Goal: Task Accomplishment & Management: Complete application form

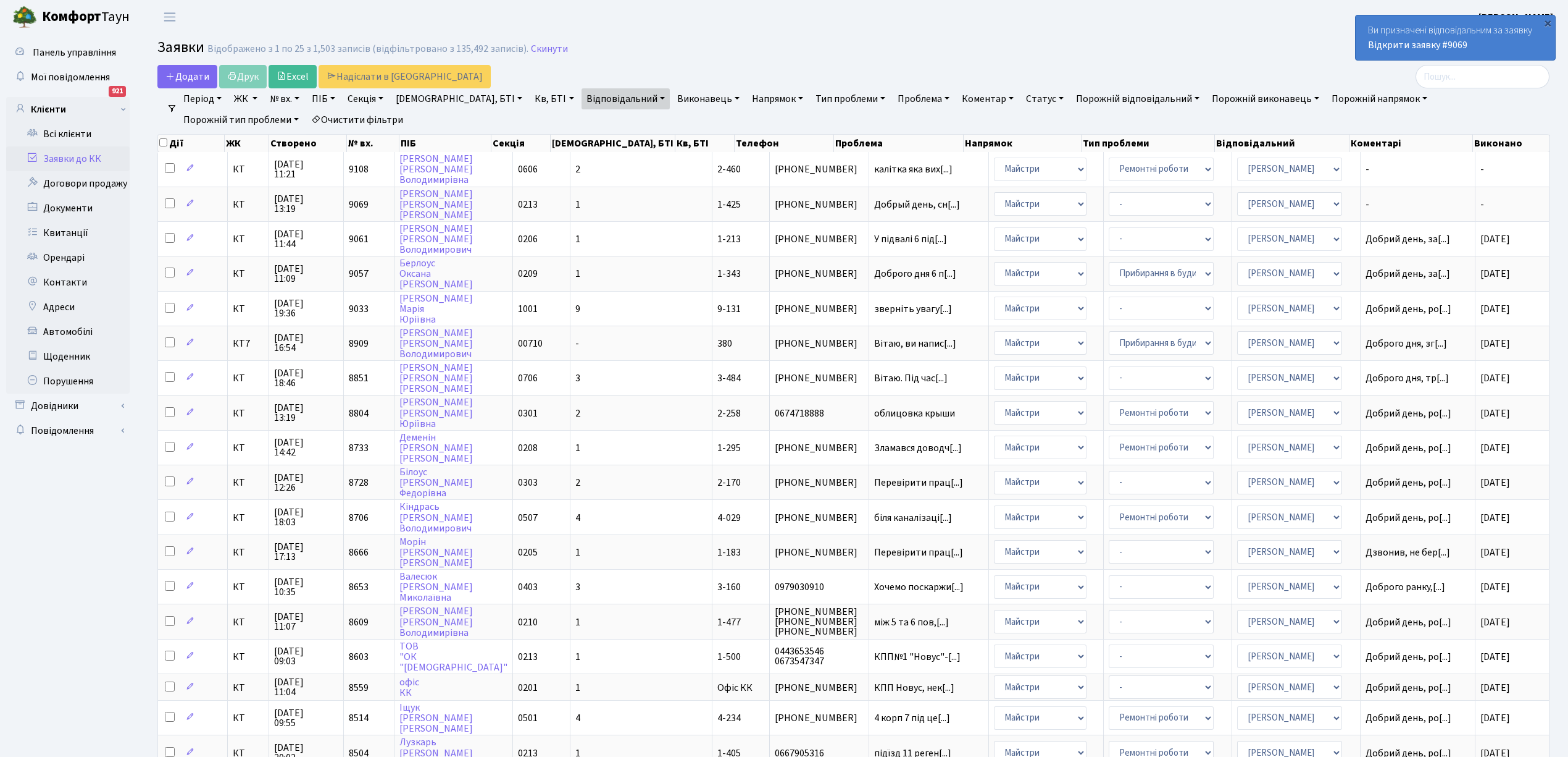
select select "25"
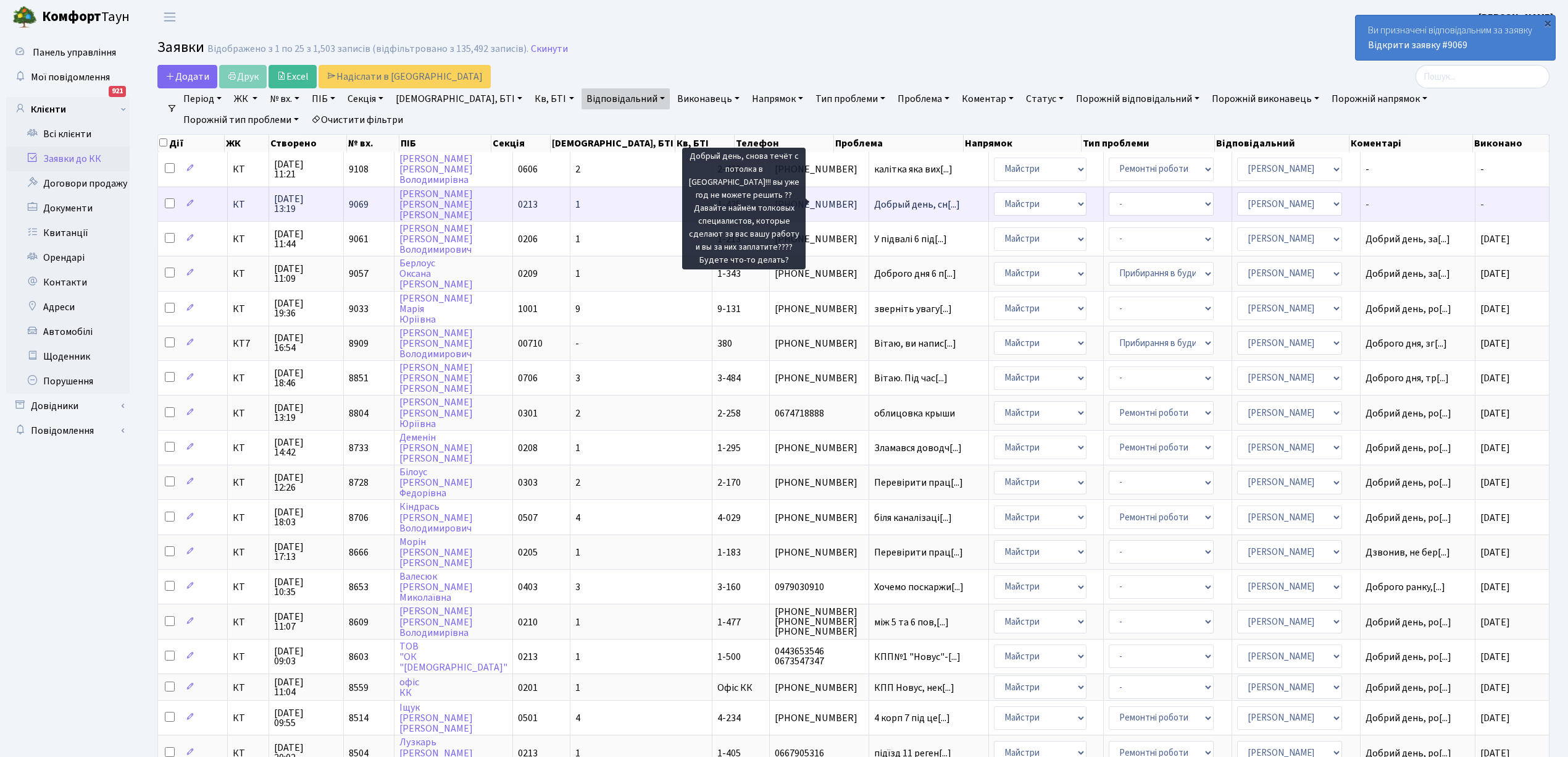
click at [874, 201] on span "Добрый день, сн[...]" at bounding box center [917, 204] width 86 height 14
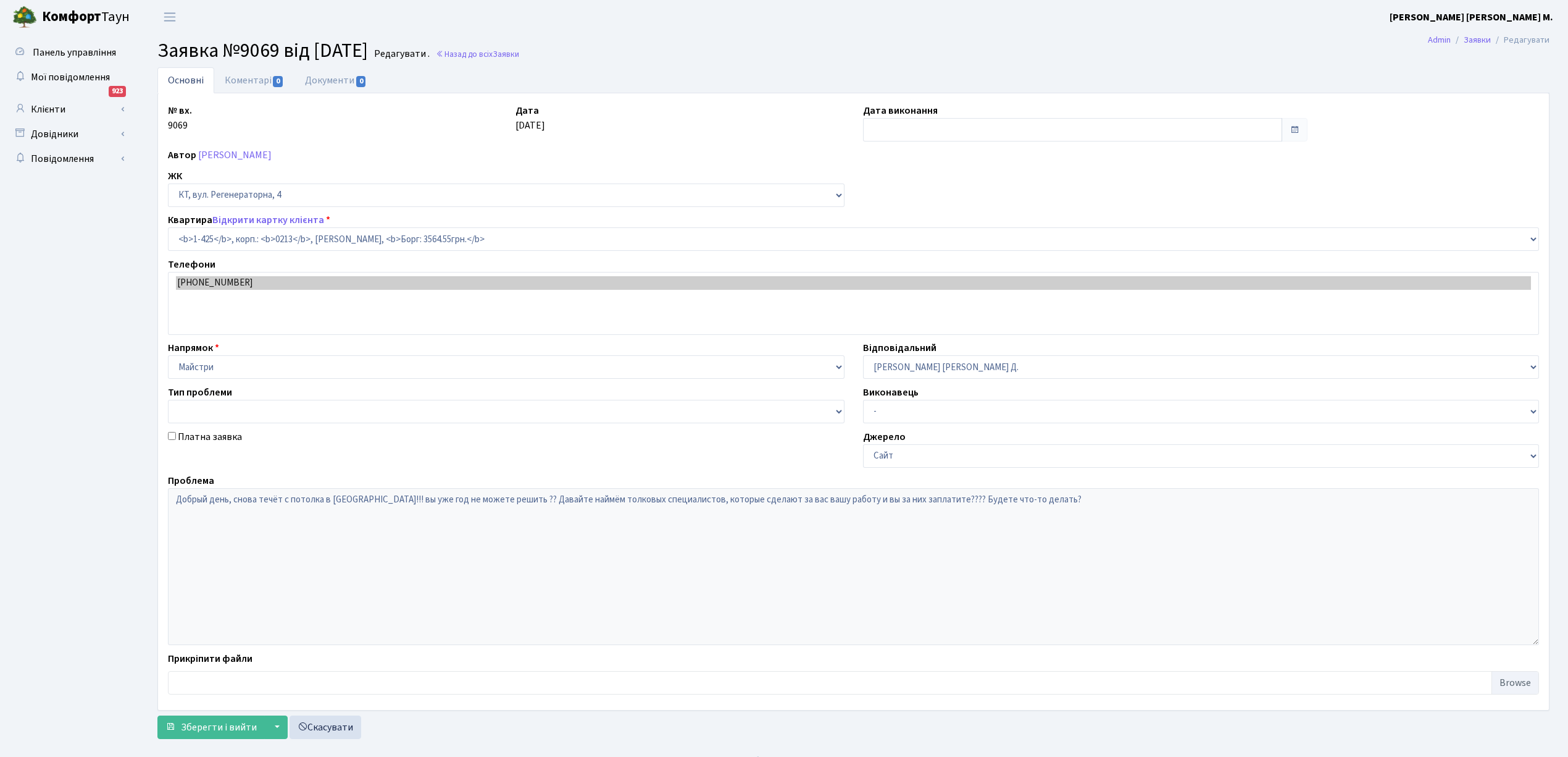
select select "476"
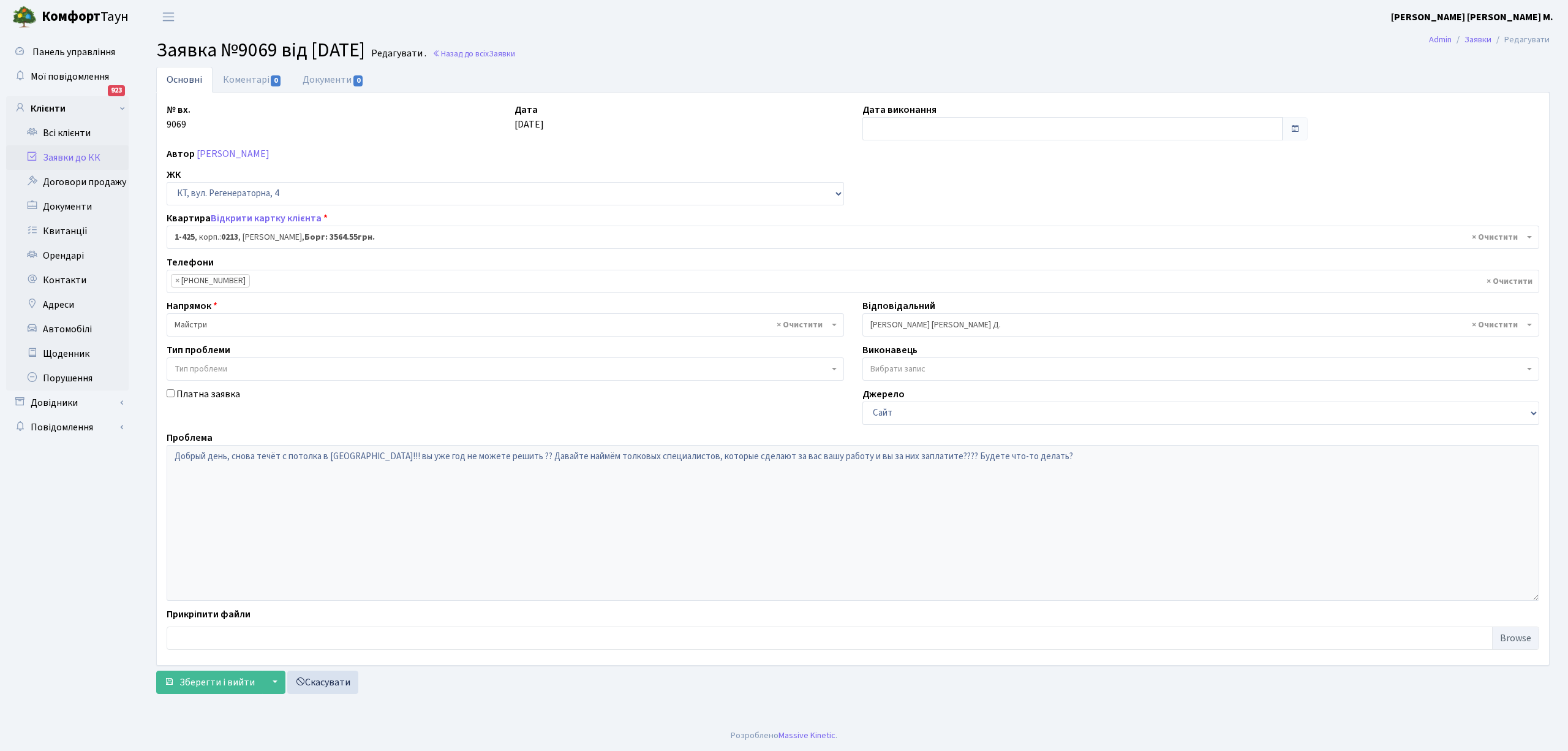
drag, startPoint x: 69, startPoint y: 157, endPoint x: 76, endPoint y: 157, distance: 7.0
click at [71, 157] on link "Заявки до КК" at bounding box center [67, 157] width 123 height 24
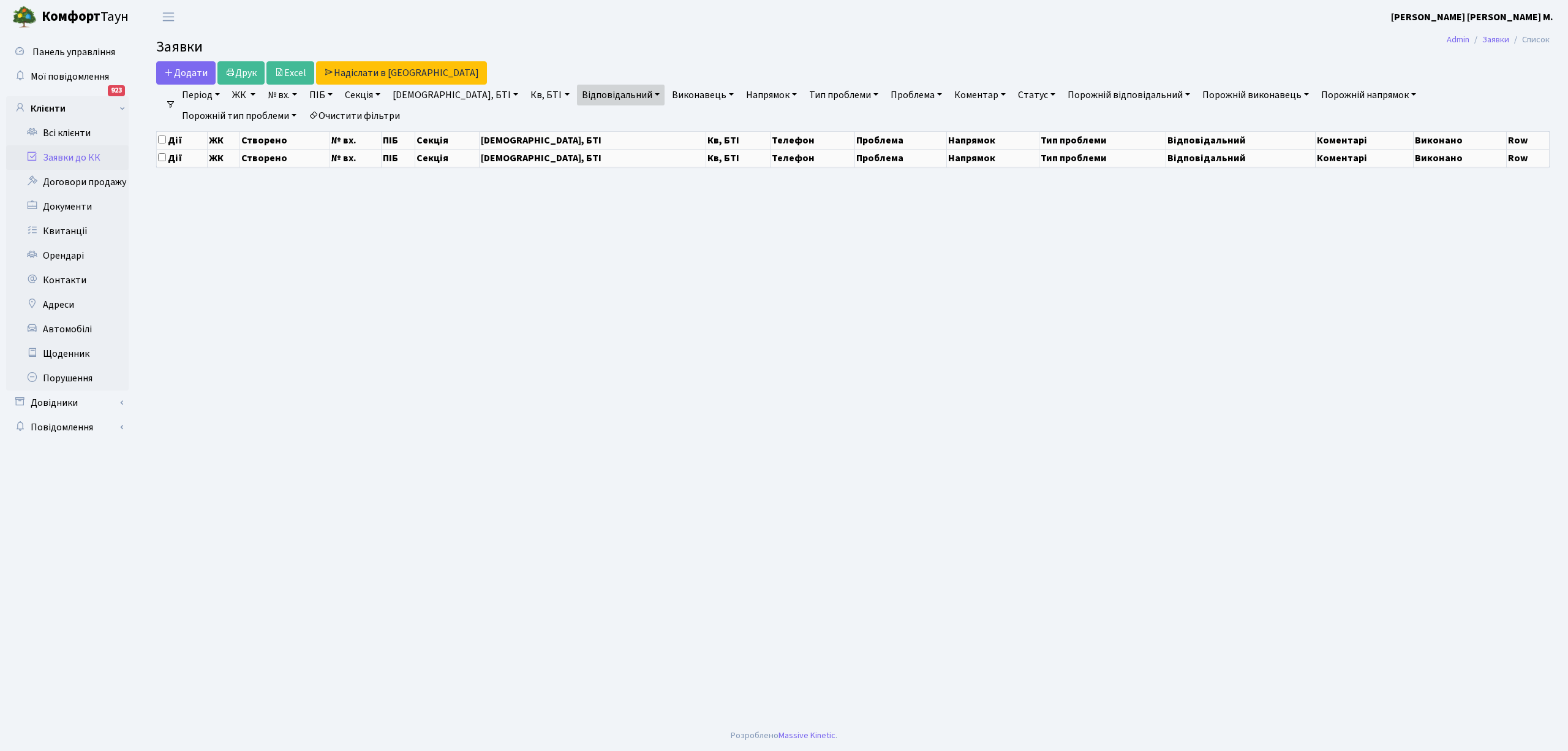
select select "25"
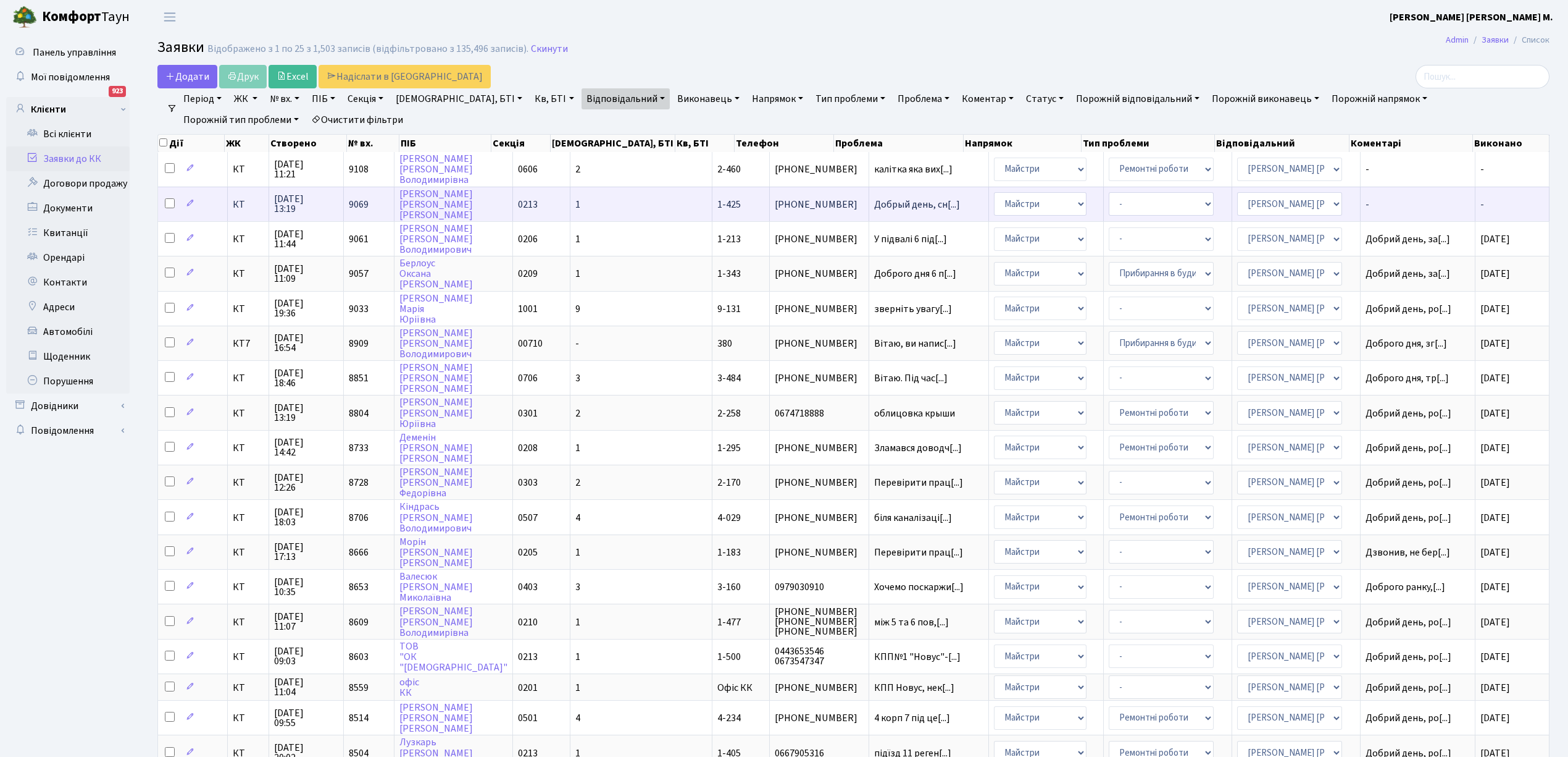
click at [586, 205] on td "1" at bounding box center [641, 204] width 142 height 35
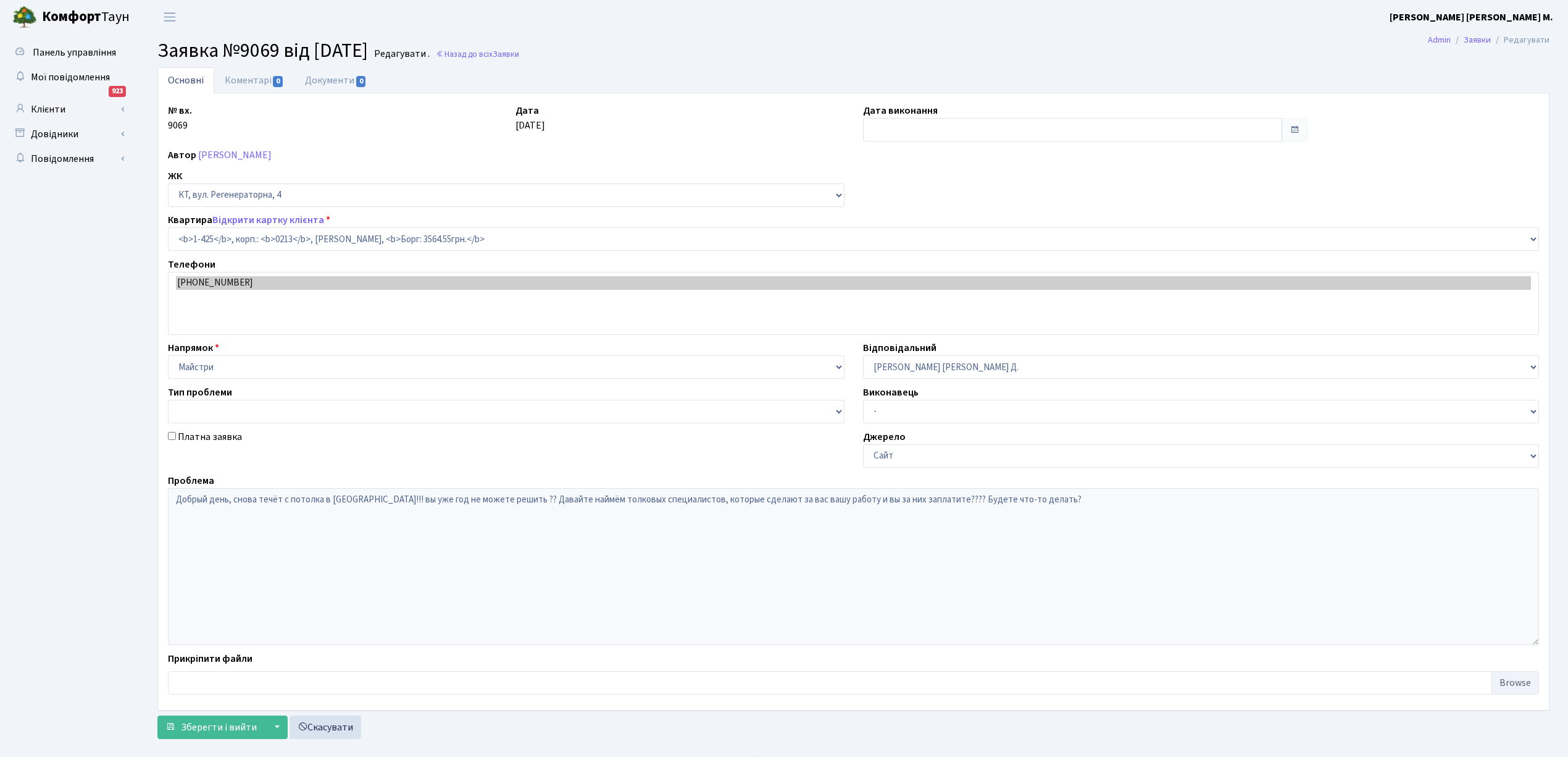
select select "476"
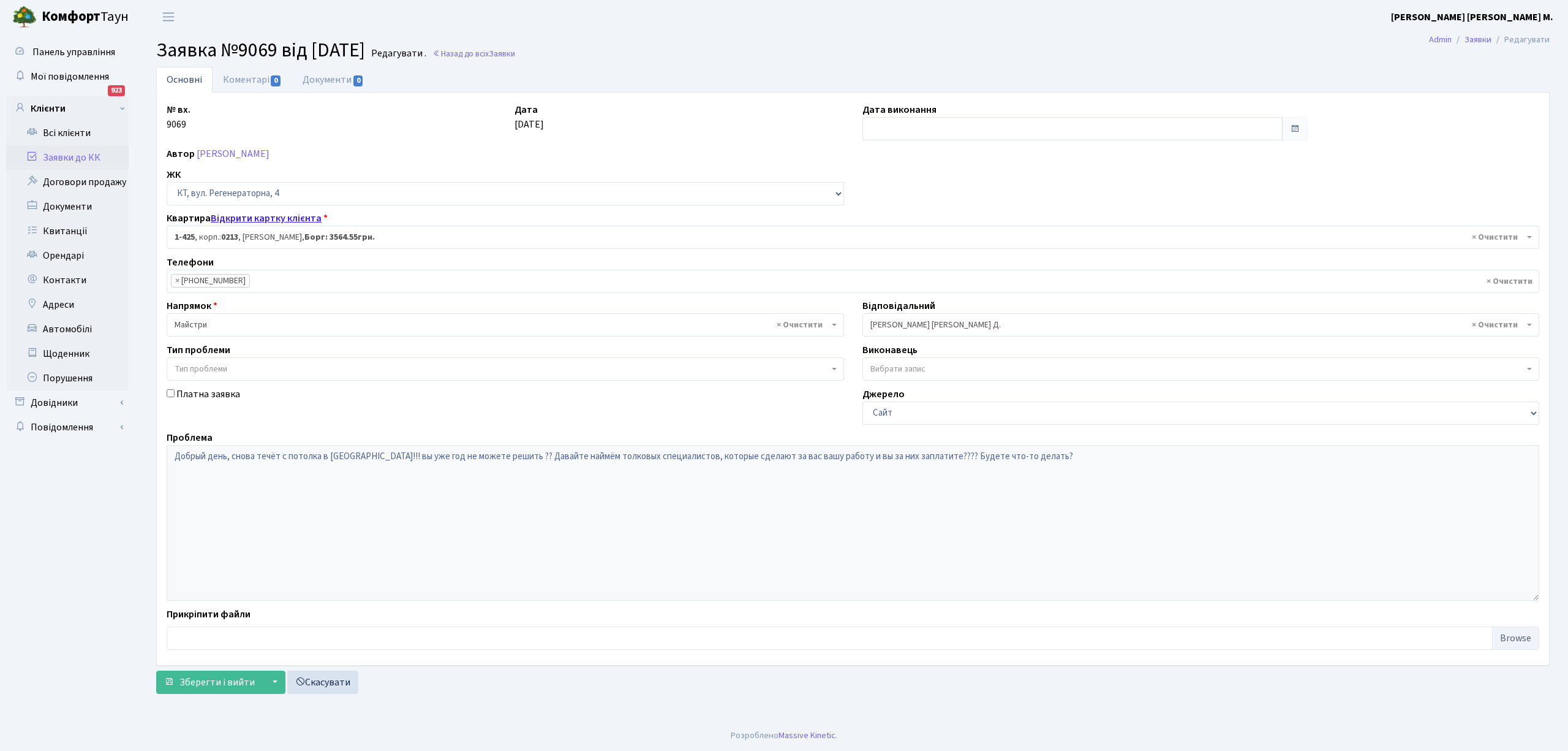
click at [271, 218] on link "Відкрити картку клієнта" at bounding box center [266, 218] width 110 height 14
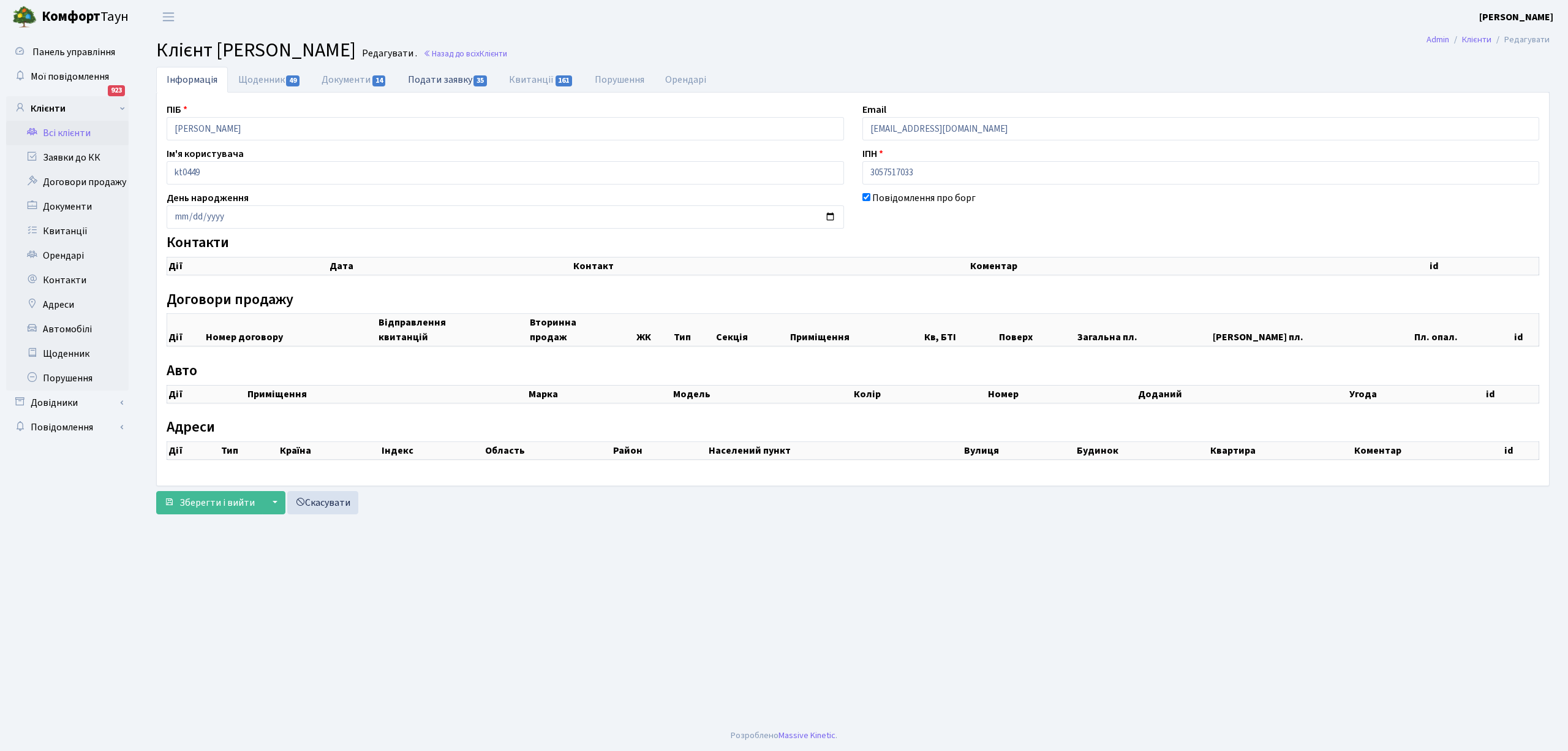
checkbox input "true"
click at [450, 84] on link "Подати заявку 35" at bounding box center [448, 79] width 101 height 25
select select "25"
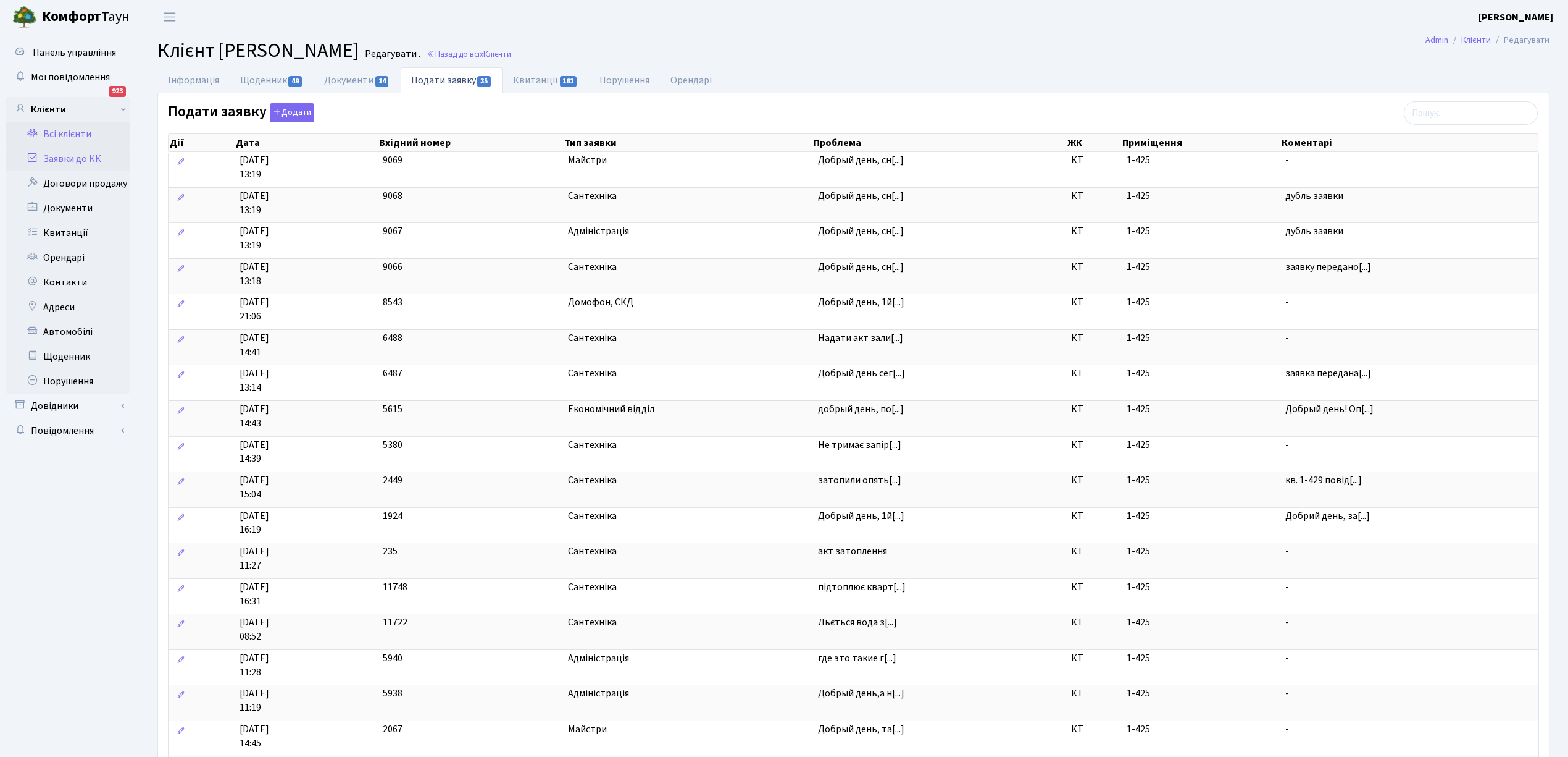
click at [77, 157] on link "Заявки до КК" at bounding box center [68, 158] width 123 height 24
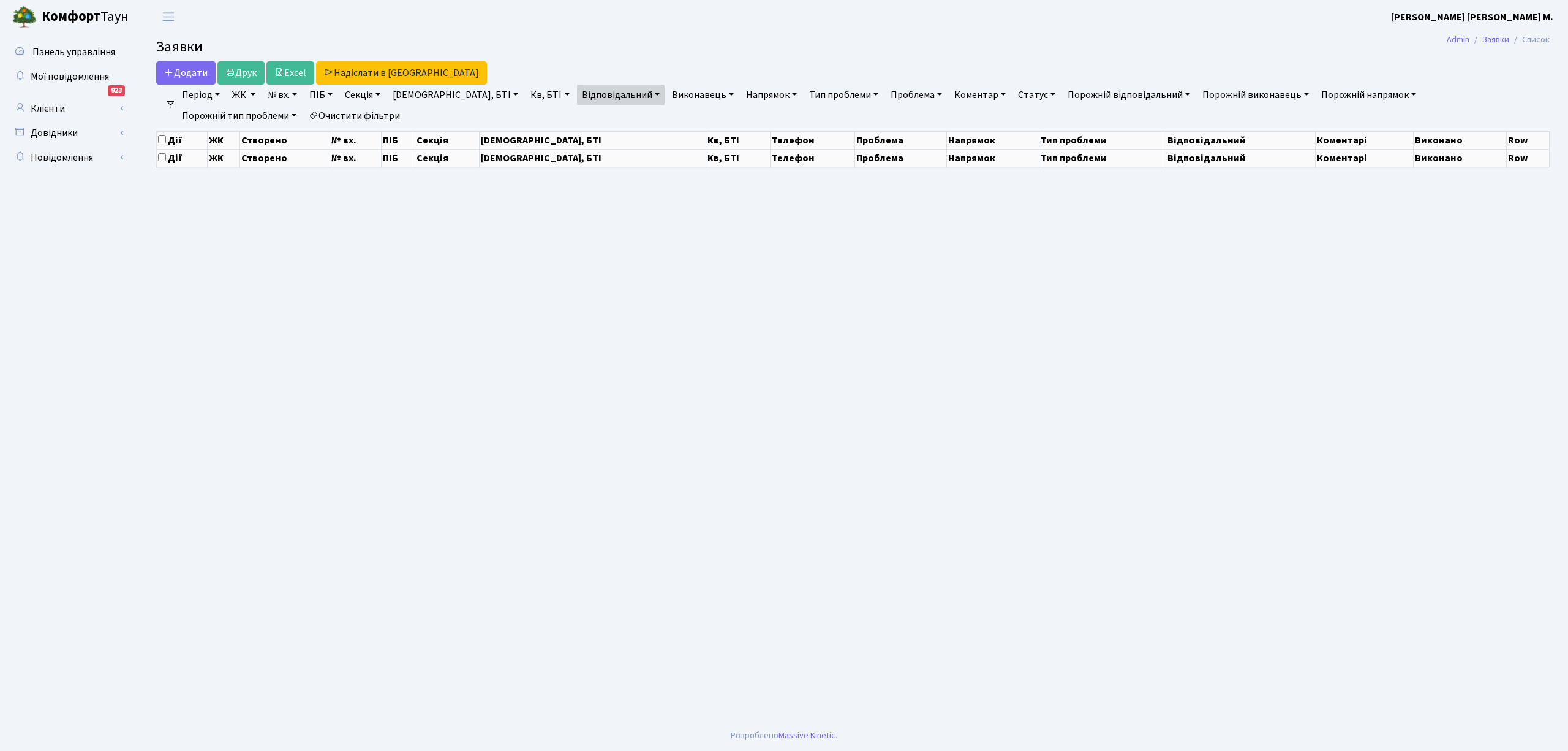
select select "25"
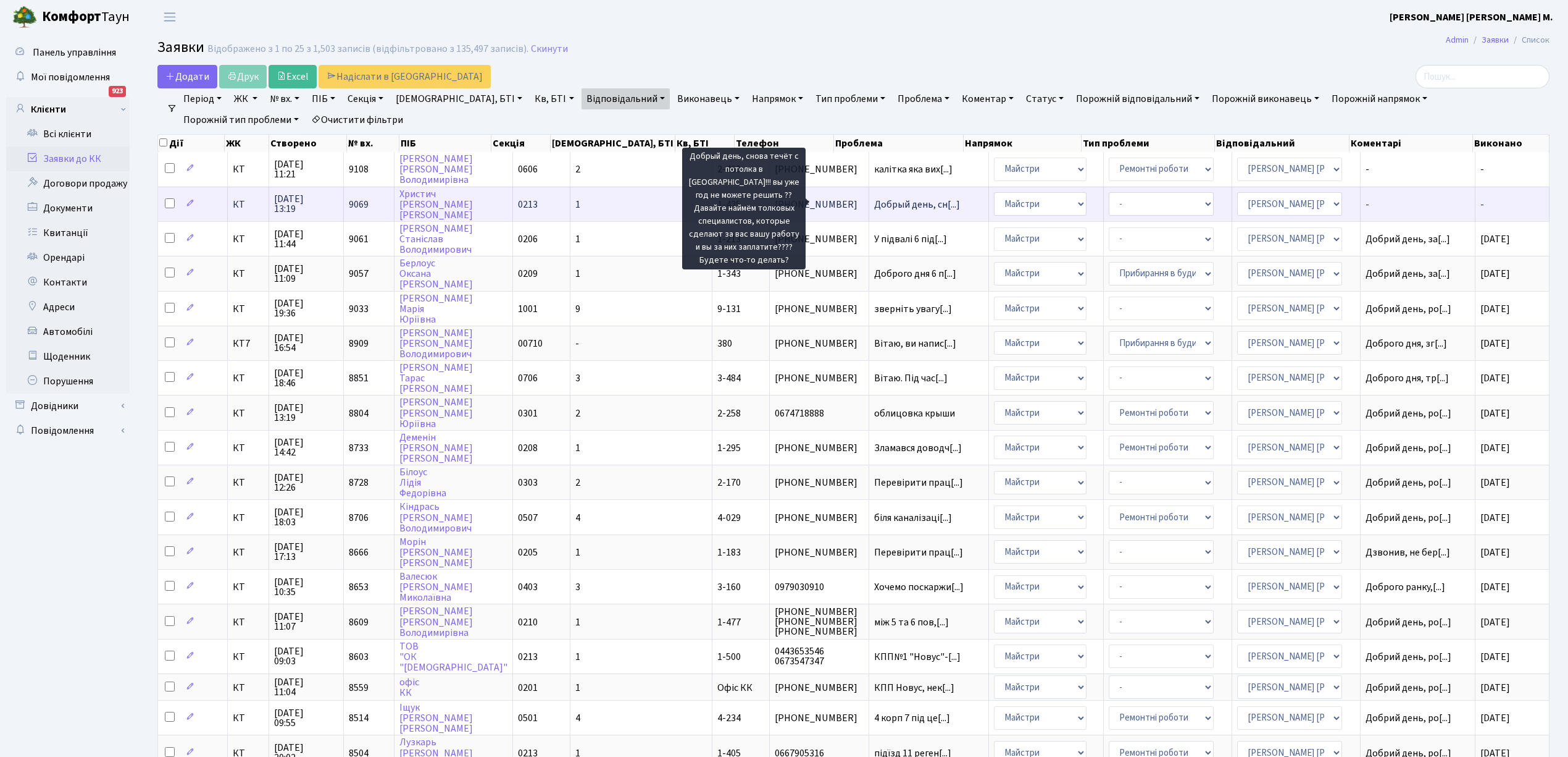
click at [874, 205] on span "Добрый день, сн[...]" at bounding box center [917, 204] width 86 height 14
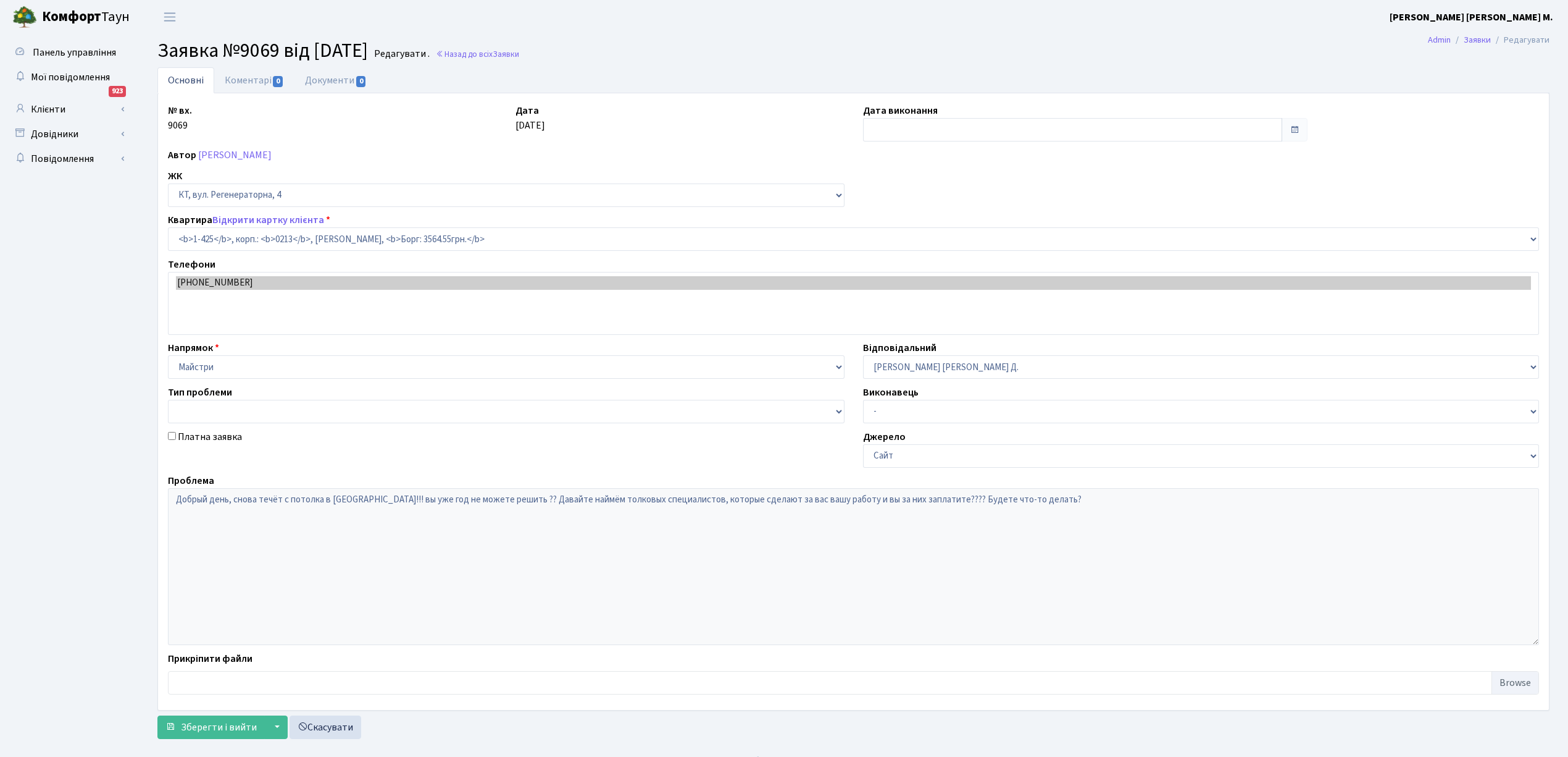
select select "476"
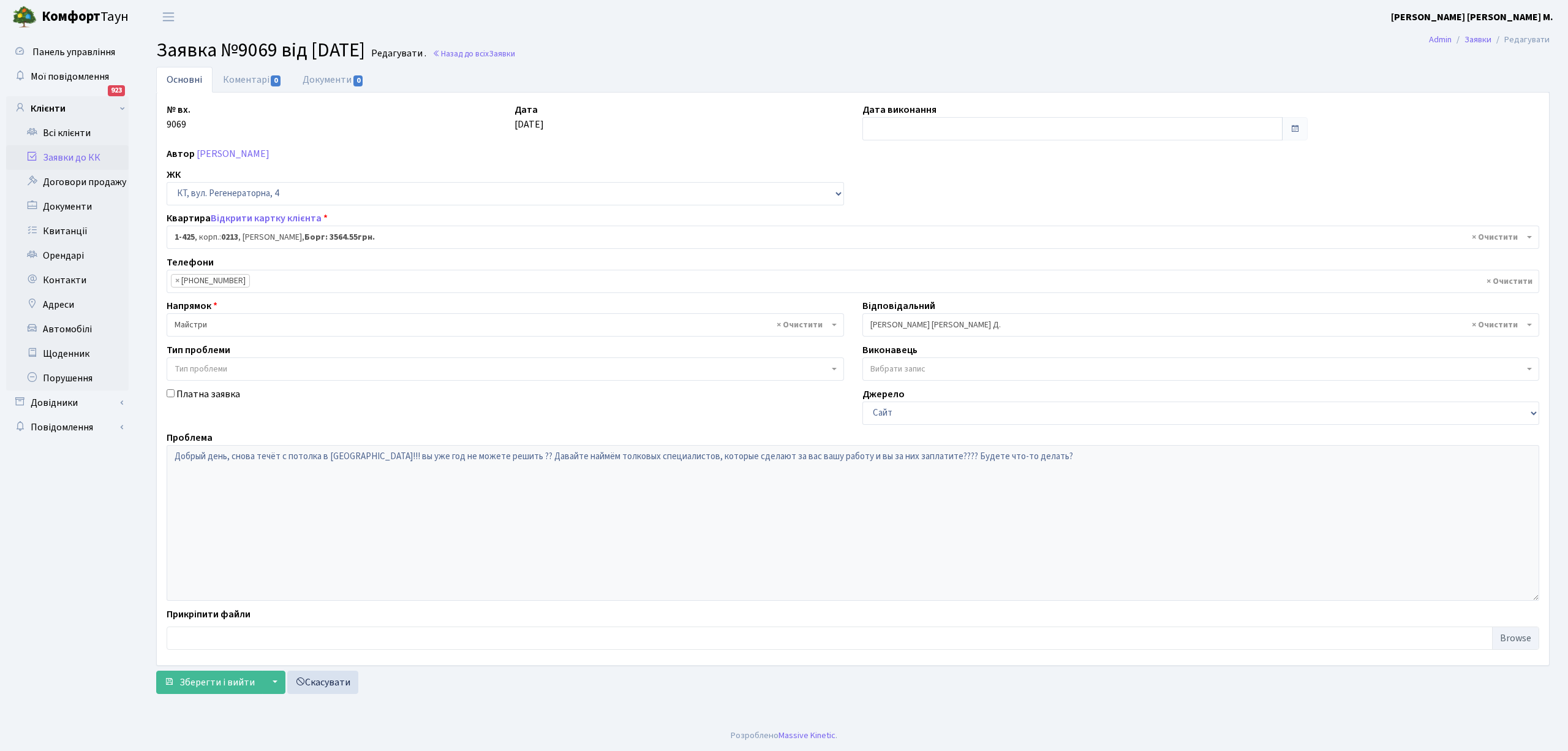
click at [206, 326] on span "× Майстри" at bounding box center [501, 325] width 654 height 12
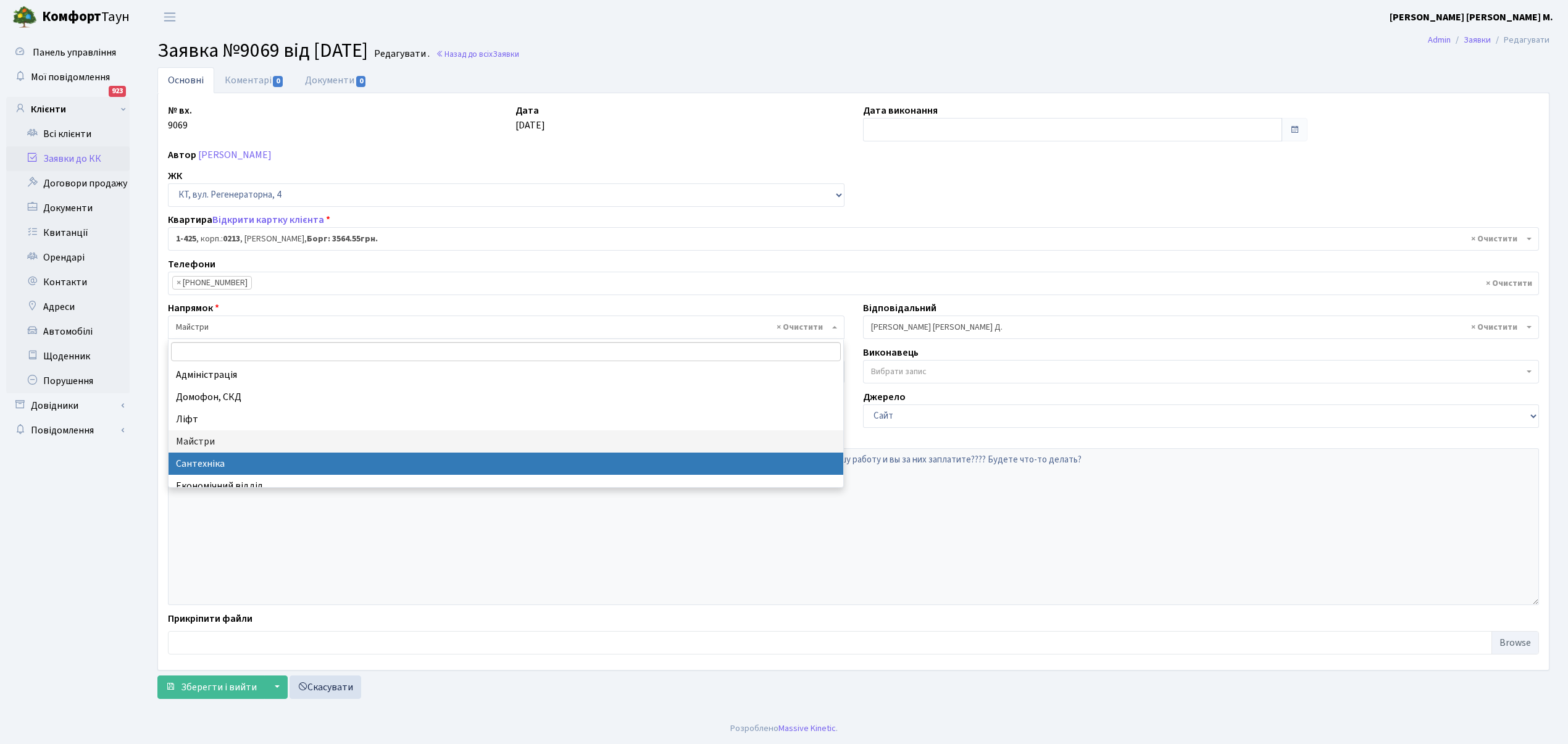
select select "2"
select select
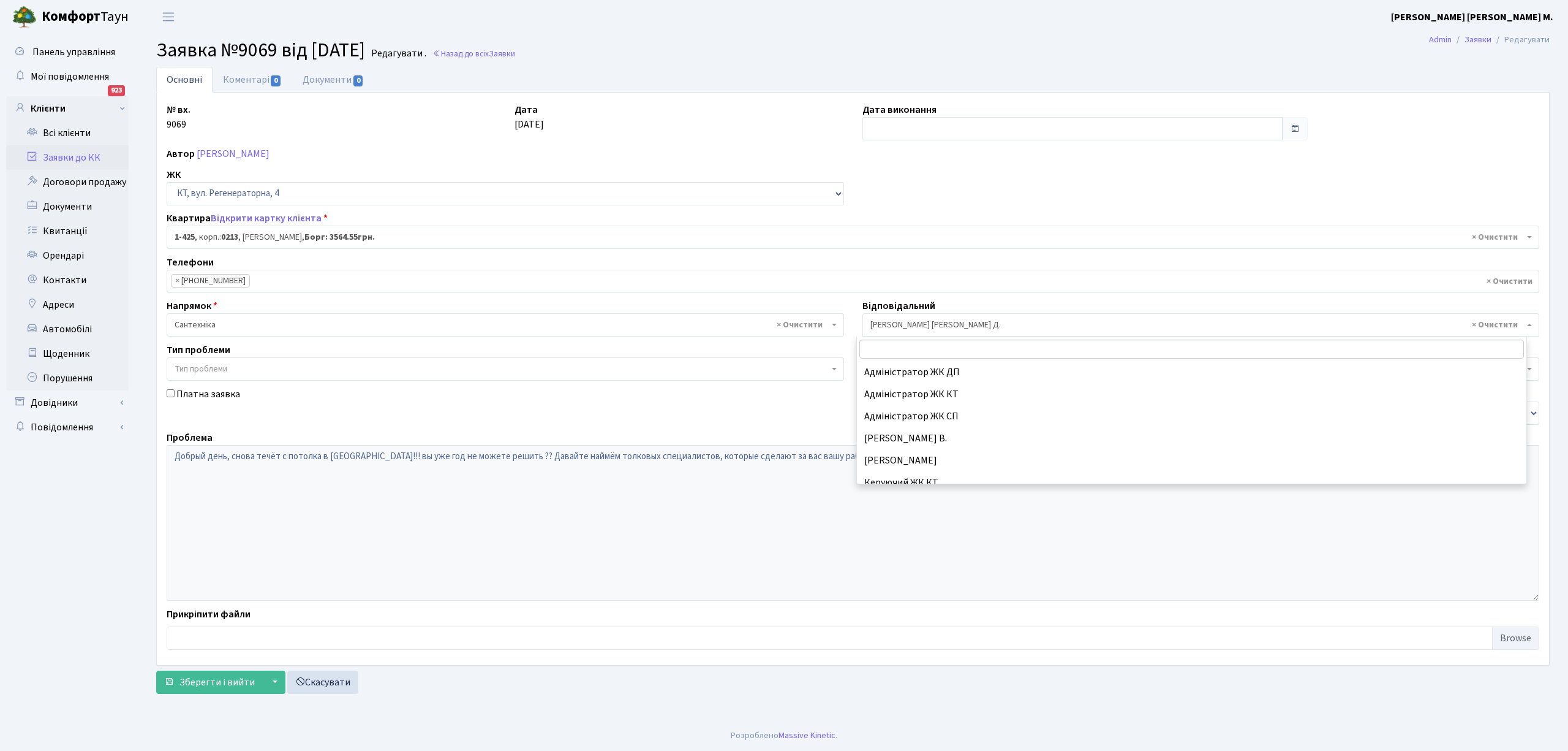
click at [897, 322] on span "× Огеренко В. Д." at bounding box center [1198, 325] width 654 height 12
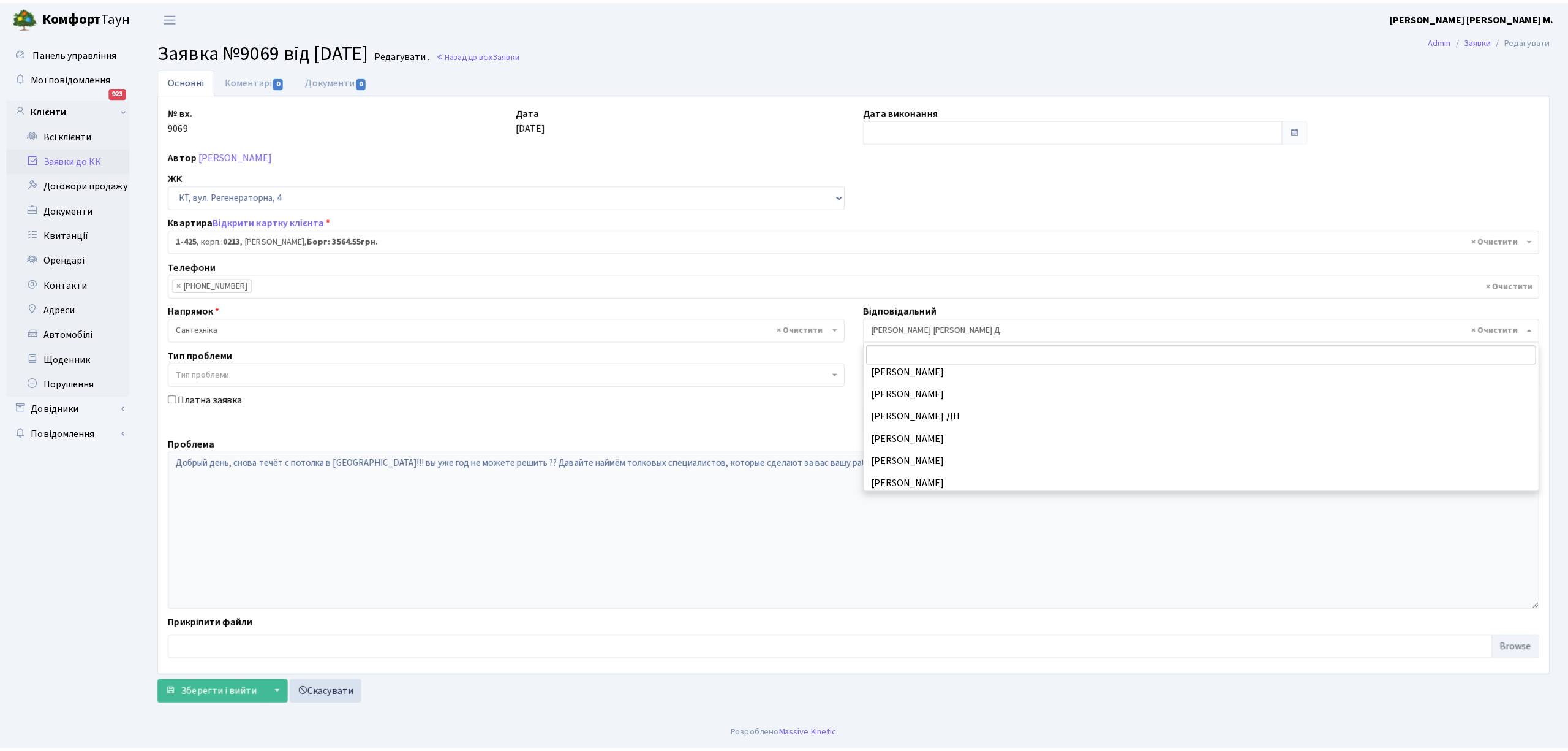
scroll to position [605, 0]
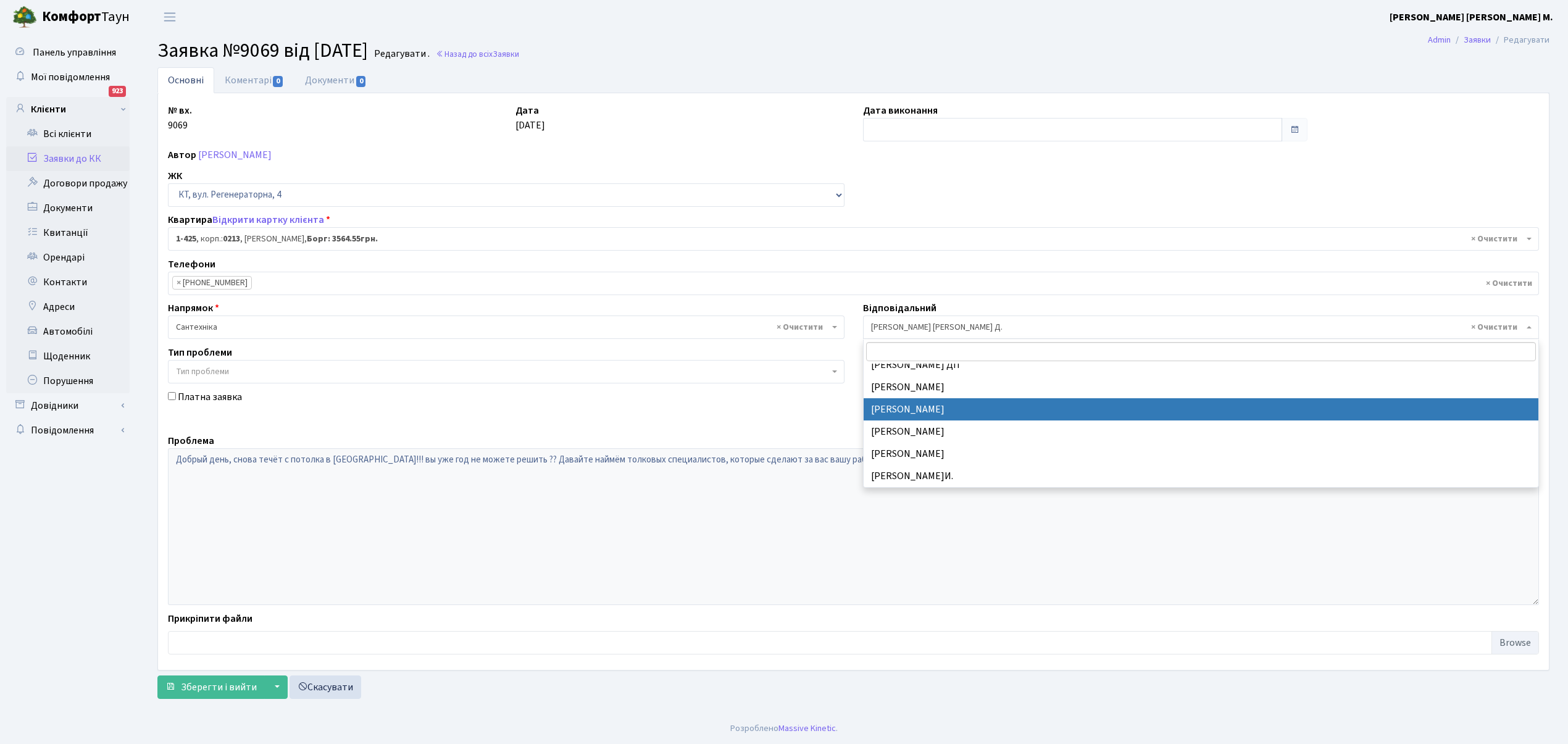
select select "67"
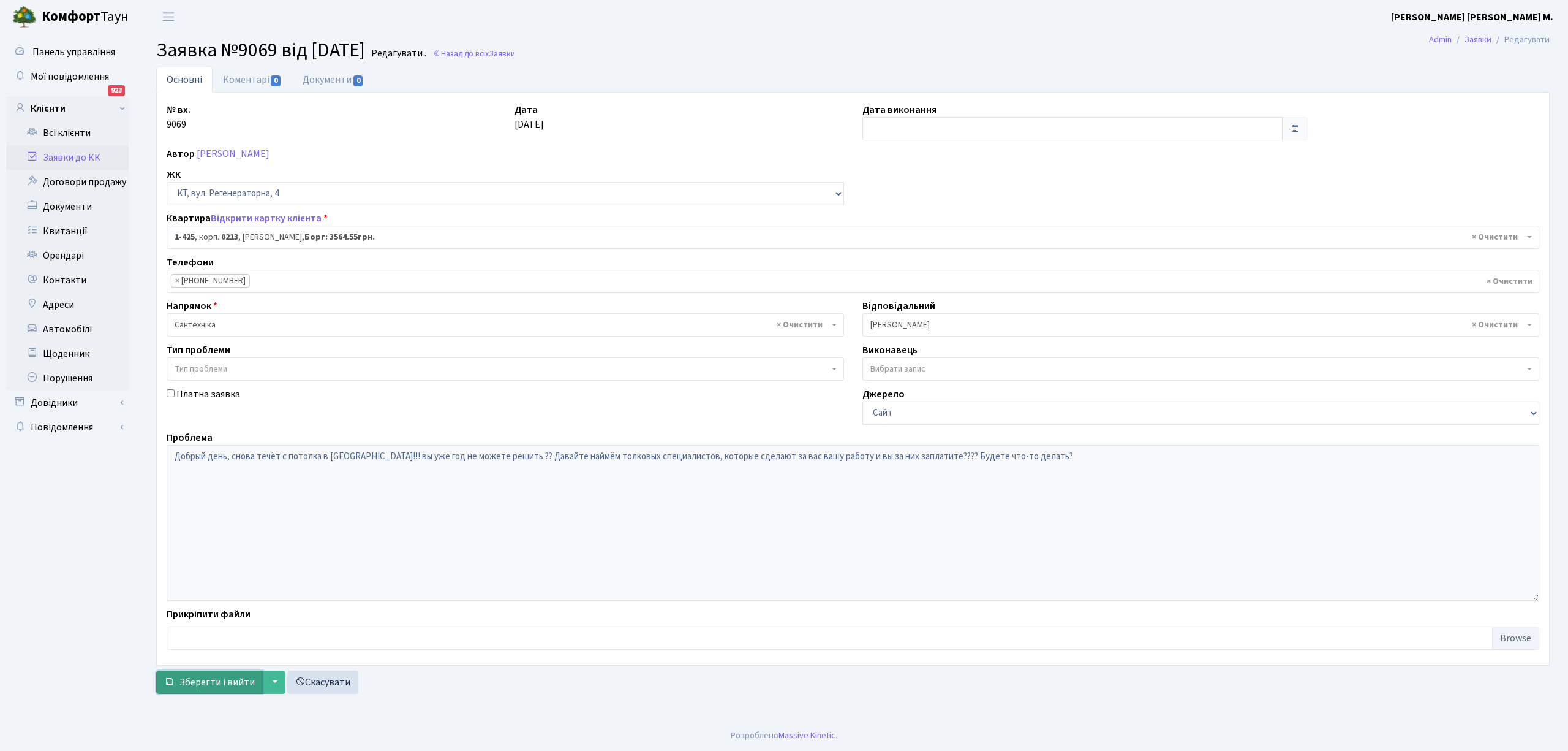
click at [221, 681] on span "Зберегти і вийти" at bounding box center [217, 682] width 75 height 14
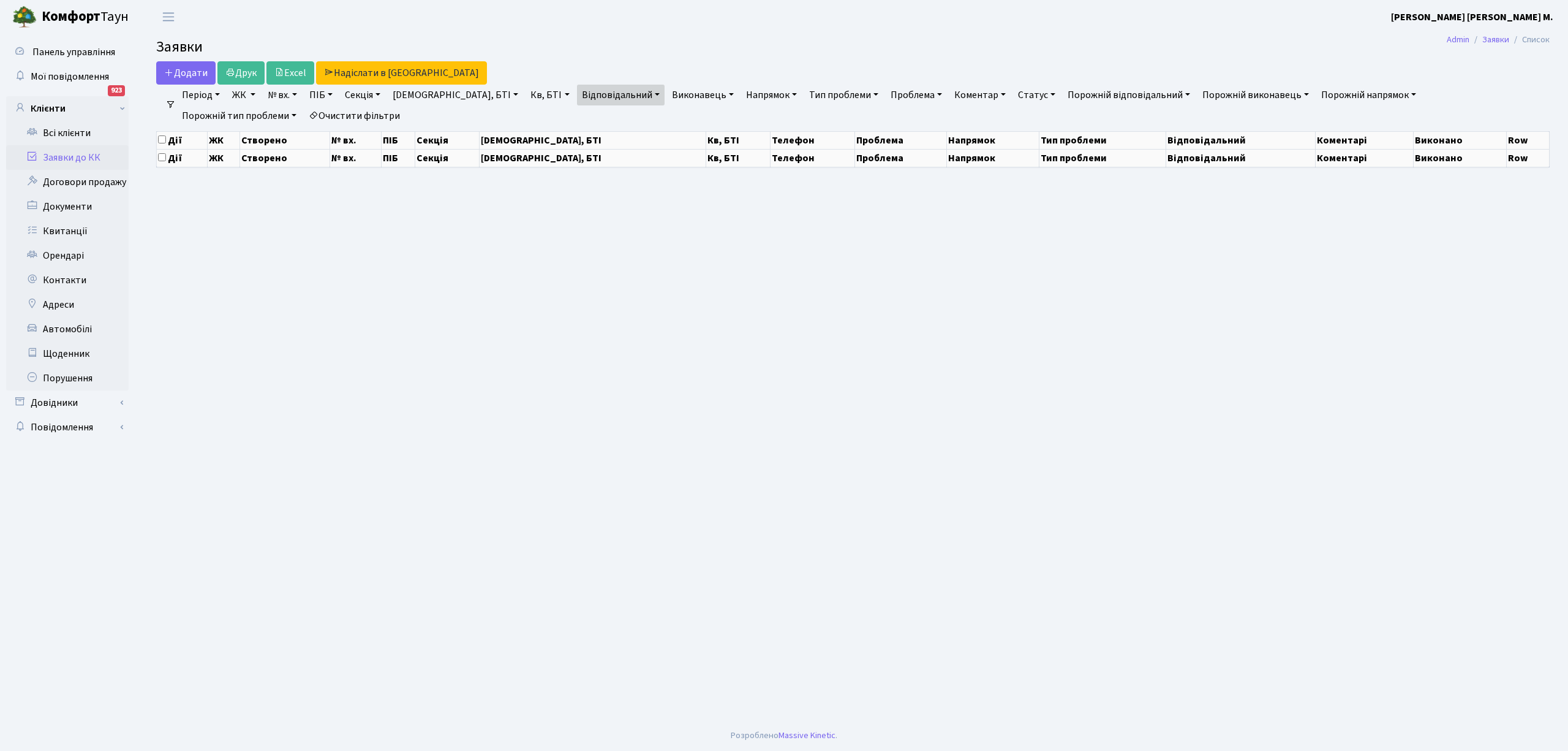
select select "25"
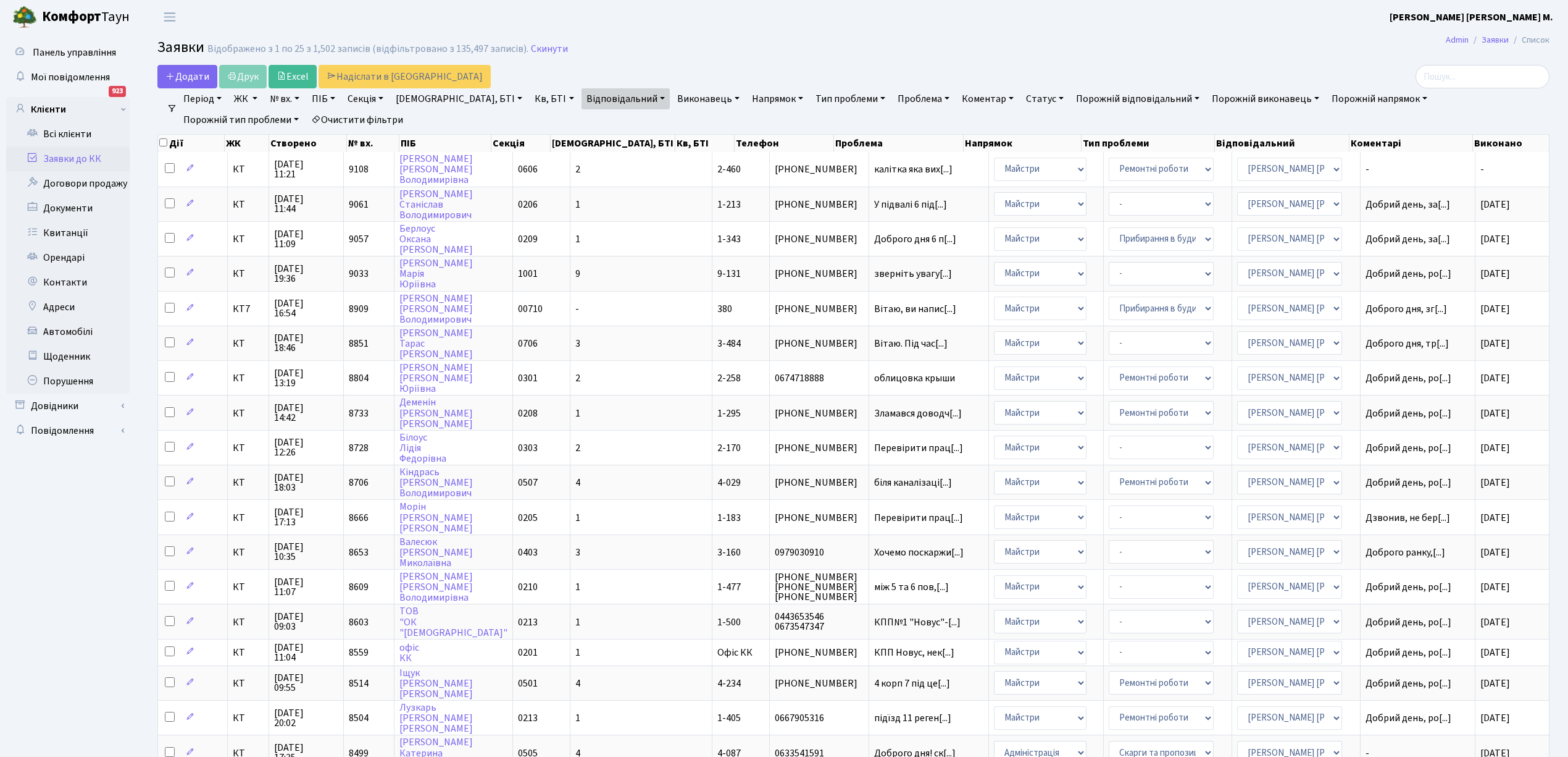
click at [586, 103] on link "Відповідальний" at bounding box center [626, 99] width 89 height 21
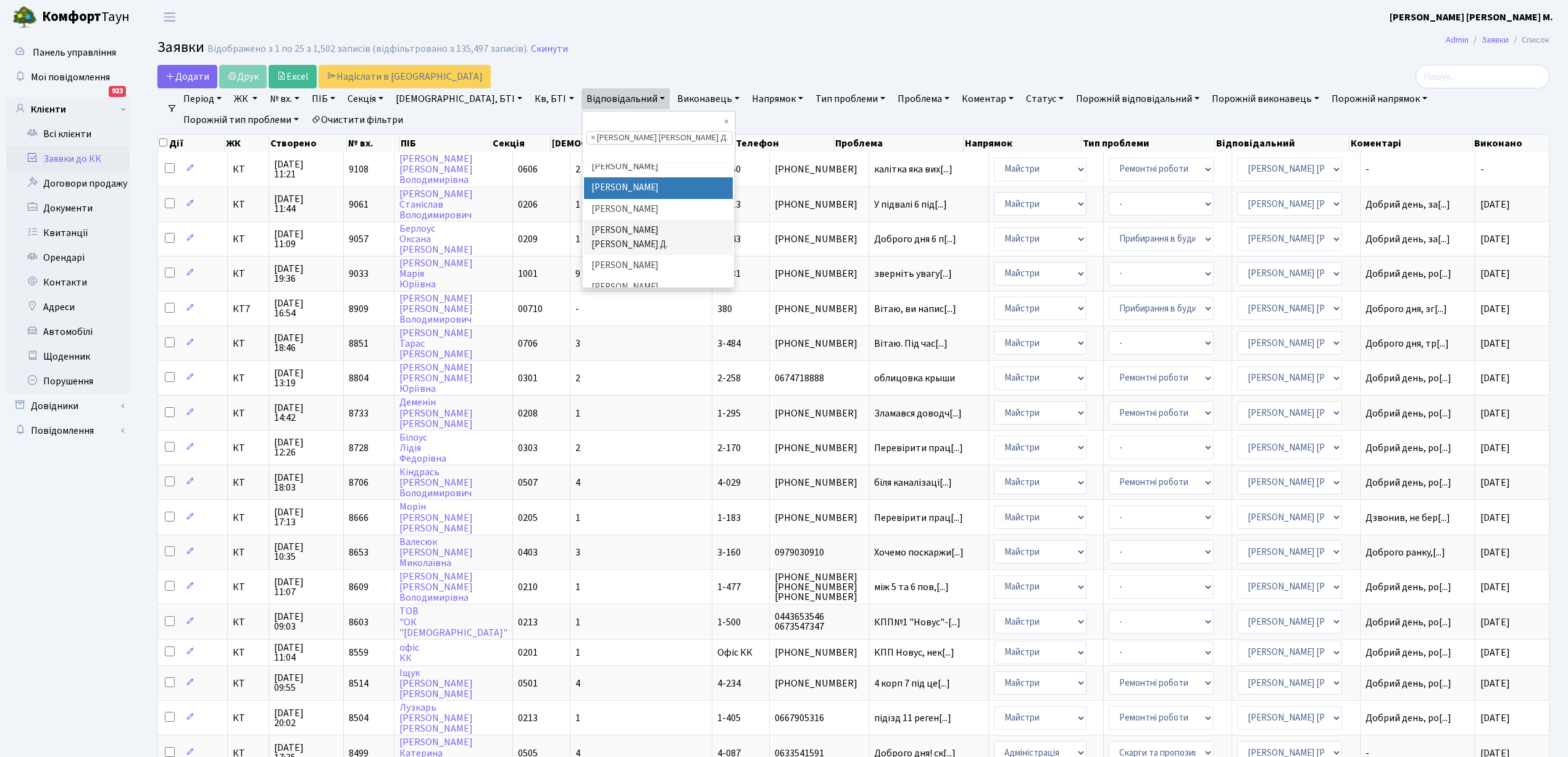
click at [586, 131] on li "× Огеренко В. Д." at bounding box center [659, 138] width 146 height 14
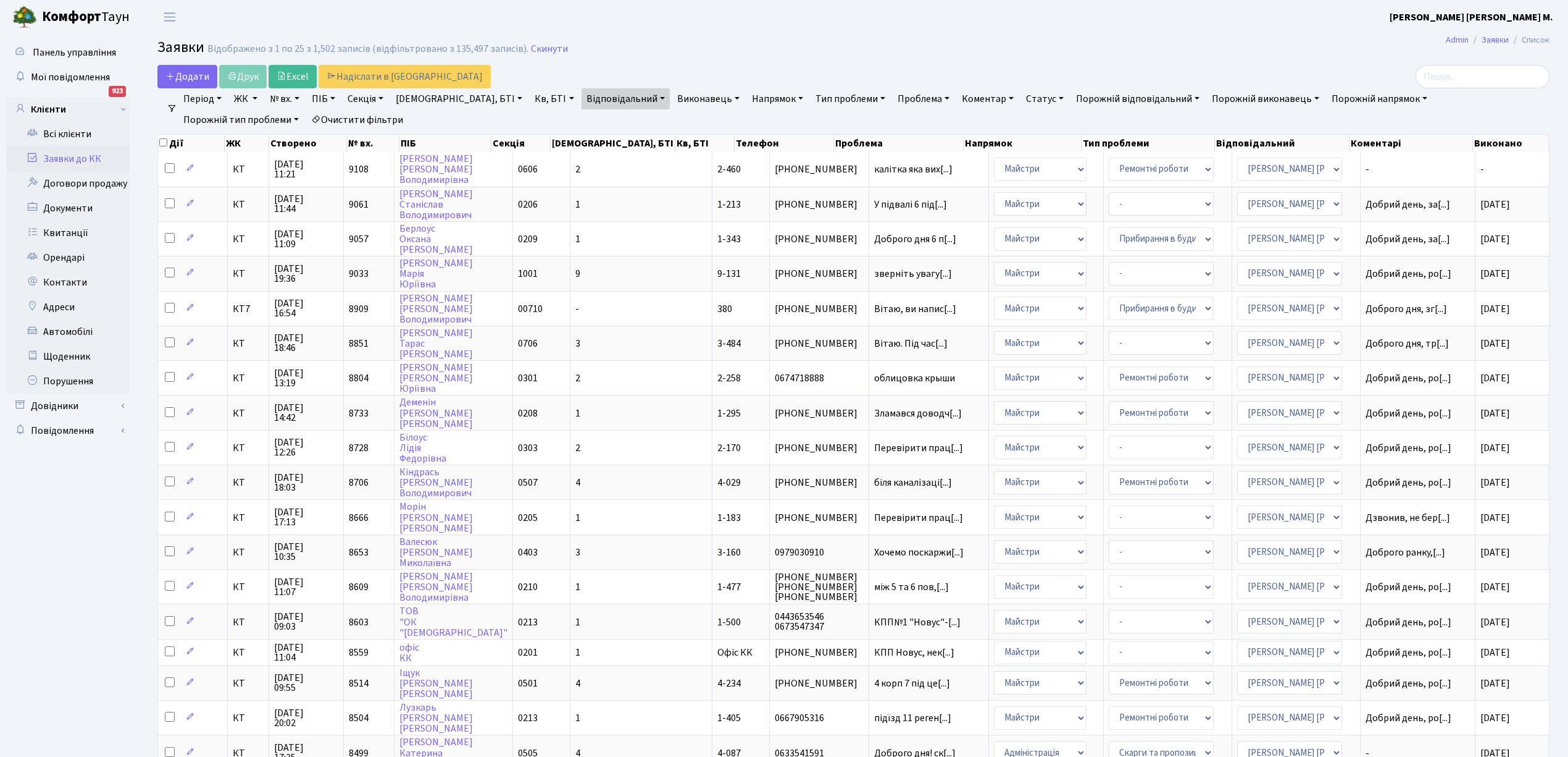
click at [589, 99] on link "Відповідальний" at bounding box center [626, 99] width 89 height 21
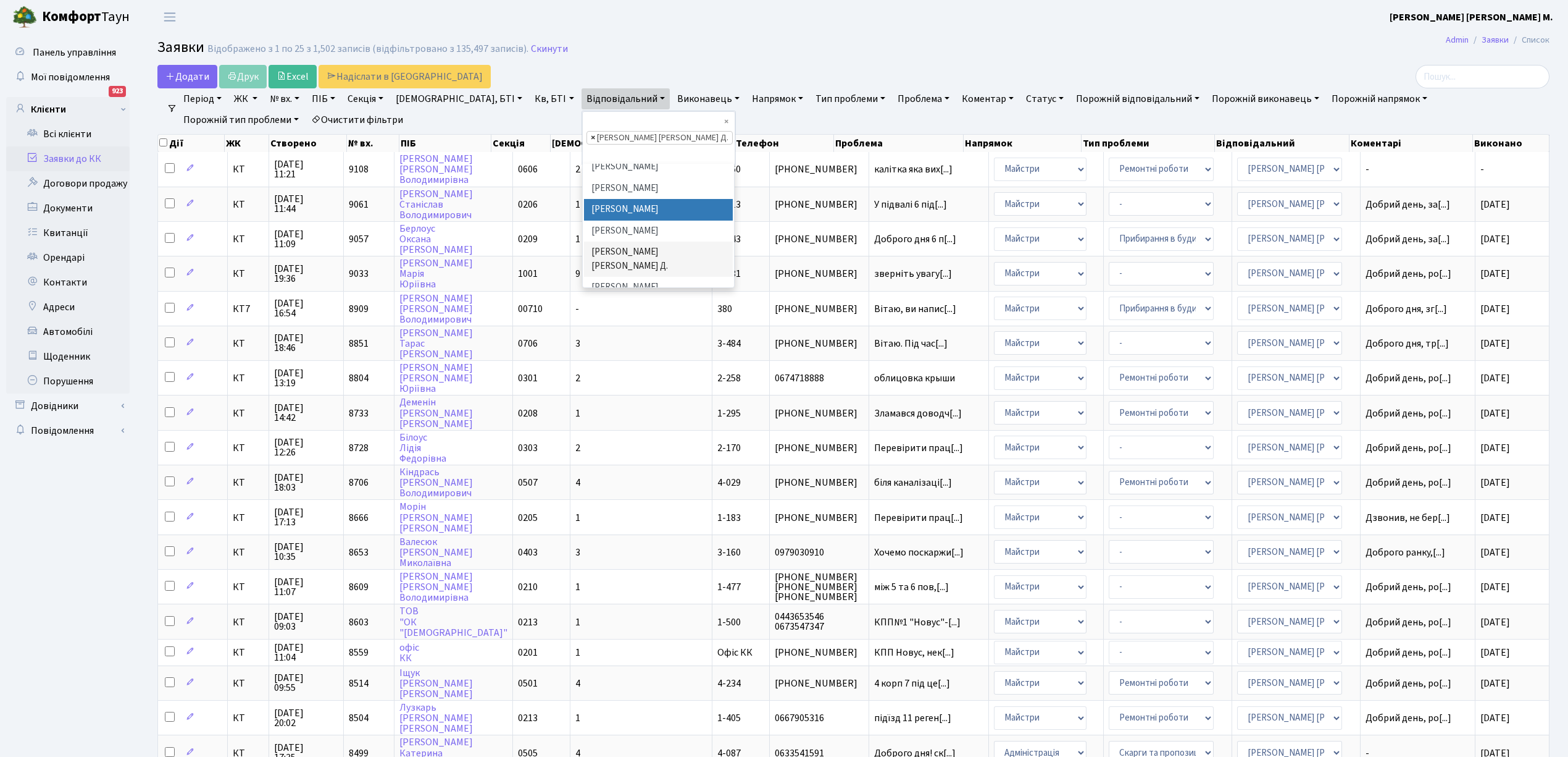
click at [591, 131] on span "×" at bounding box center [592, 137] width 4 height 12
select select
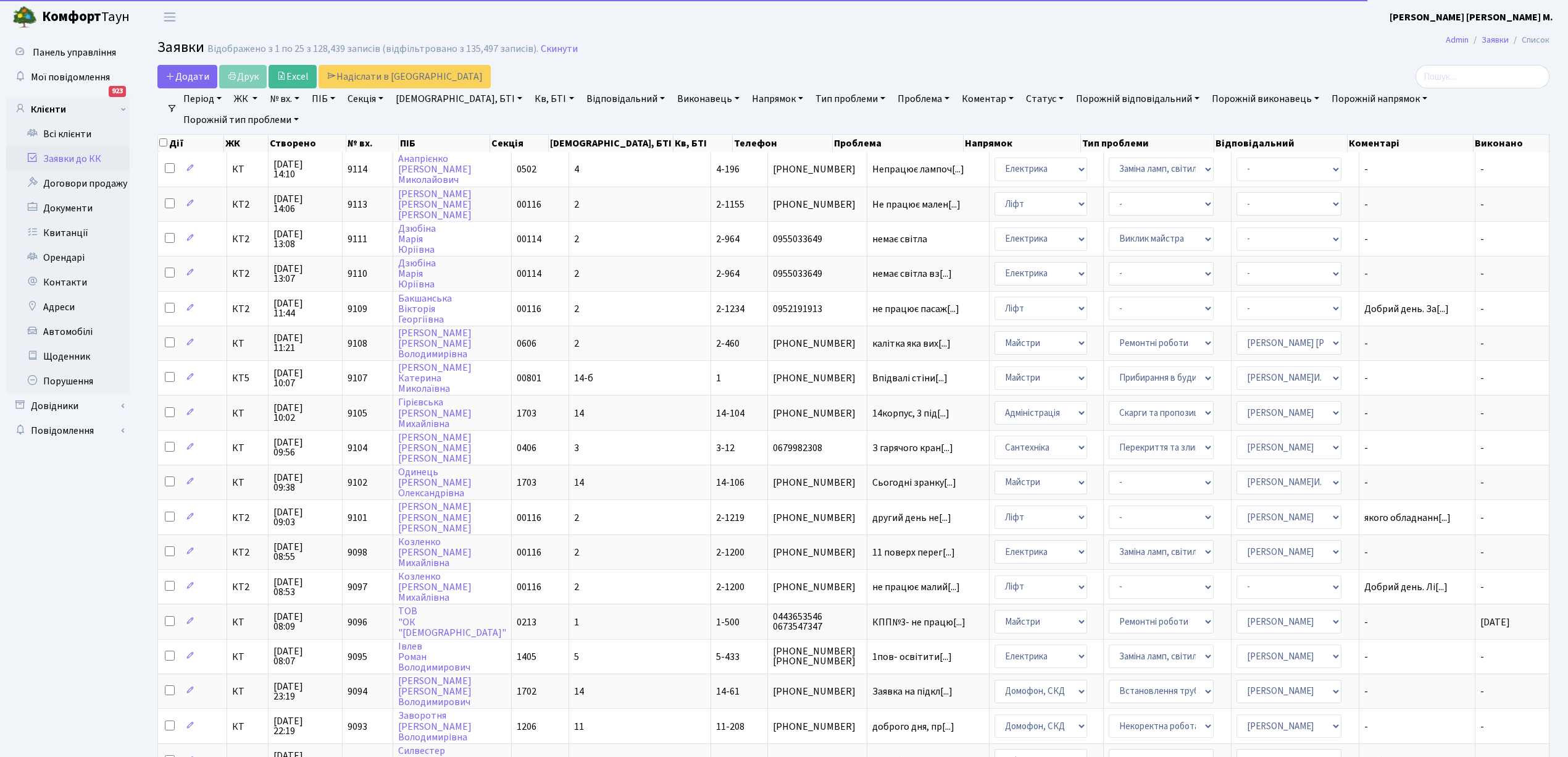
click at [586, 102] on link "Відповідальний" at bounding box center [626, 99] width 89 height 21
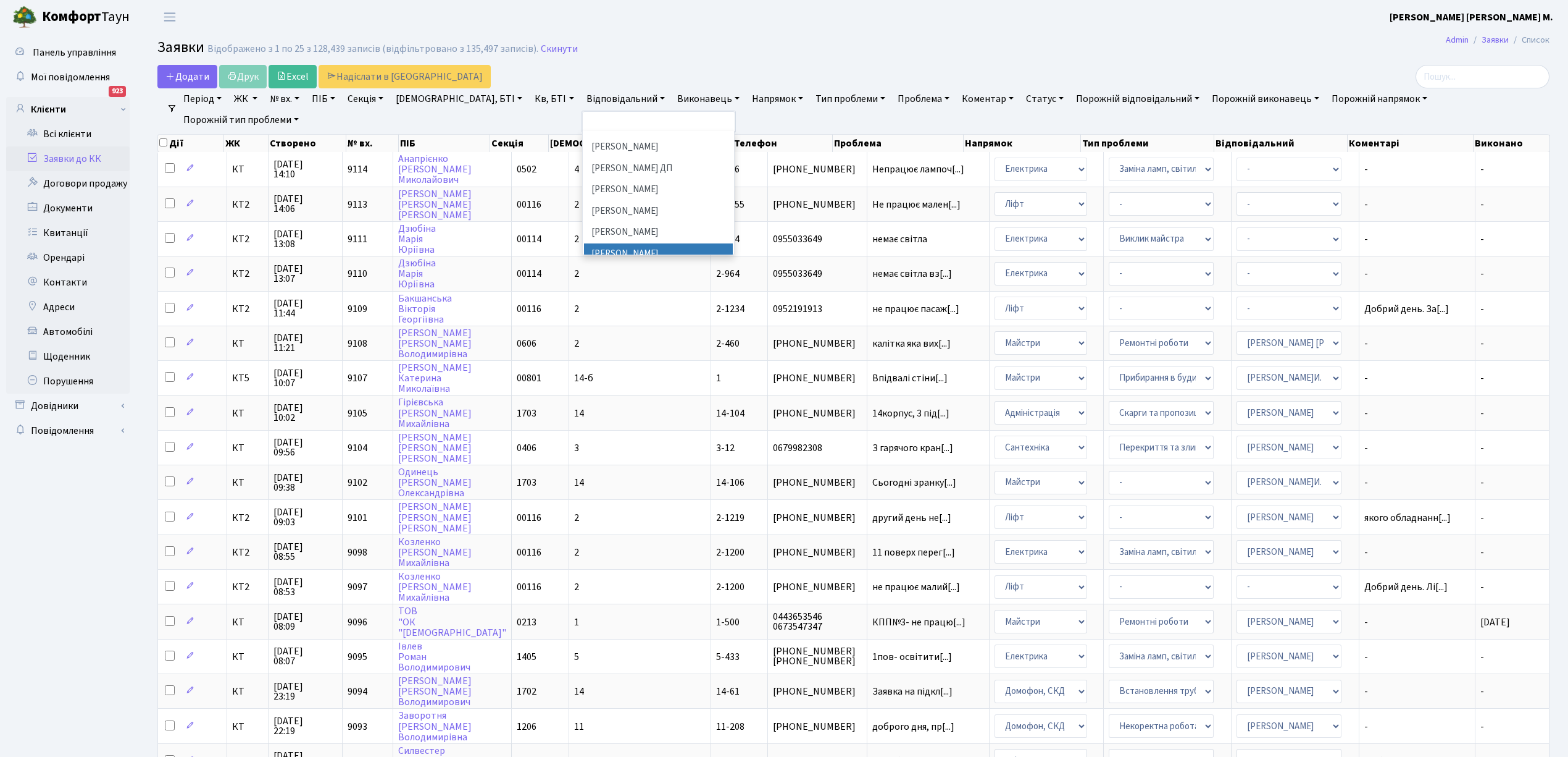
scroll to position [579, 0]
click at [584, 261] on li "[PERSON_NAME]И." at bounding box center [658, 271] width 149 height 22
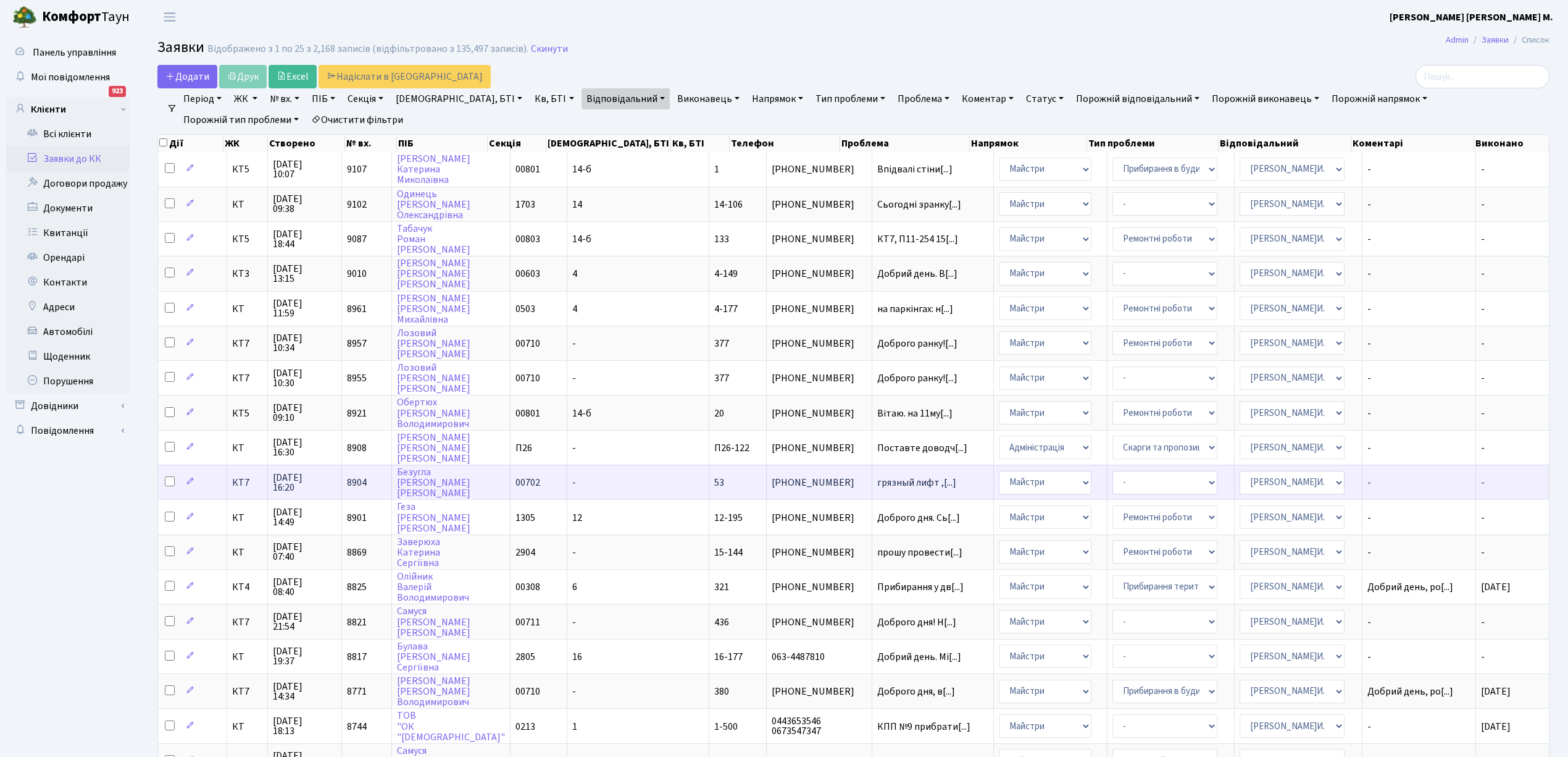
click at [599, 470] on td "-" at bounding box center [637, 482] width 142 height 35
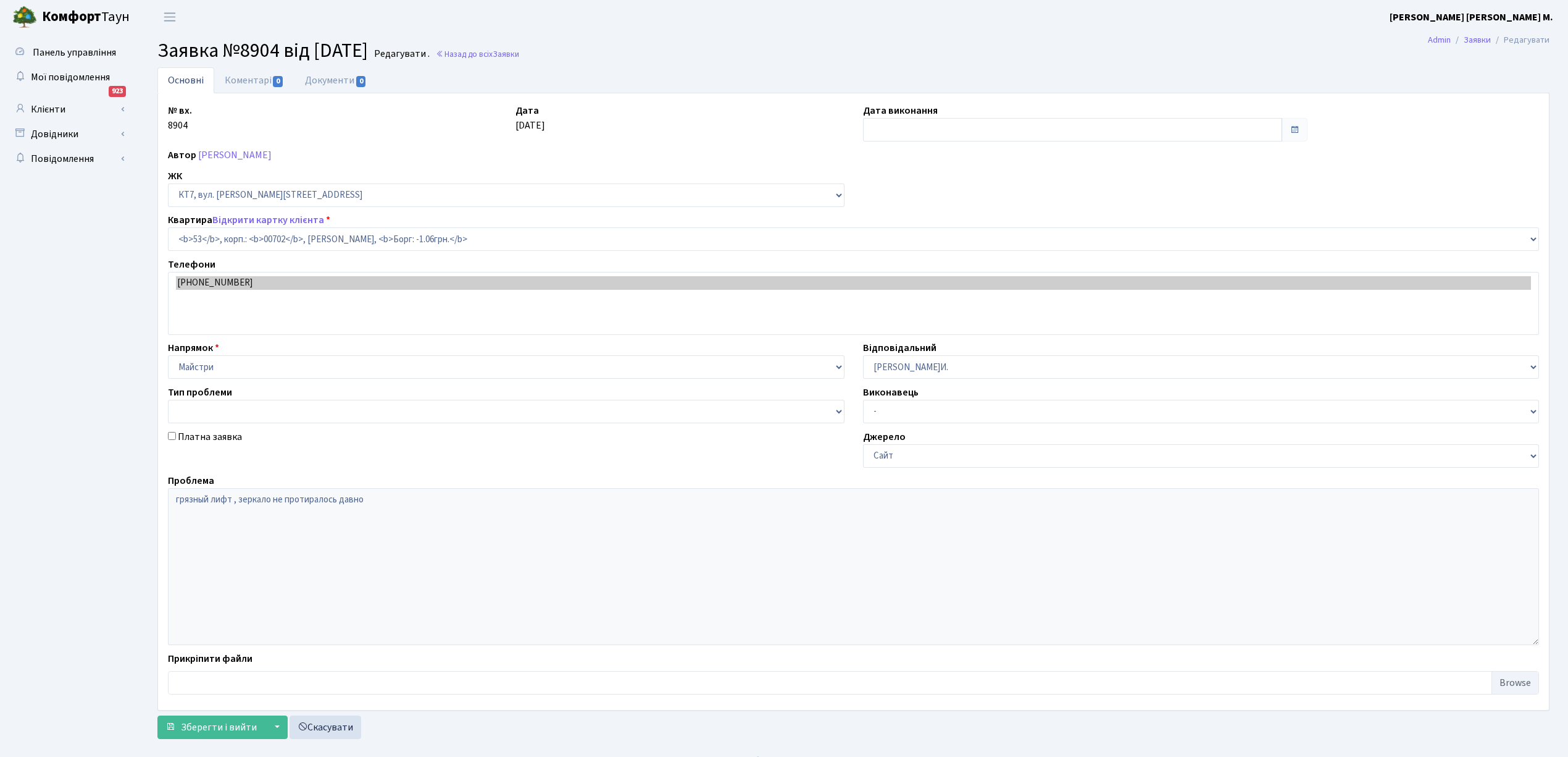
select select "18419"
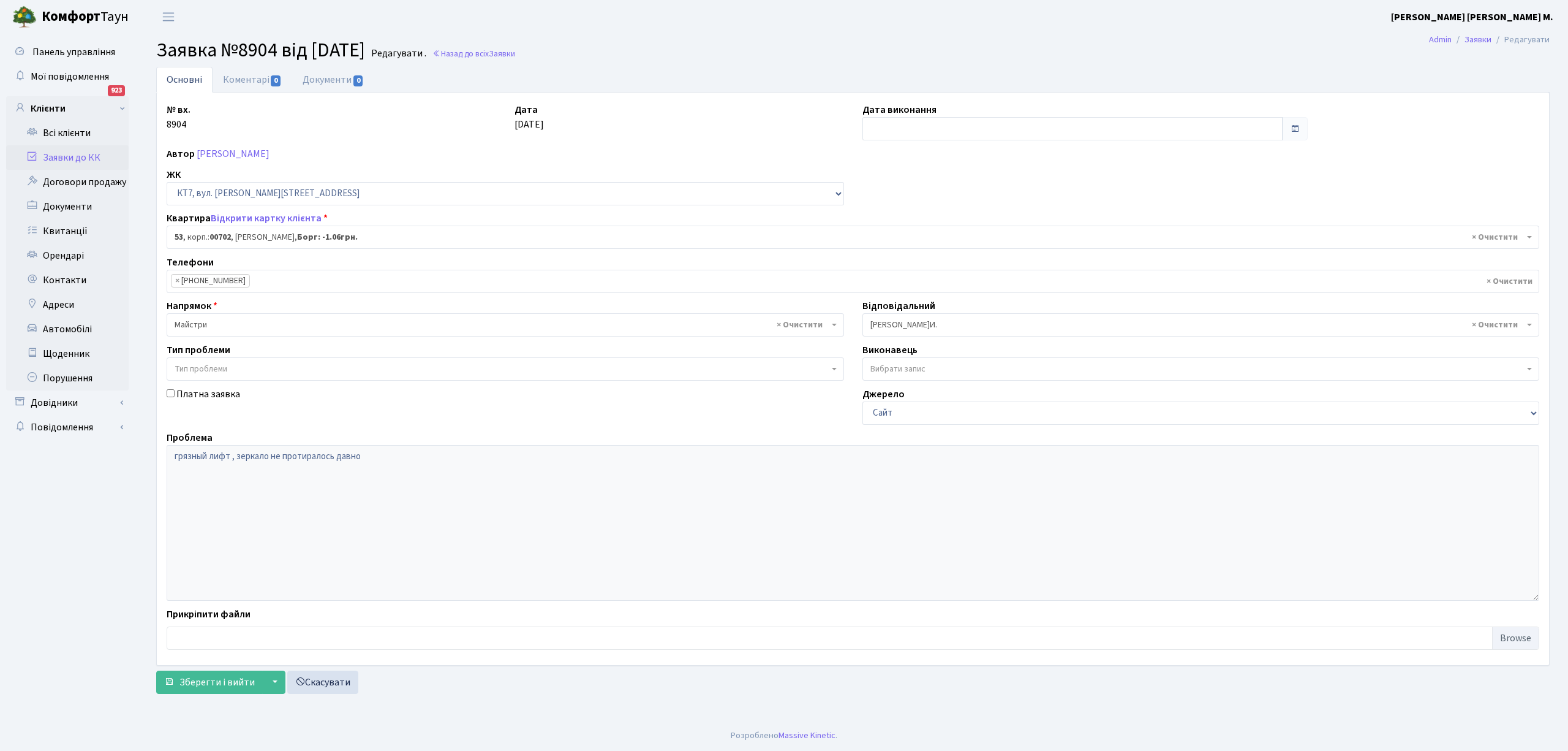
click at [79, 155] on link "Заявки до КК" at bounding box center [67, 157] width 123 height 24
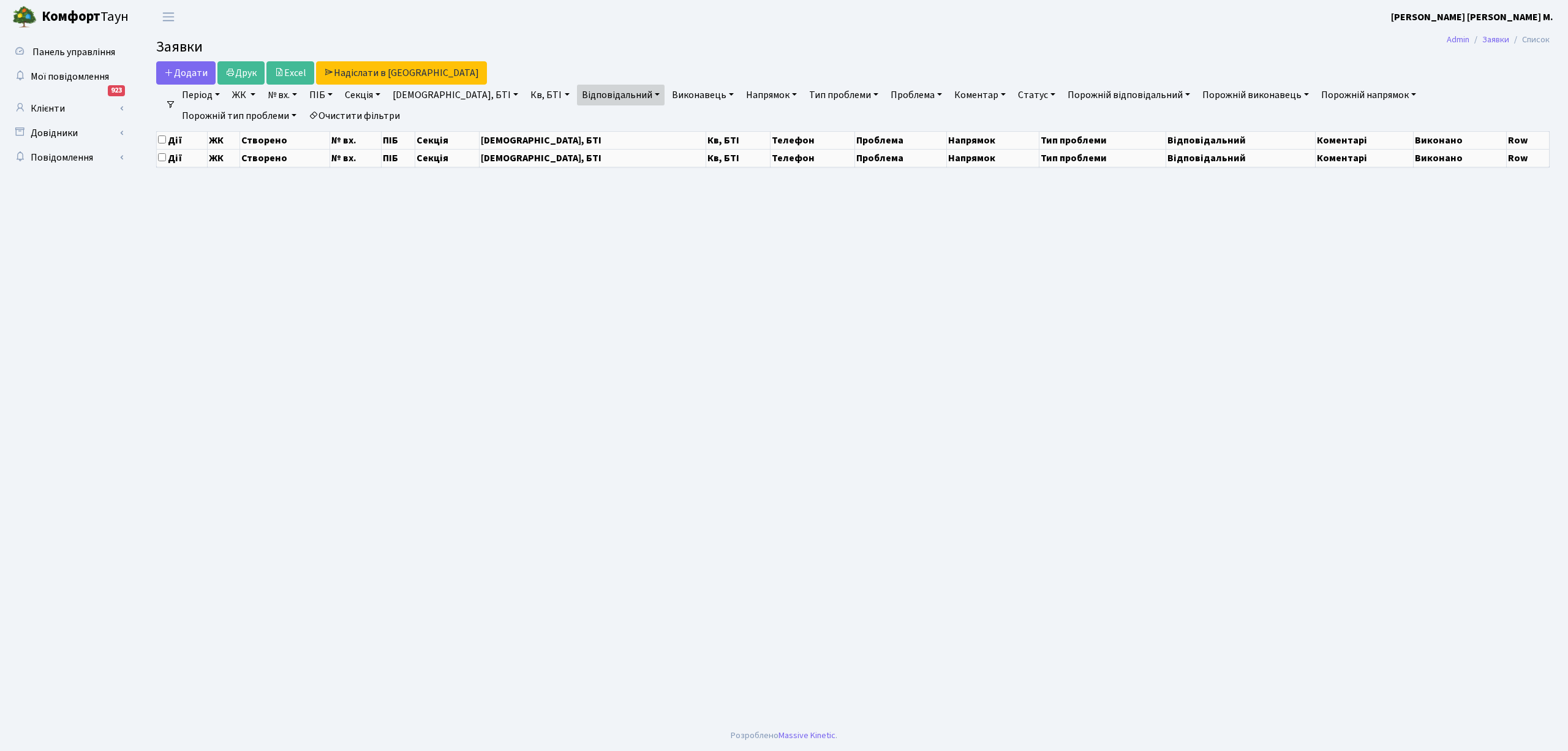
select select "25"
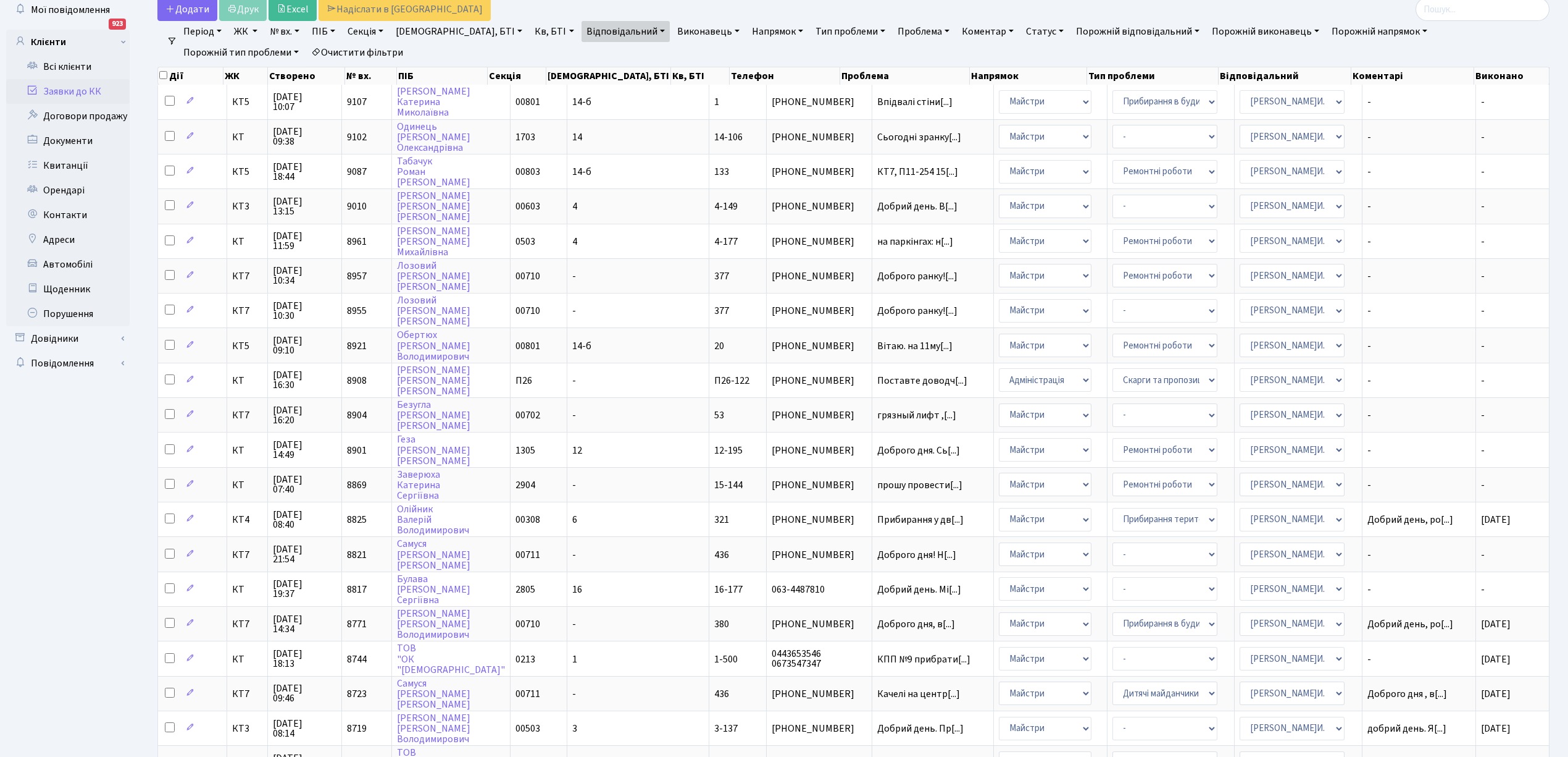
scroll to position [62, 0]
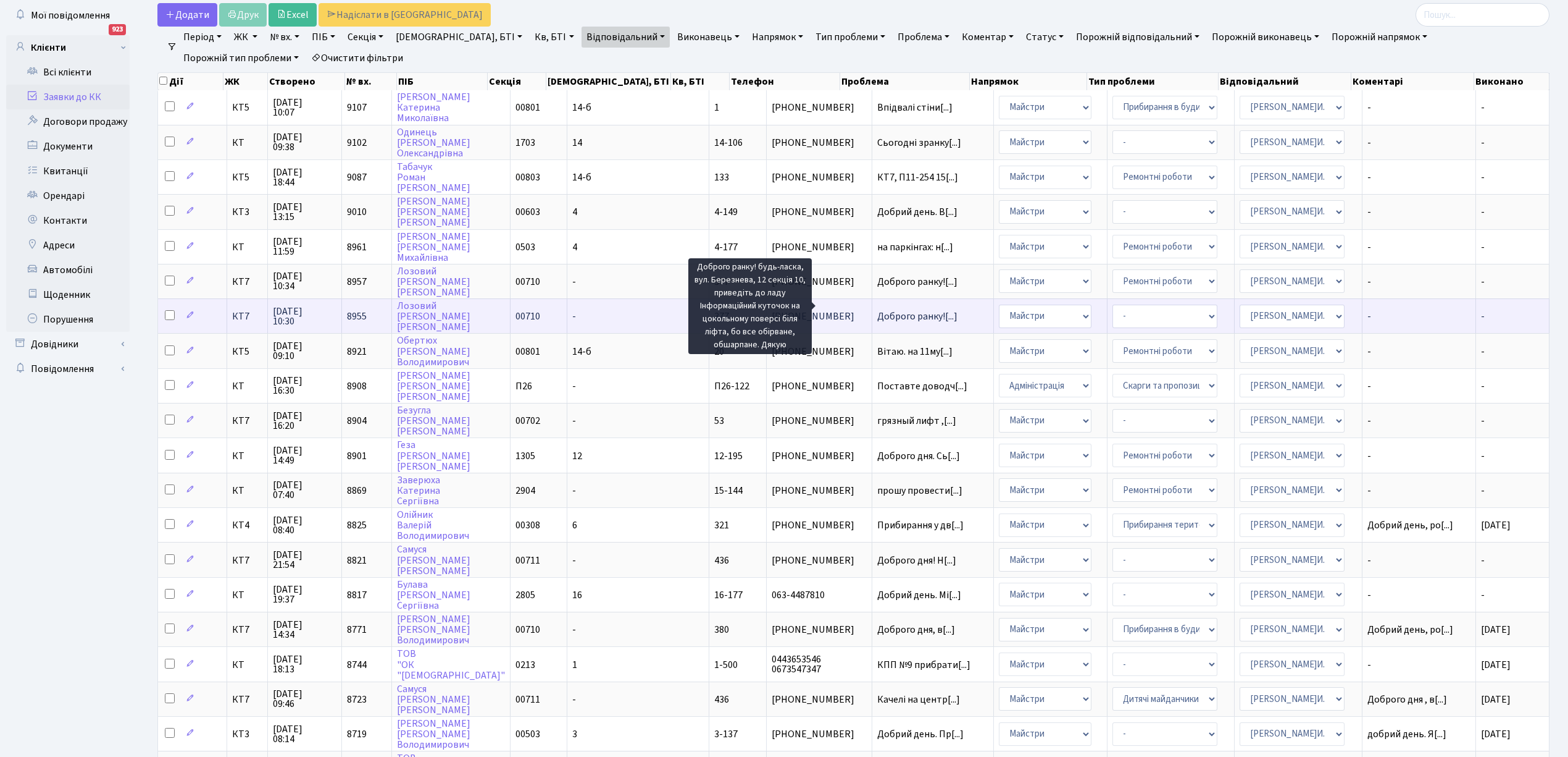
click at [877, 310] on span "Доброго ранку![...]" at bounding box center [917, 317] width 80 height 14
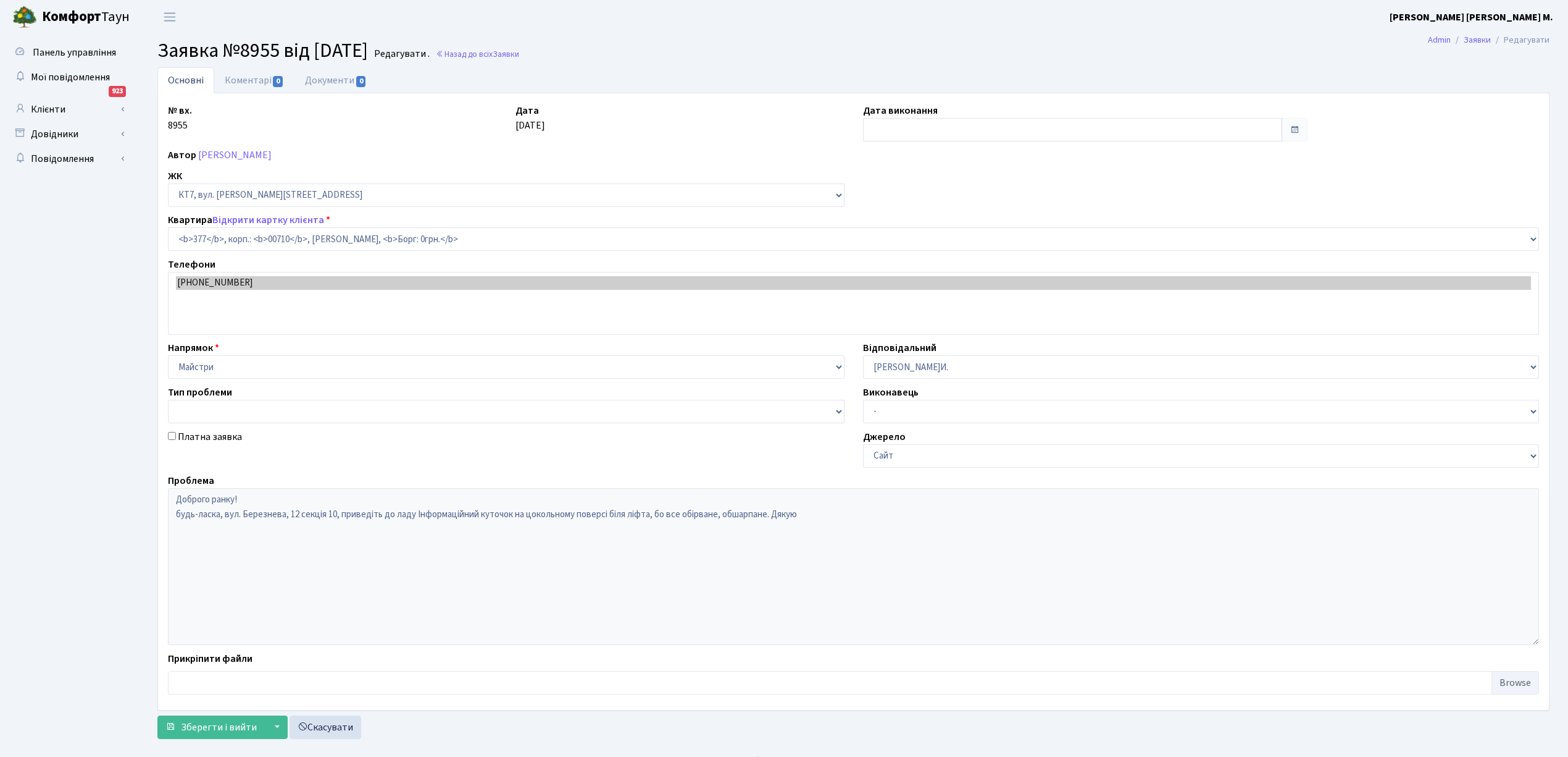
select select "18915"
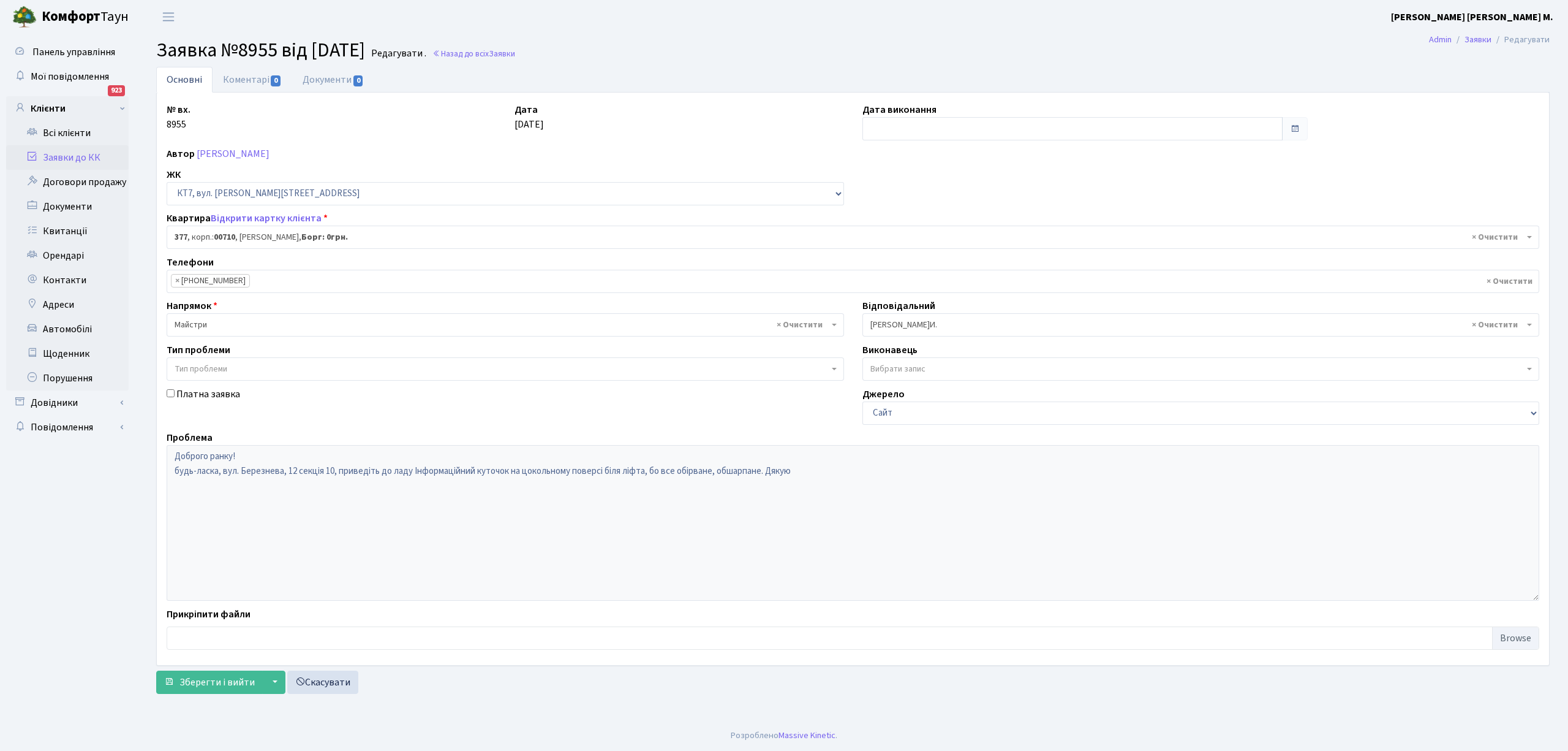
click at [65, 155] on link "Заявки до КК" at bounding box center [67, 157] width 123 height 24
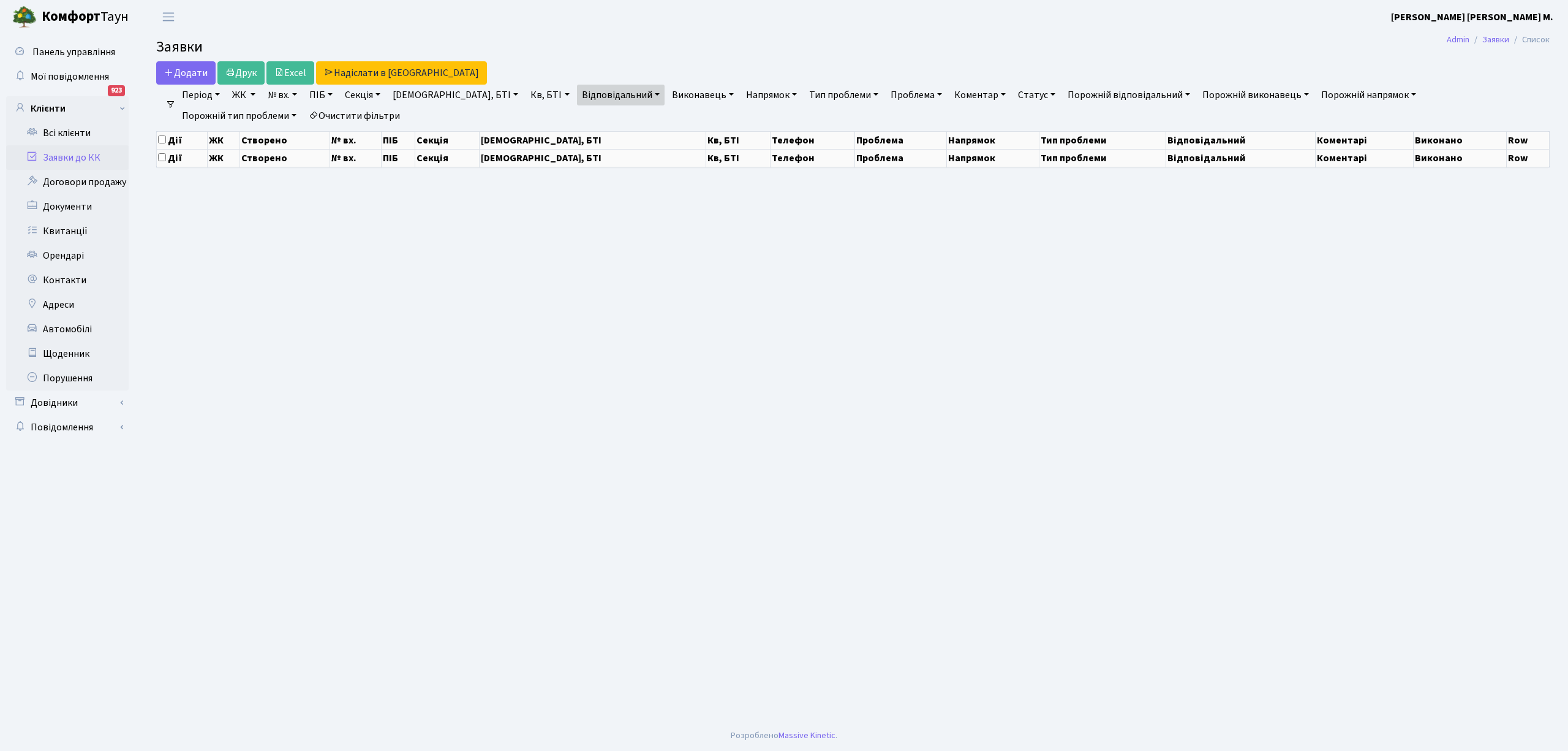
select select "25"
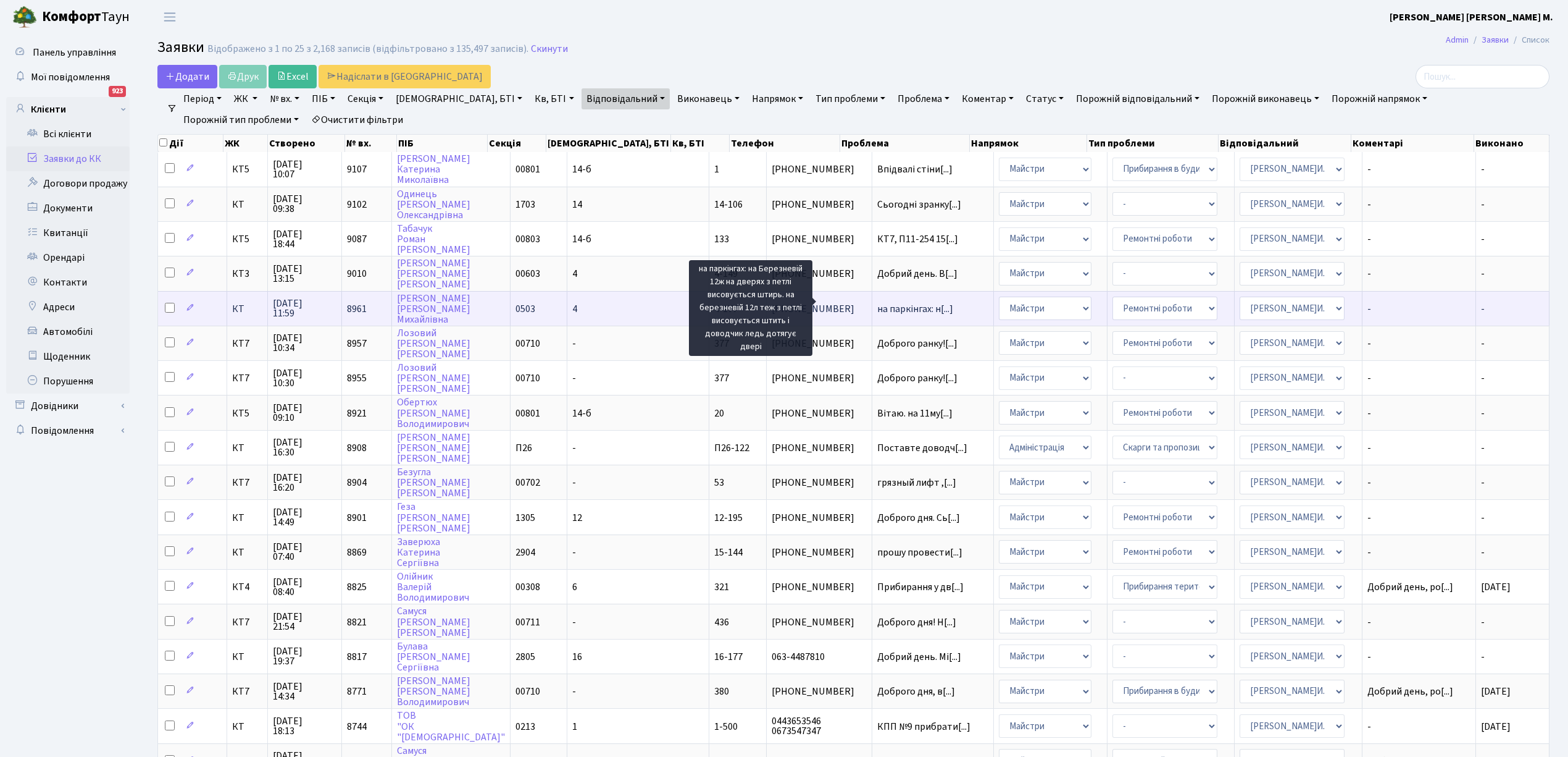
click at [877, 302] on span "на паркінгах: н[...]" at bounding box center [915, 309] width 76 height 14
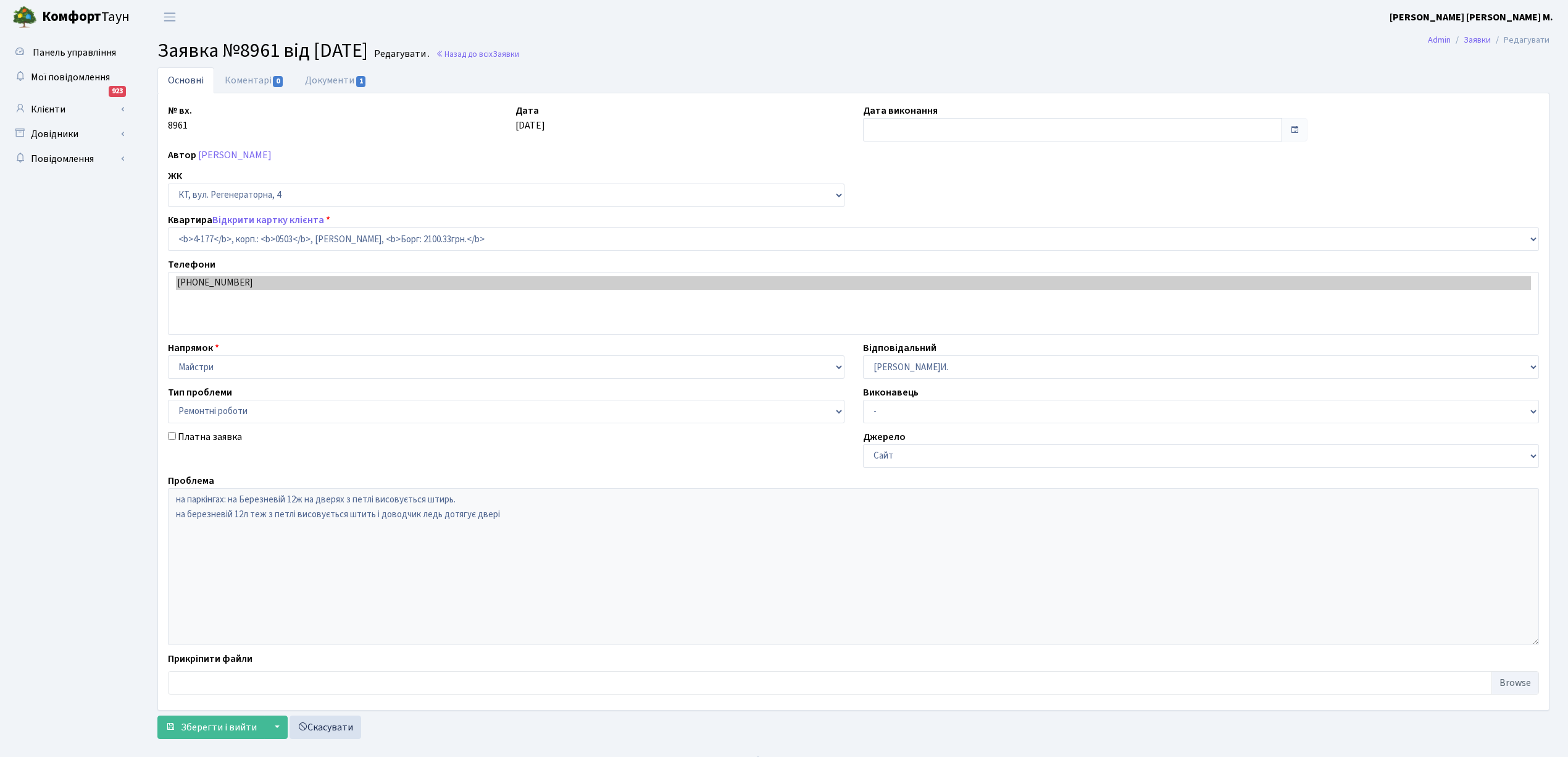
select select "1103"
select select "62"
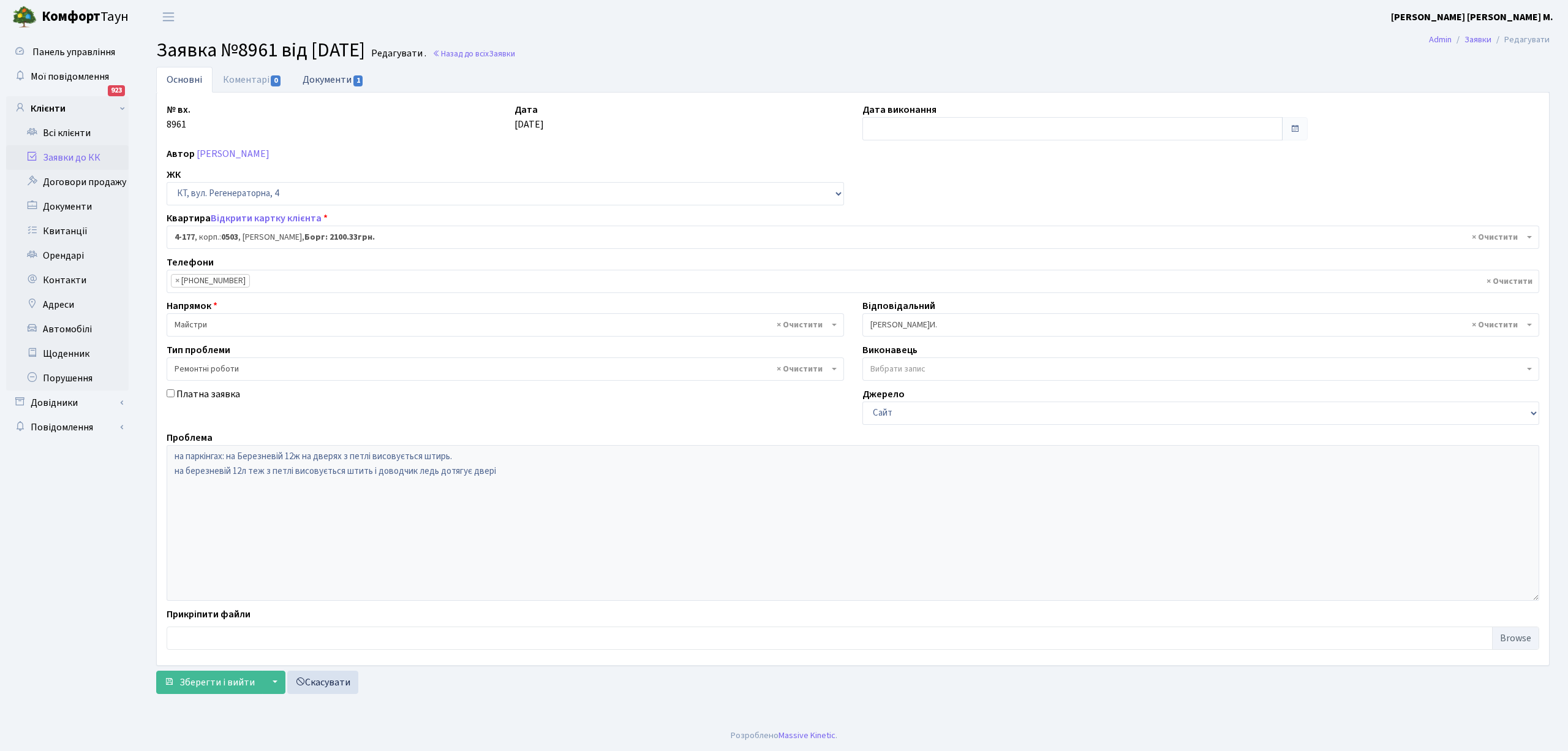
click at [346, 75] on link "Документи 1" at bounding box center [333, 79] width 82 height 25
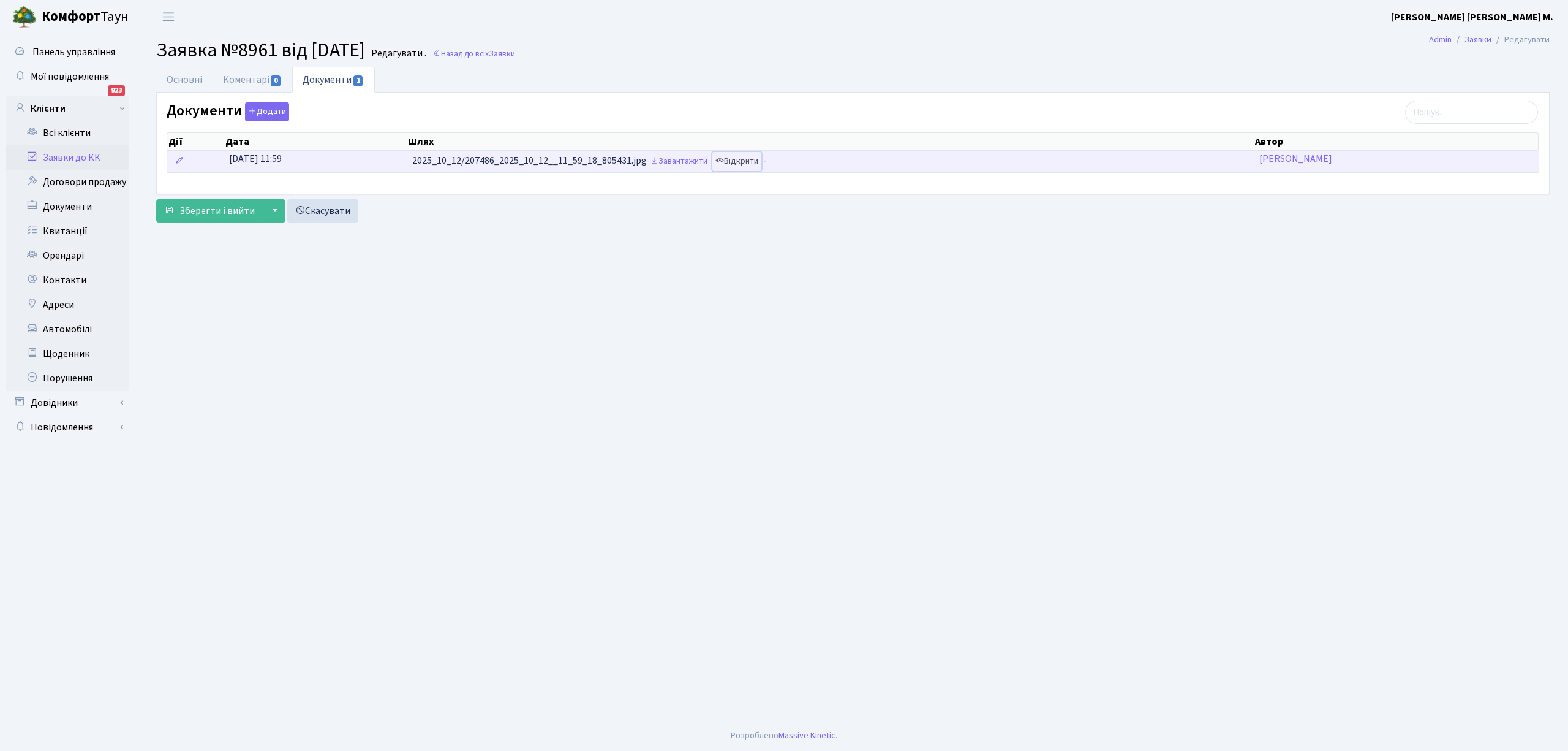
click at [738, 160] on link "Відкрити" at bounding box center [737, 161] width 49 height 19
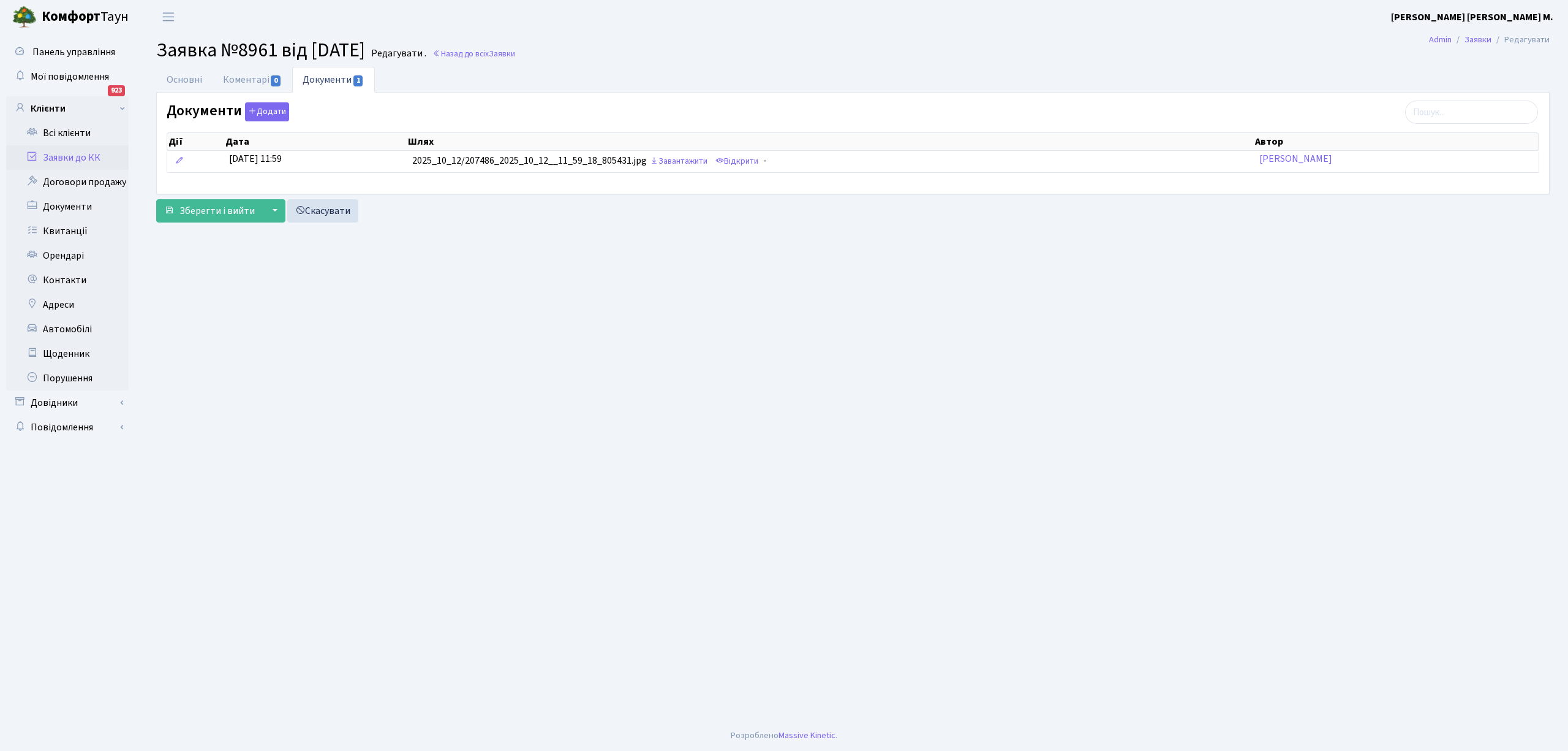
click at [81, 155] on link "Заявки до КК" at bounding box center [67, 157] width 123 height 24
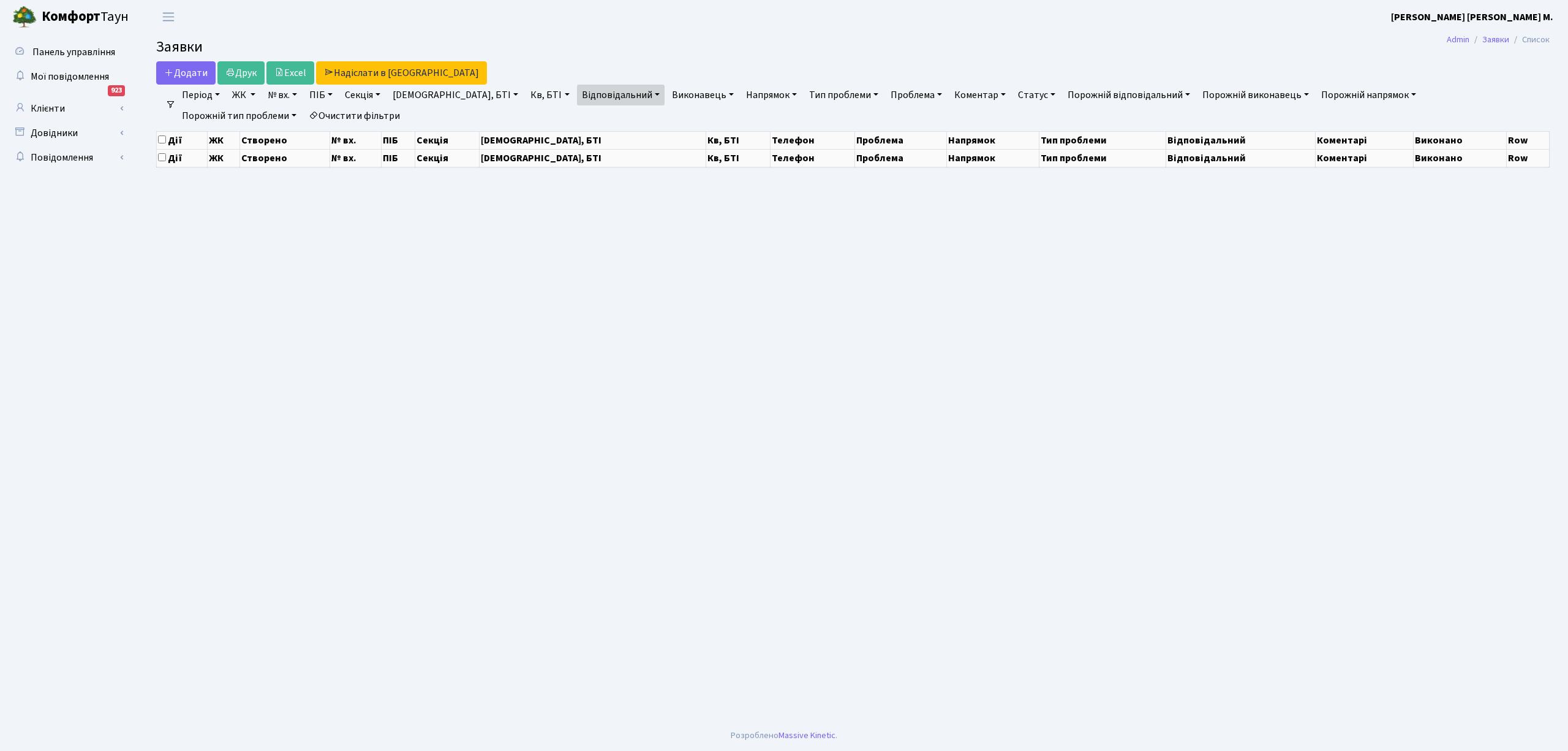
select select "25"
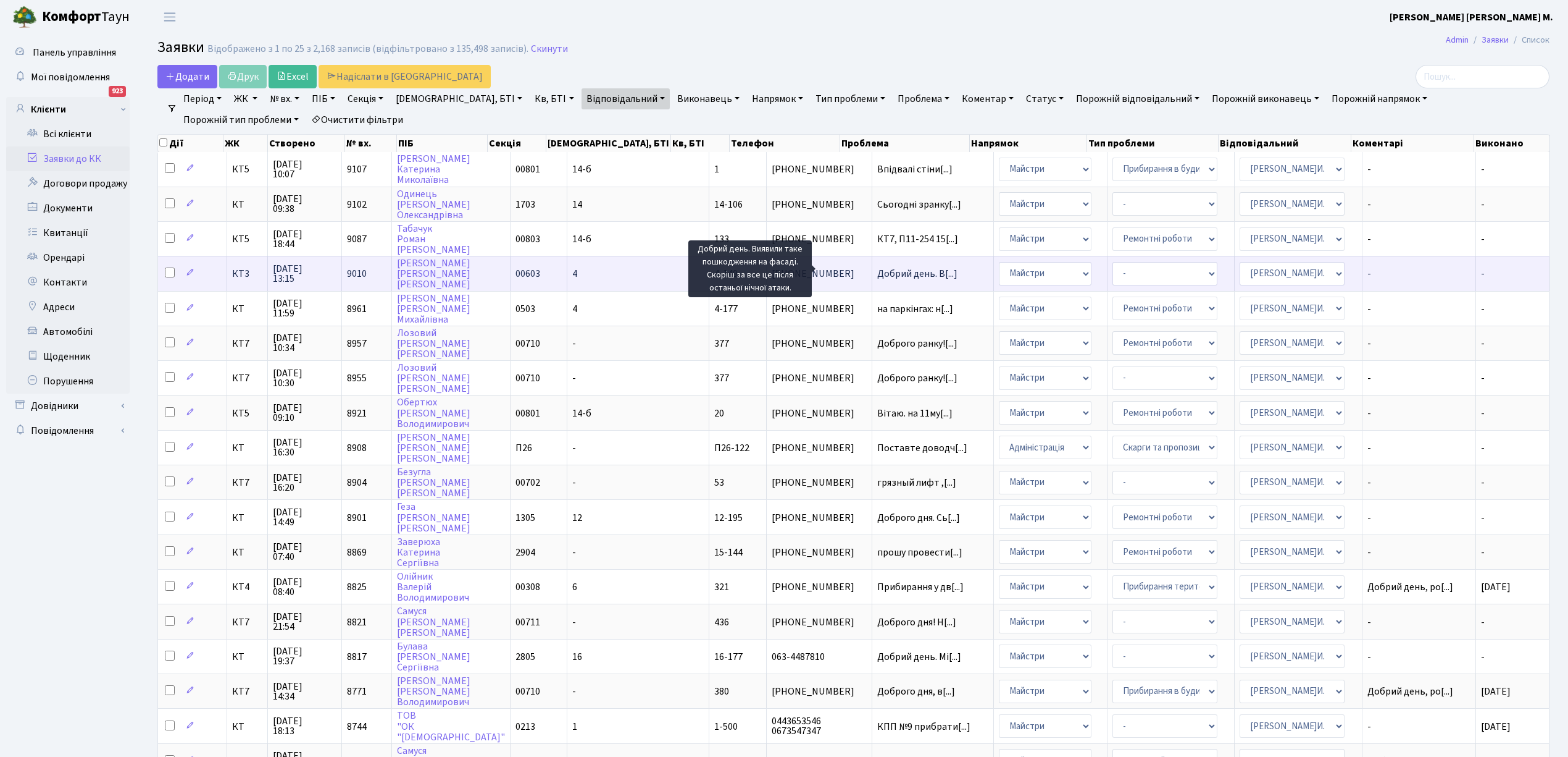
click at [877, 267] on span "Добрий день. В[...]" at bounding box center [917, 274] width 80 height 14
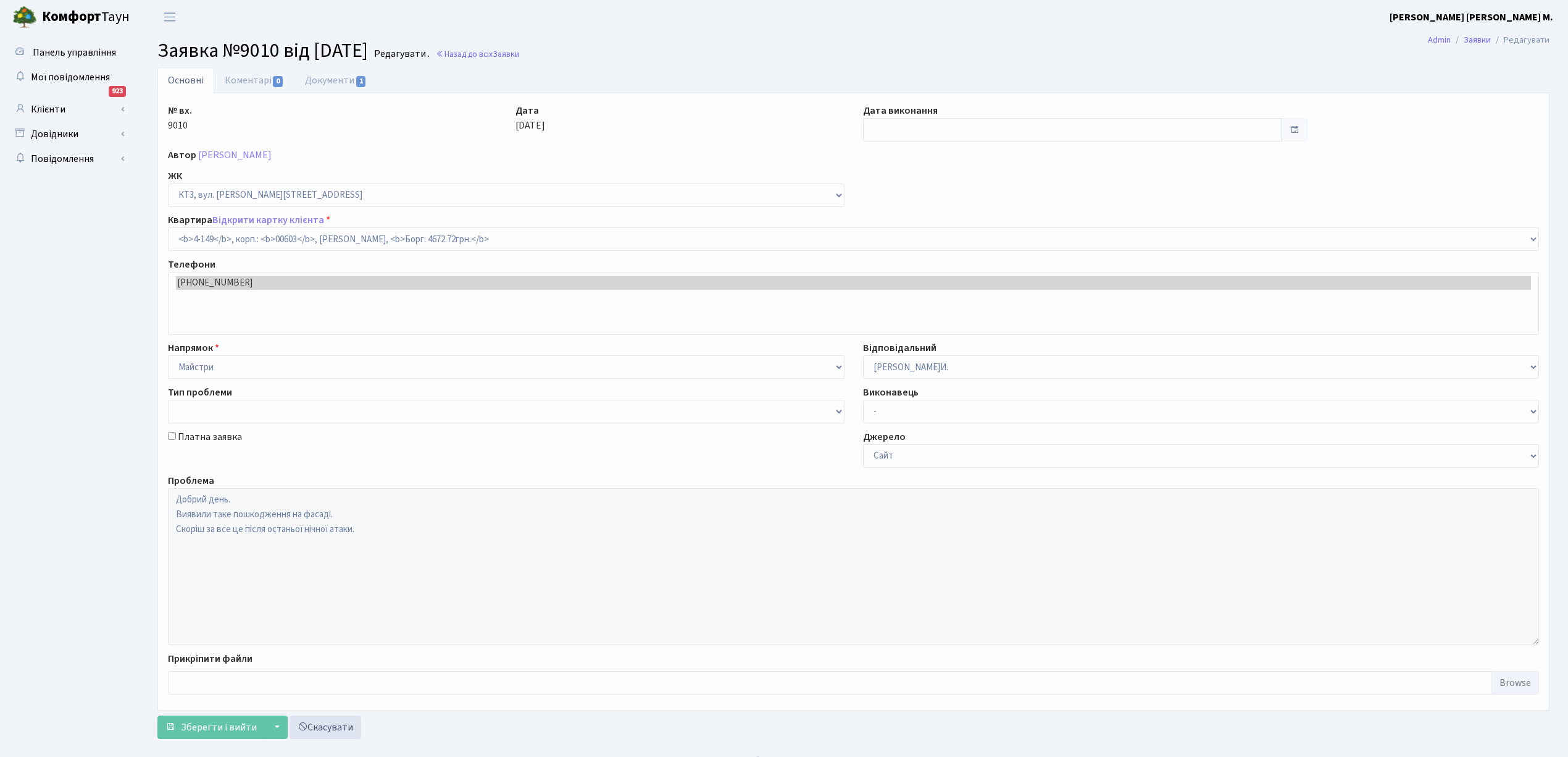
select select "16608"
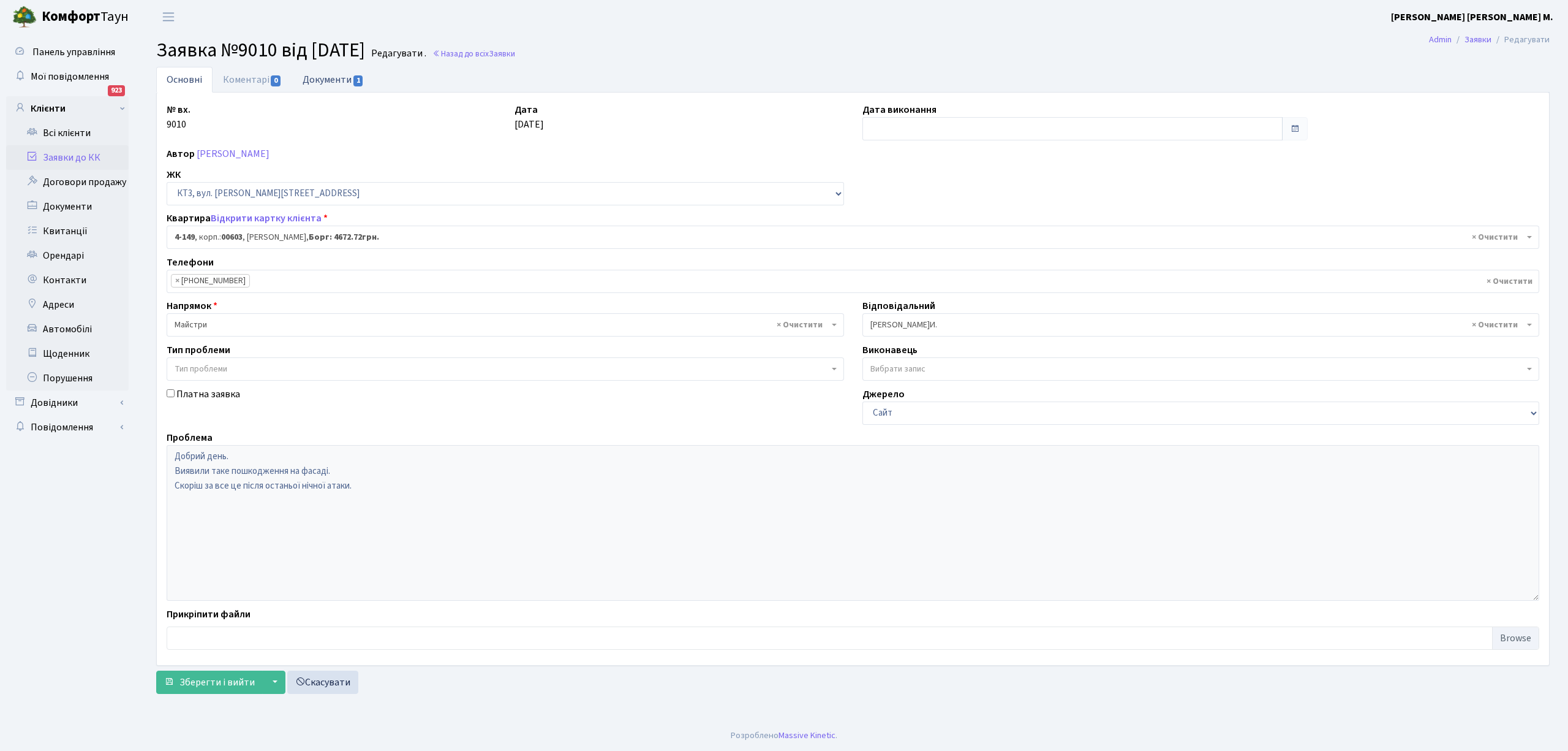
click at [341, 73] on link "Документи 1" at bounding box center [333, 79] width 82 height 25
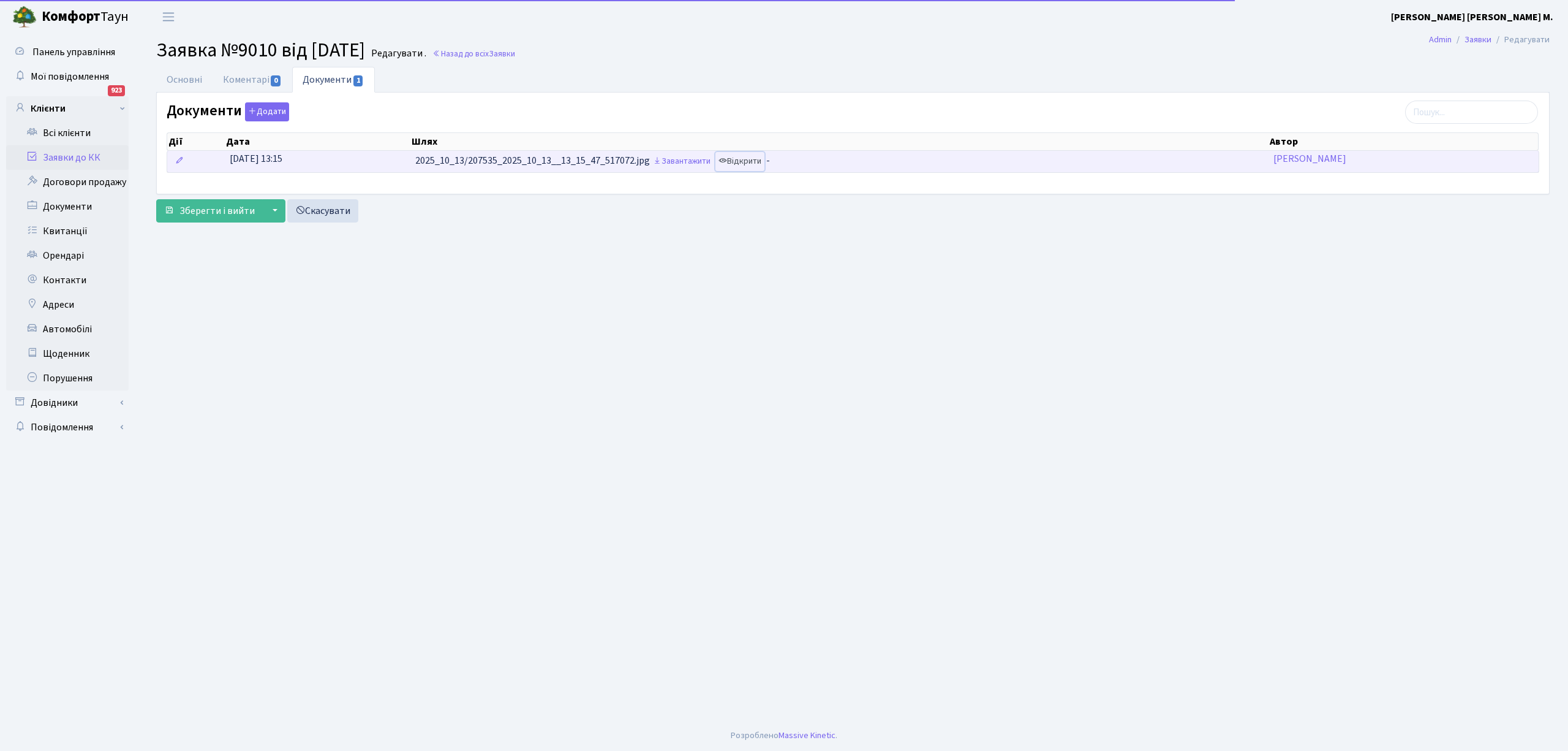
click at [746, 155] on link "Відкрити" at bounding box center [740, 161] width 49 height 19
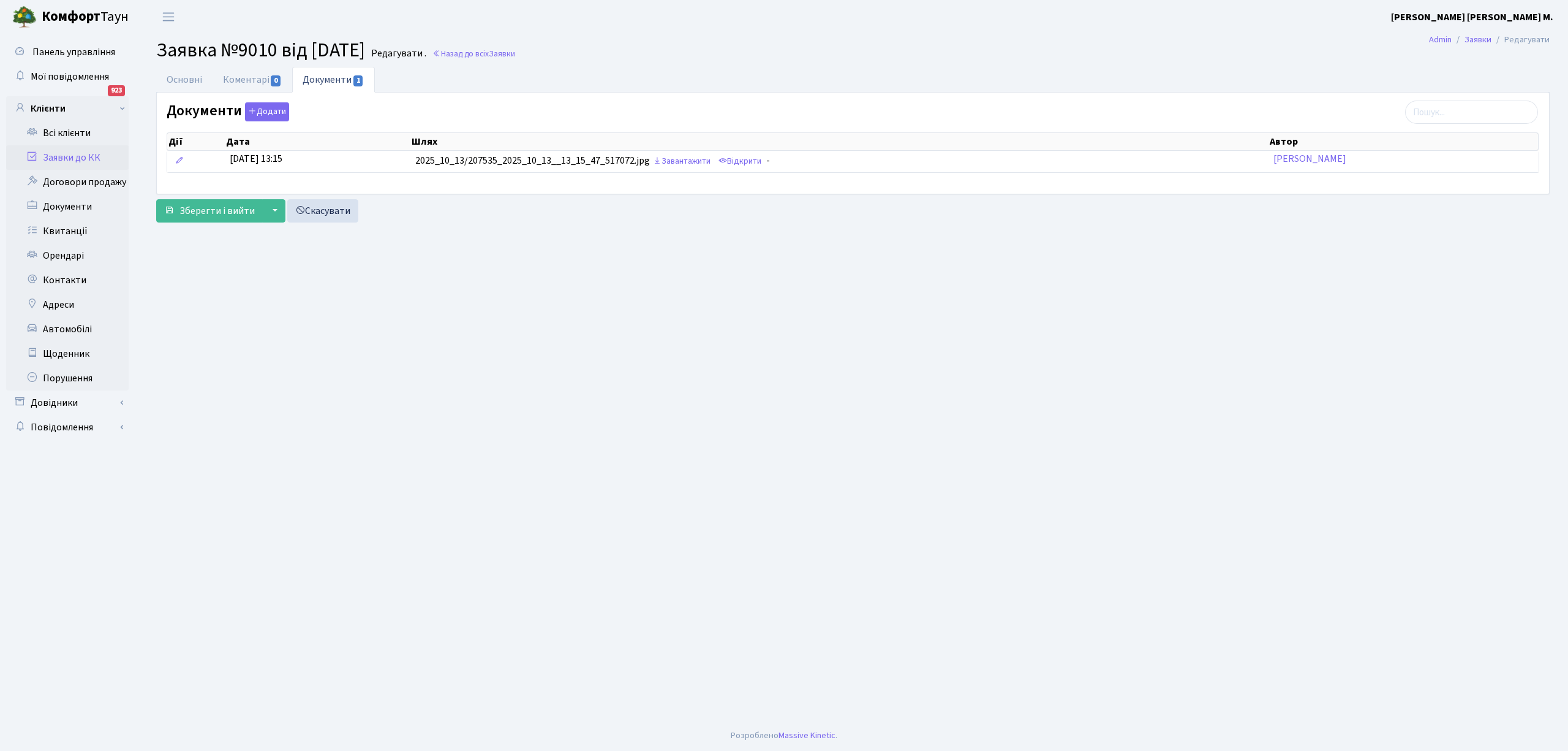
click at [60, 161] on link "Заявки до КК" at bounding box center [67, 157] width 123 height 24
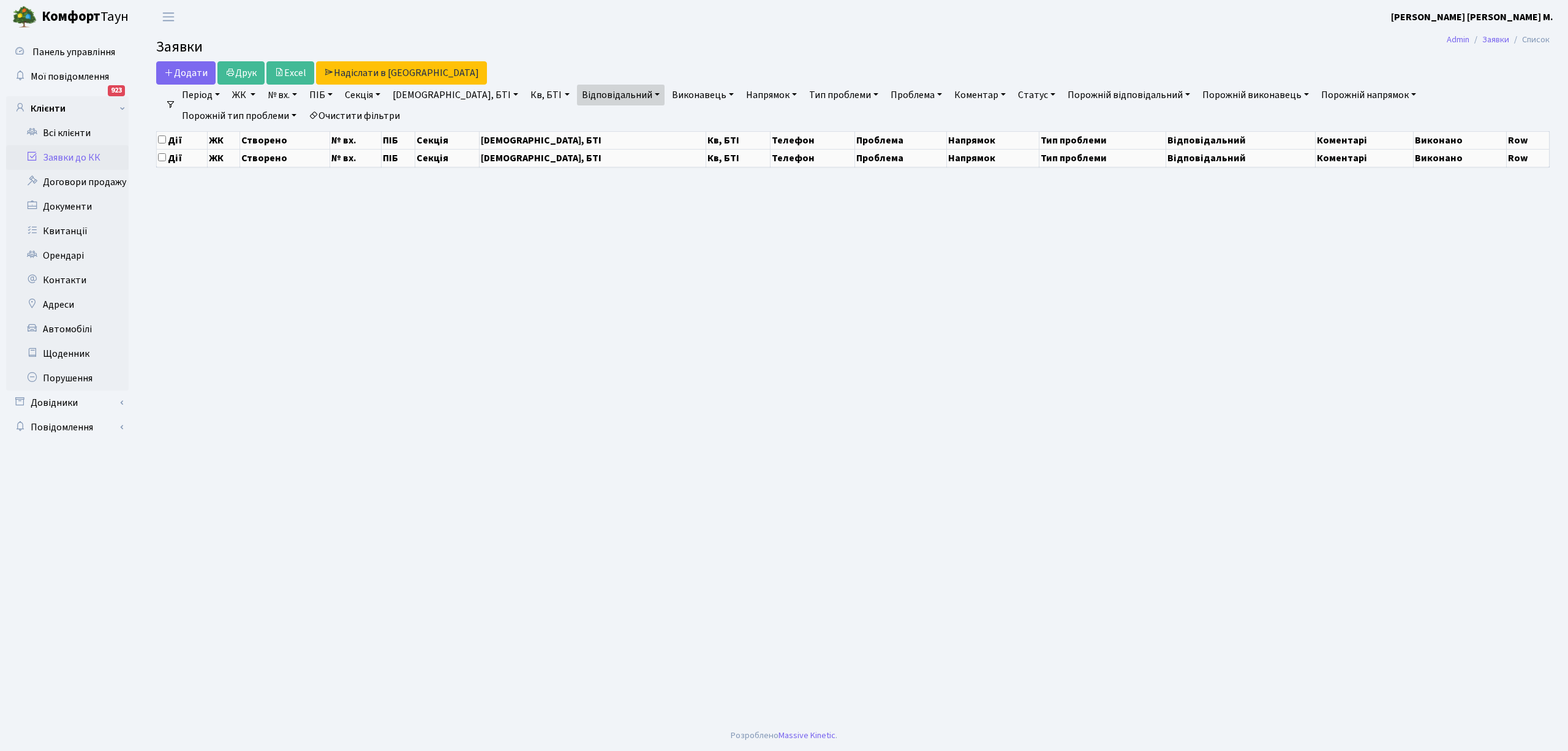
select select "25"
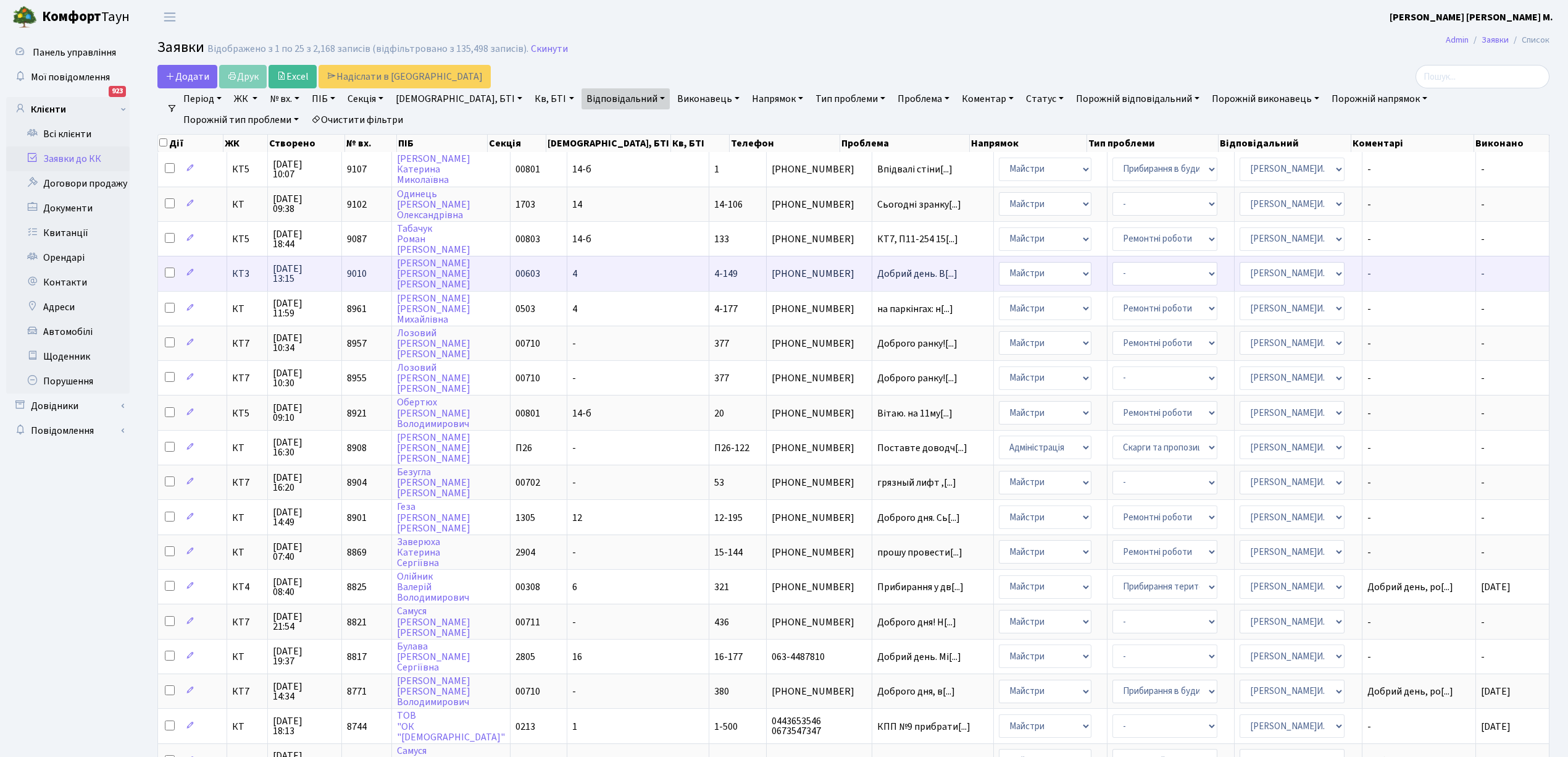
click at [608, 267] on td "4" at bounding box center [637, 273] width 142 height 35
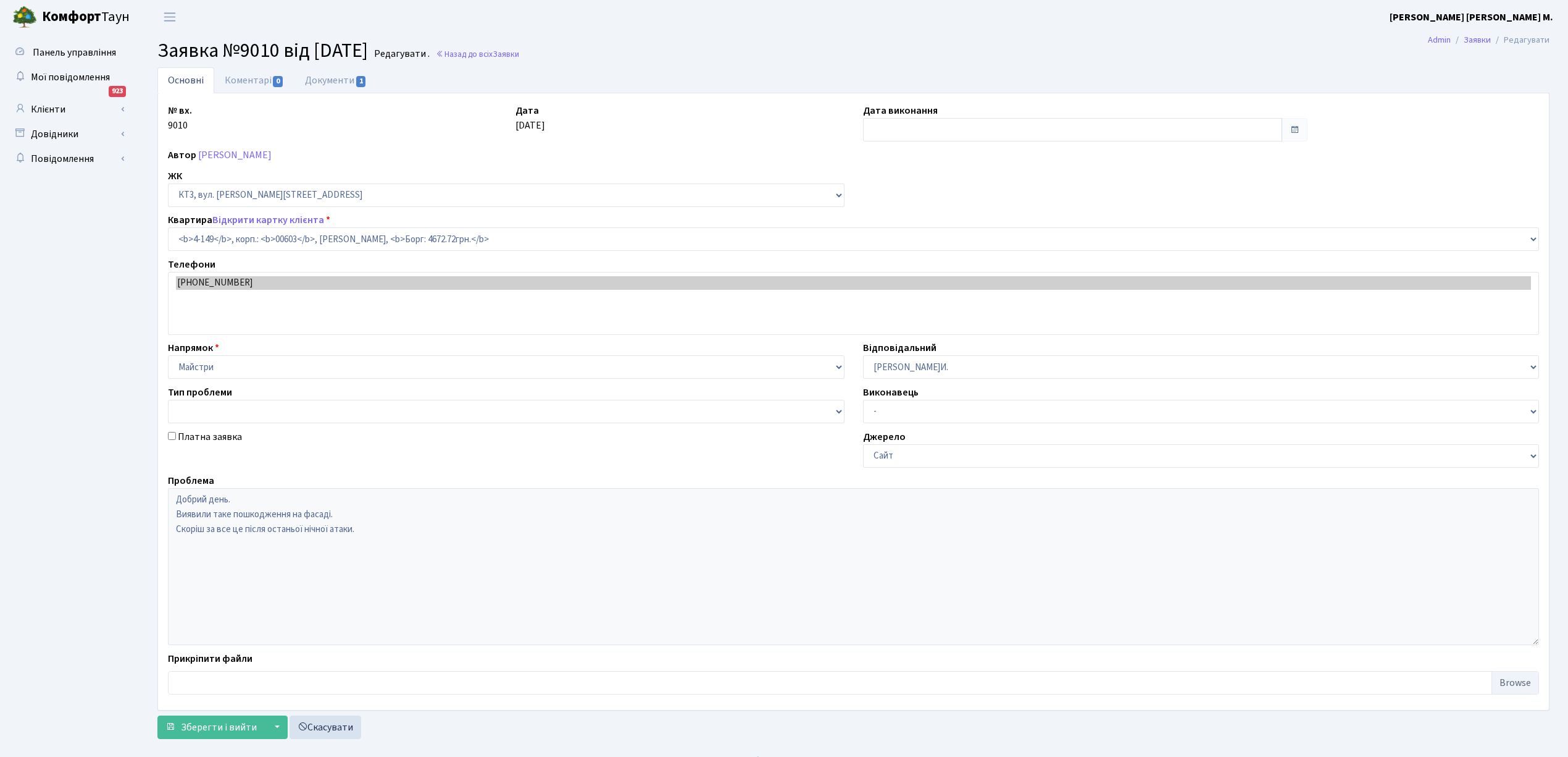
select select "16608"
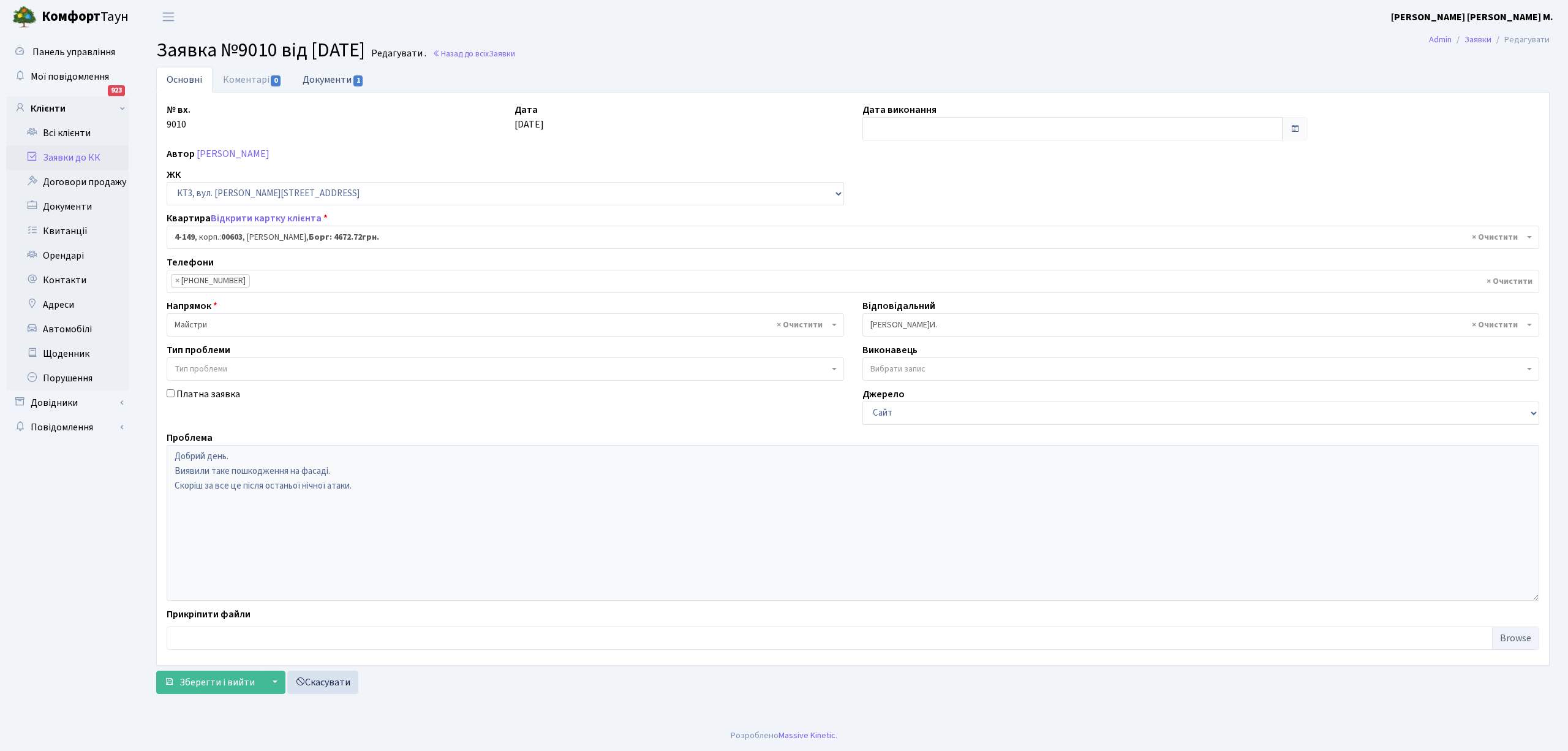
click at [346, 82] on link "Документи 1" at bounding box center [333, 79] width 82 height 25
select select "25"
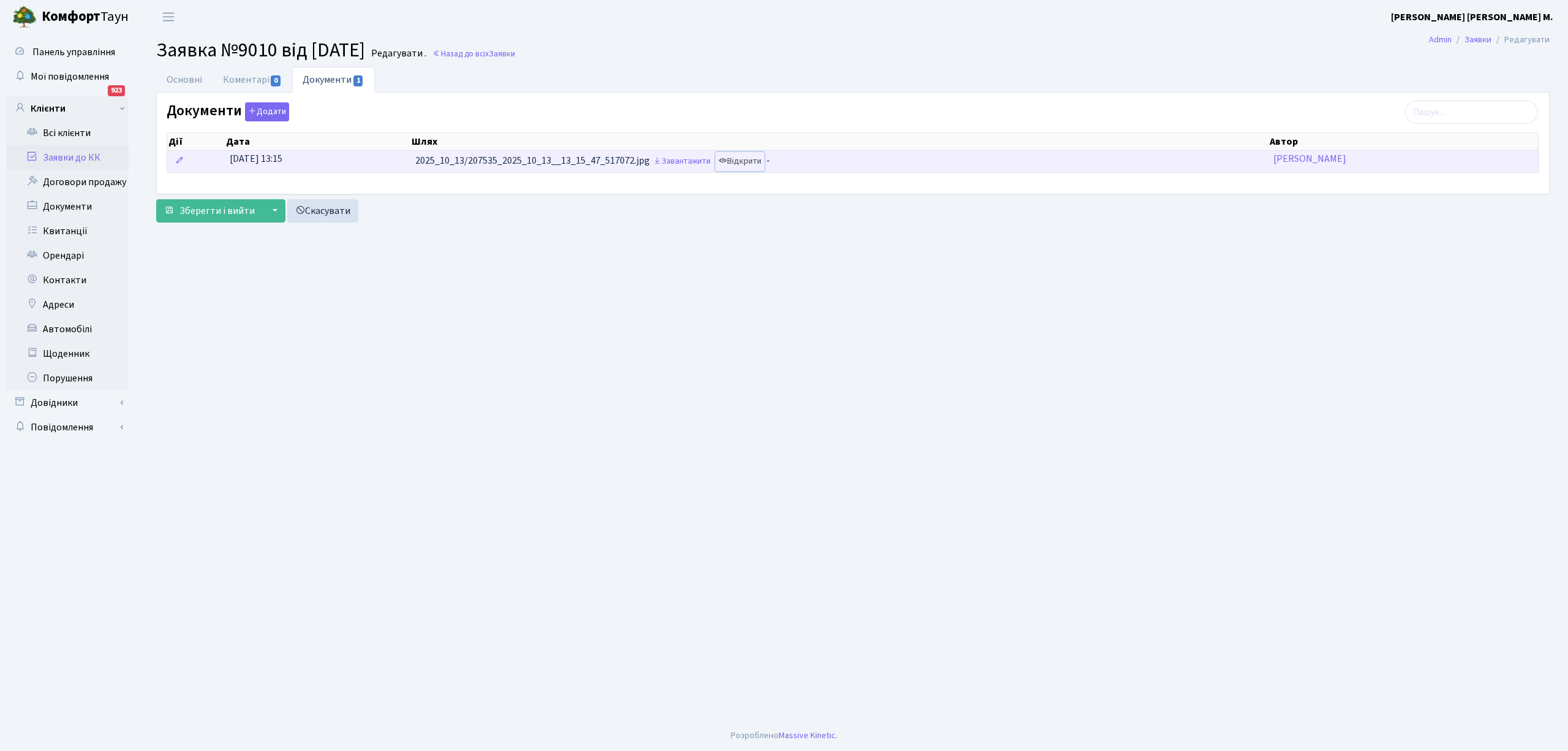
click at [755, 160] on link "Відкрити" at bounding box center [740, 161] width 49 height 19
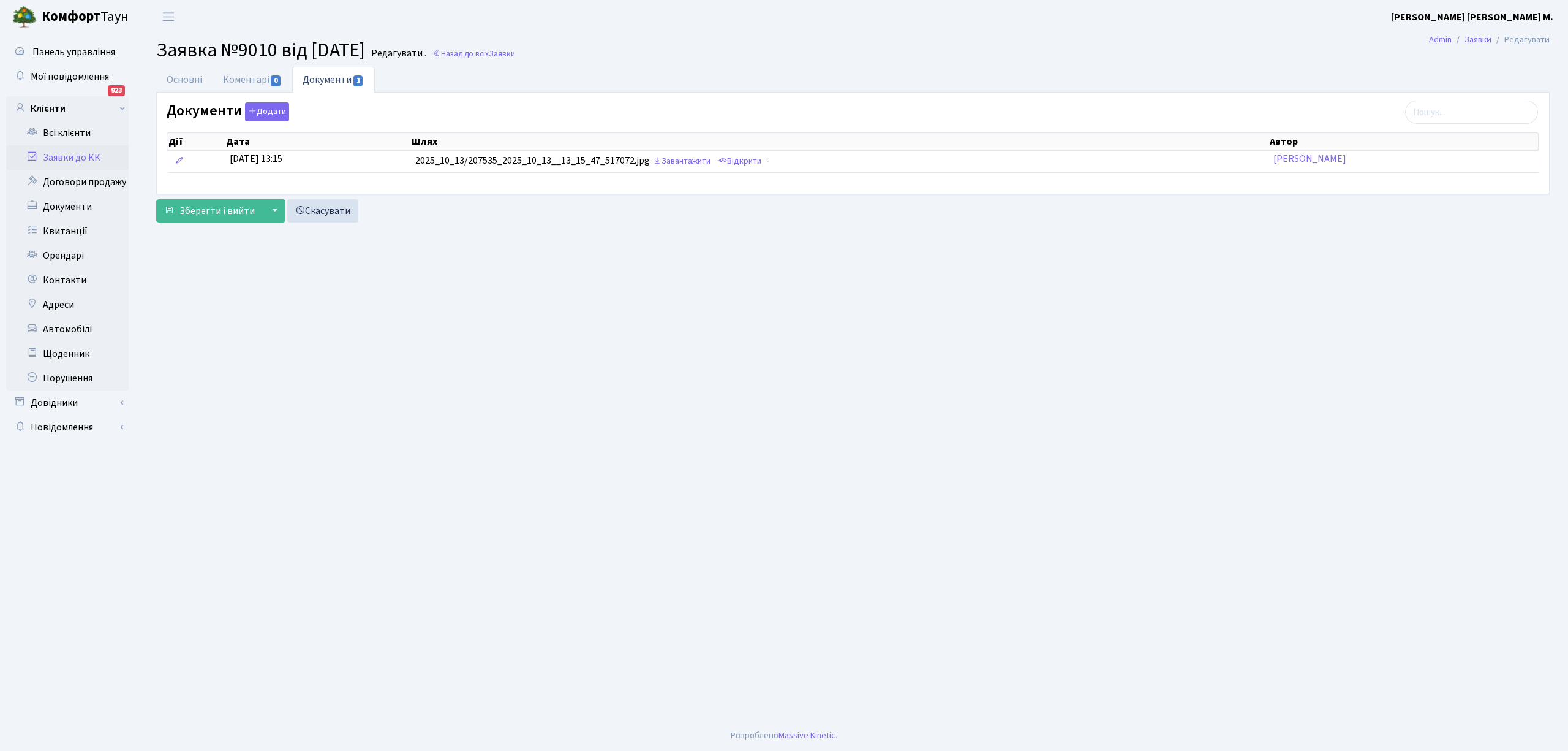
click at [65, 160] on link "Заявки до КК" at bounding box center [67, 157] width 123 height 24
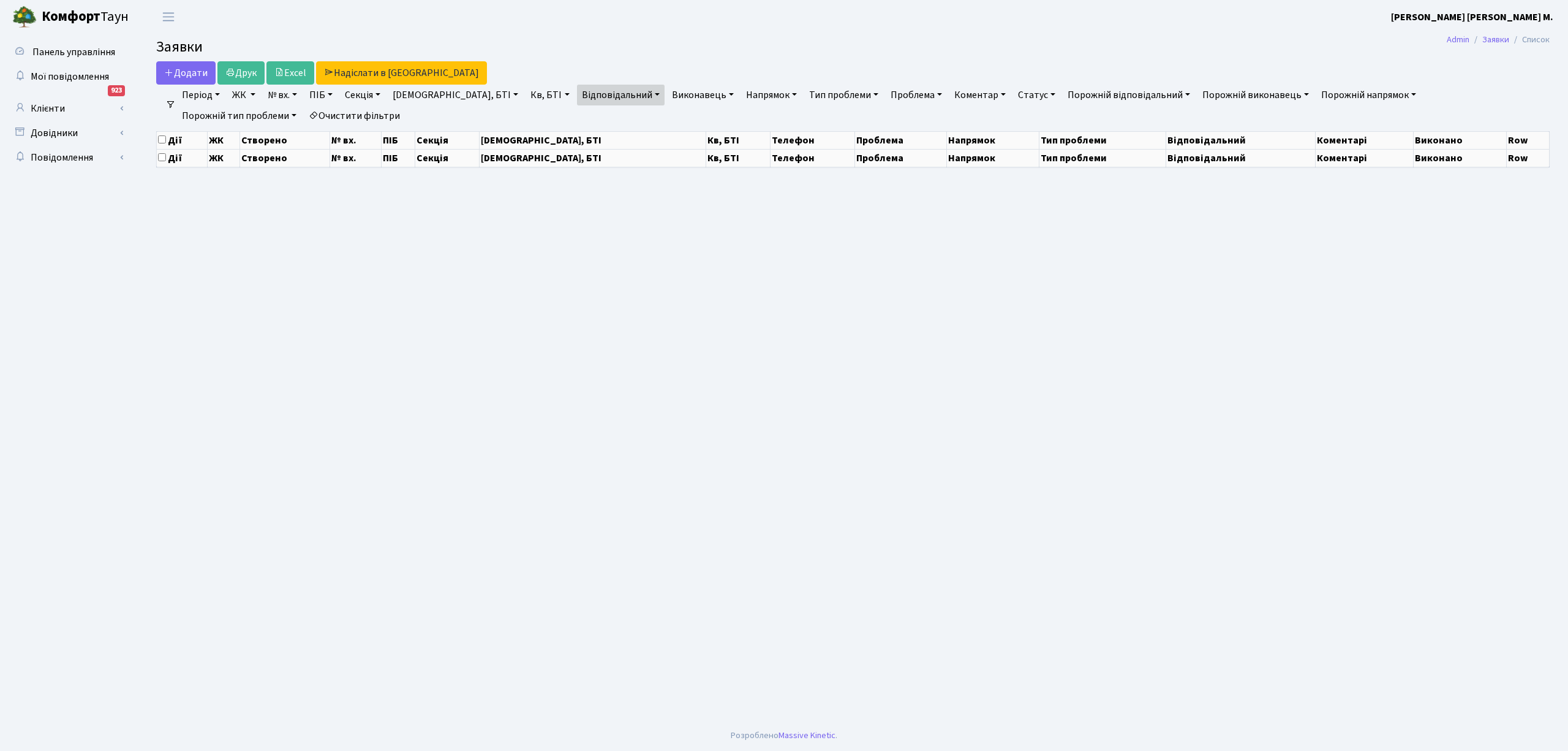
select select "25"
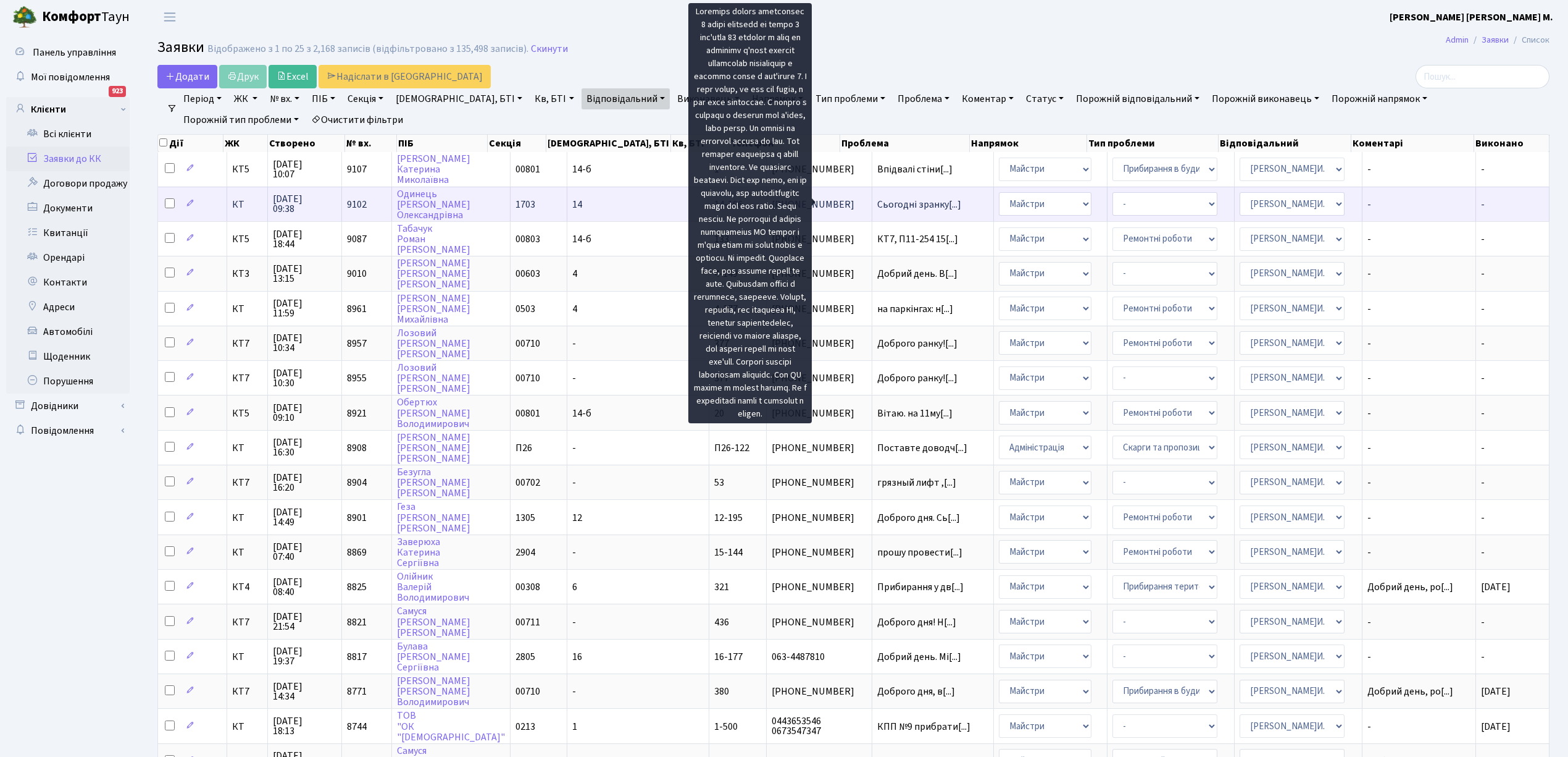
click at [877, 203] on span "Сьогодні зранку[...]" at bounding box center [919, 204] width 84 height 14
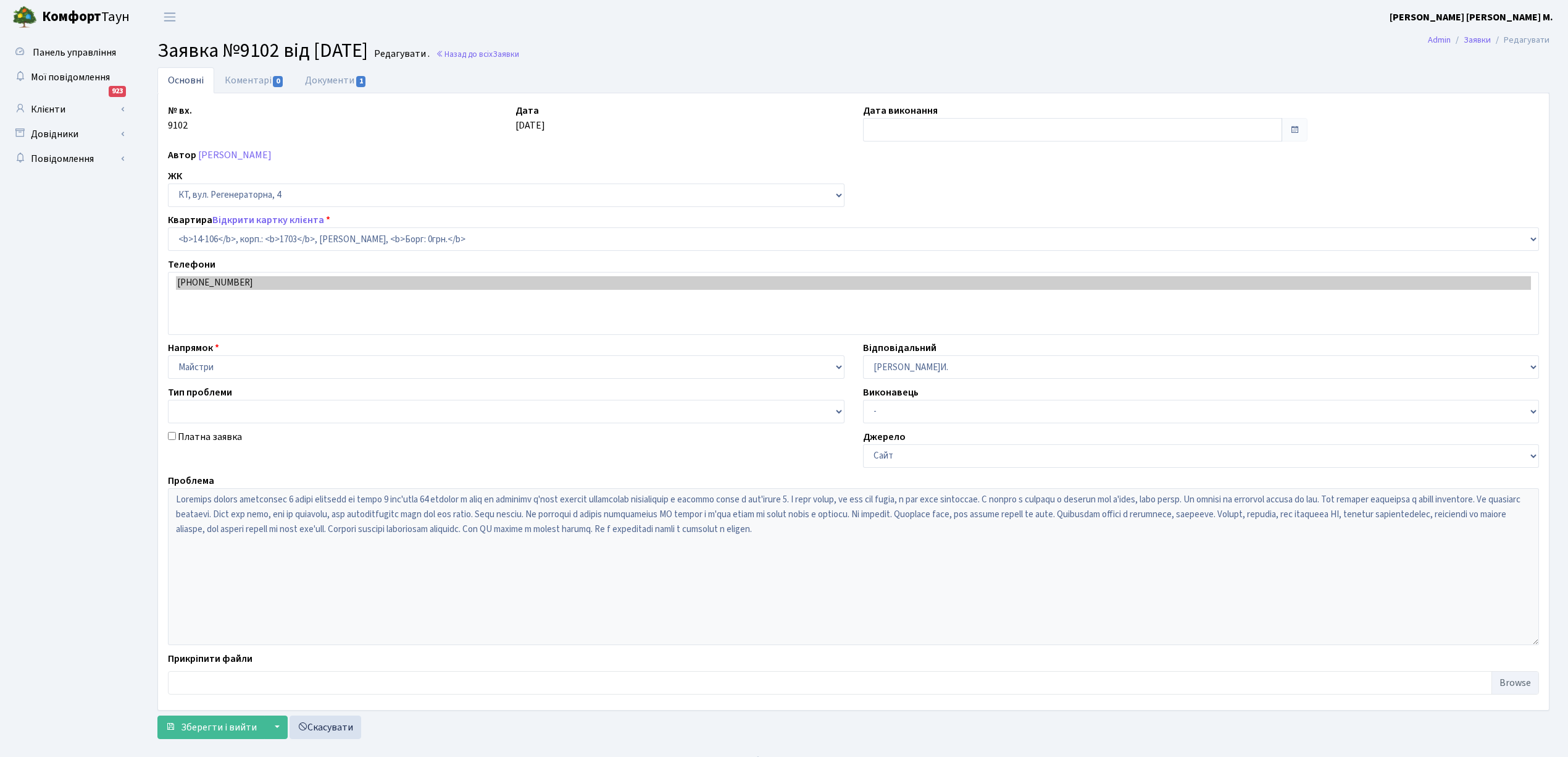
select select "7483"
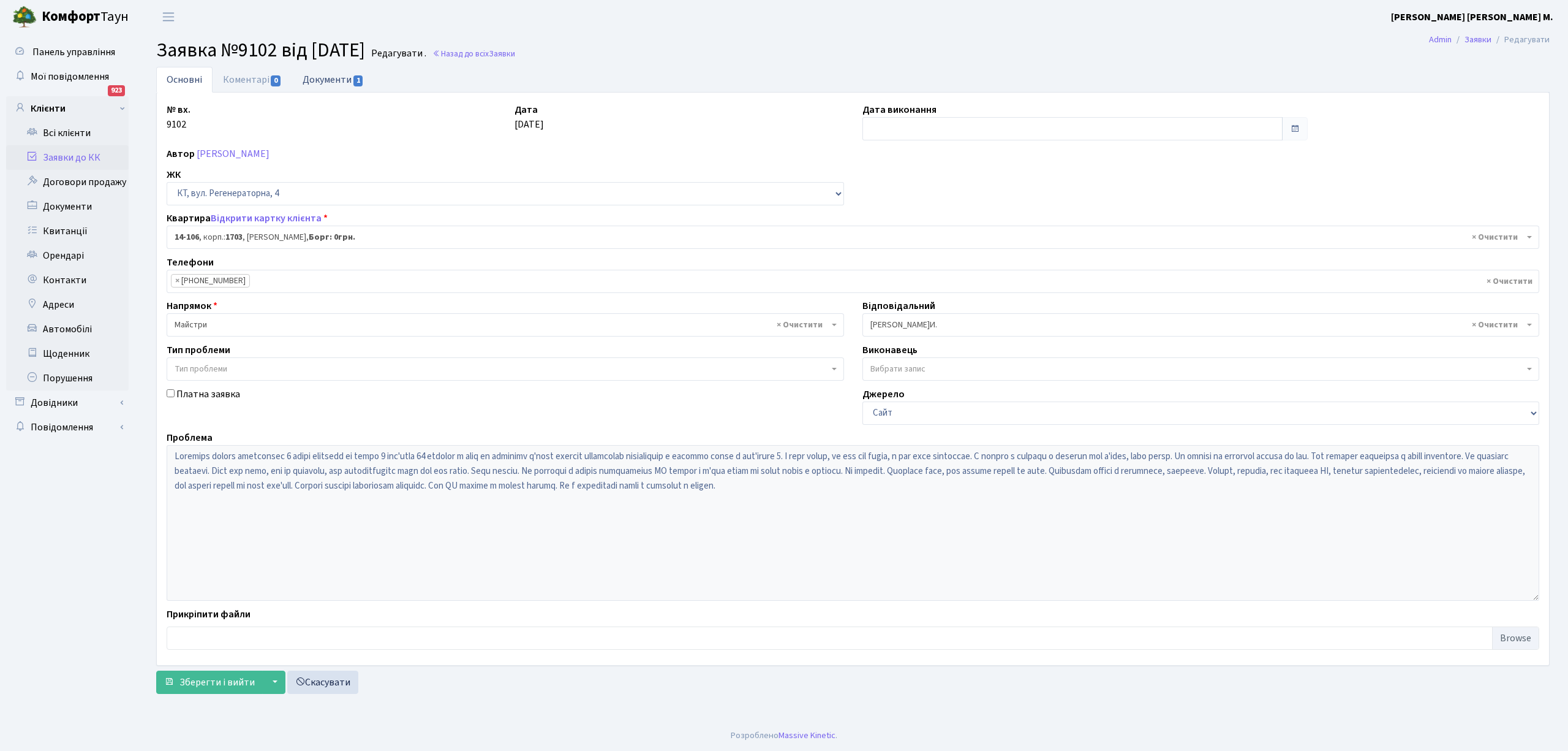
click at [336, 84] on link "Документи 1" at bounding box center [333, 79] width 82 height 25
select select "25"
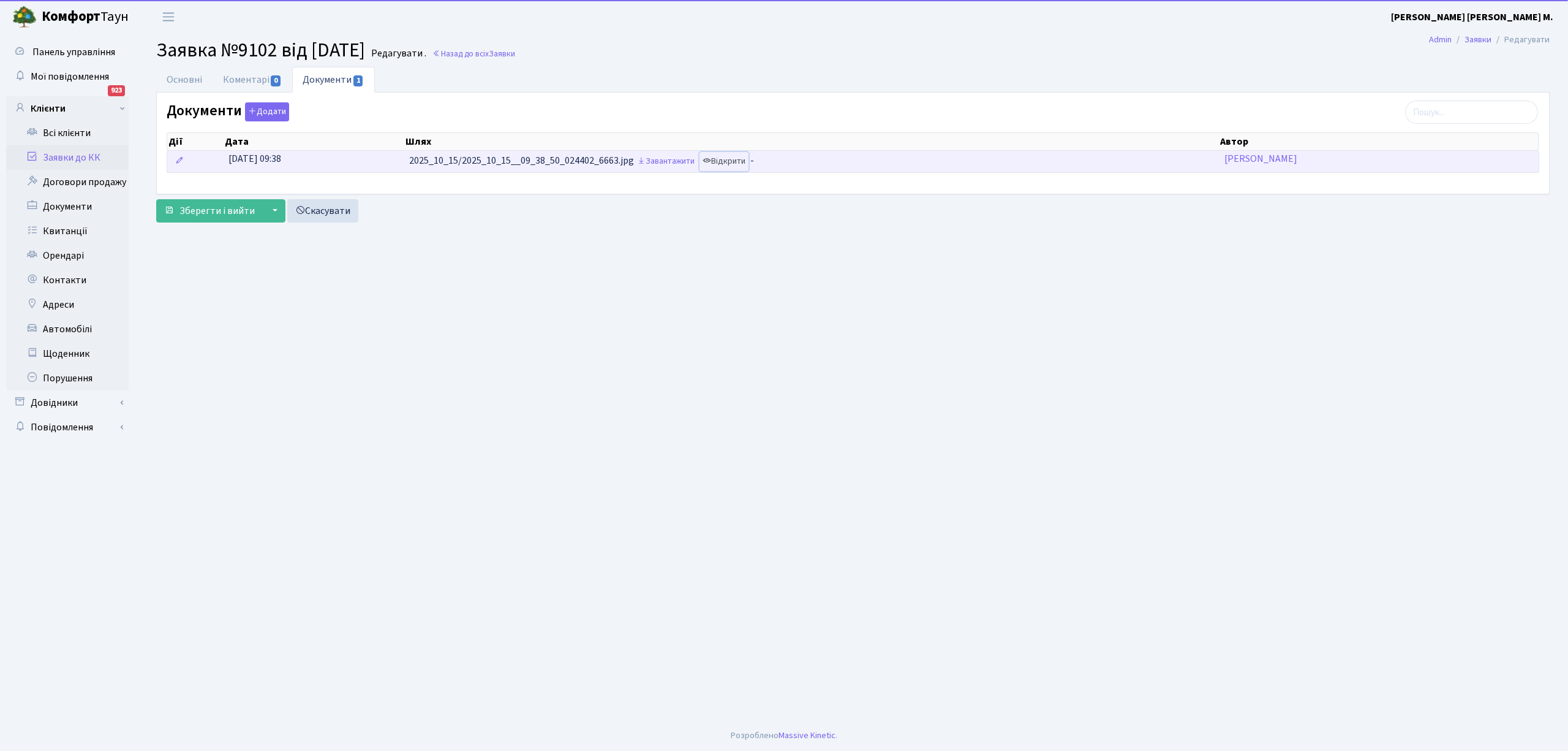
click at [726, 160] on link "Відкрити" at bounding box center [724, 161] width 49 height 19
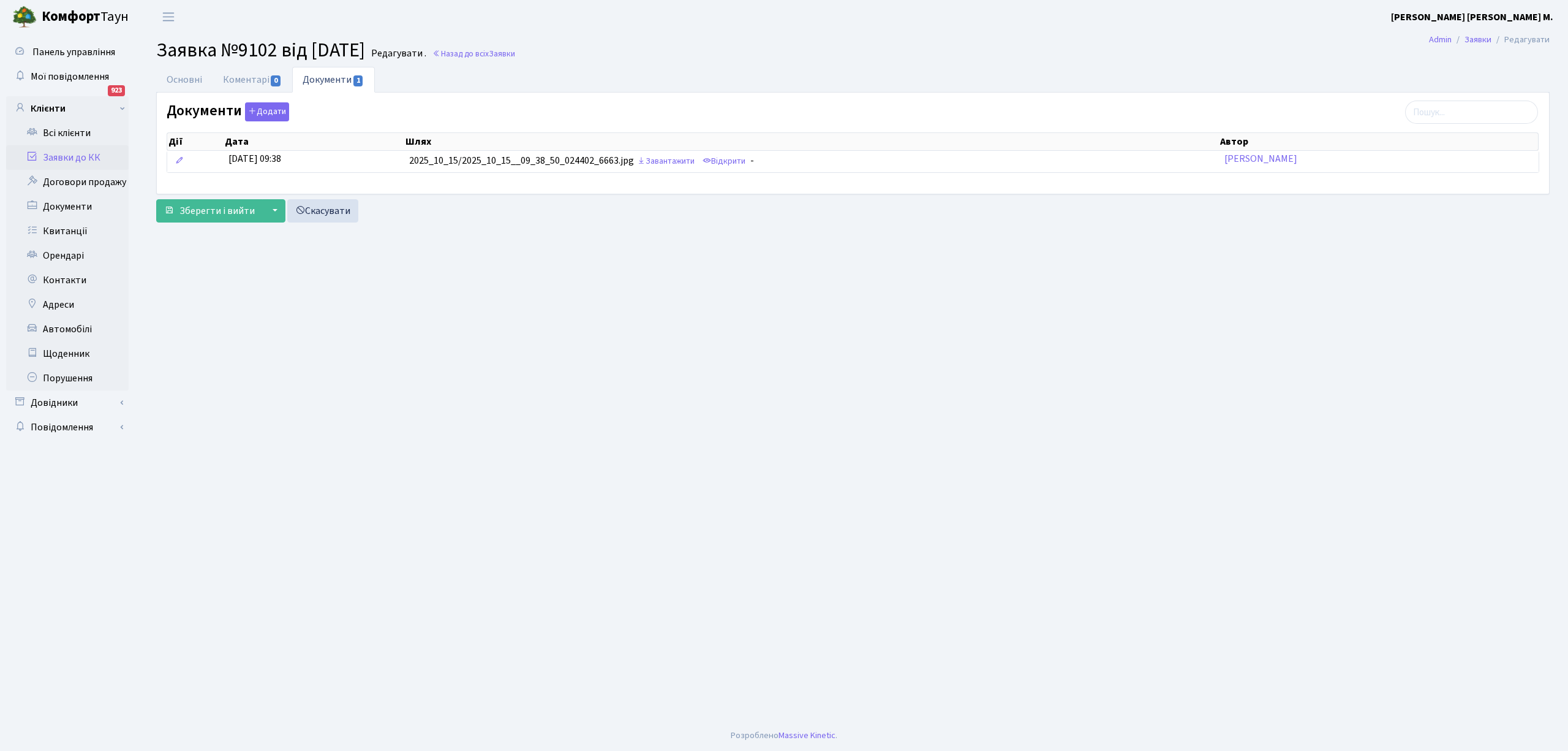
click at [72, 152] on link "Заявки до КК" at bounding box center [67, 157] width 123 height 24
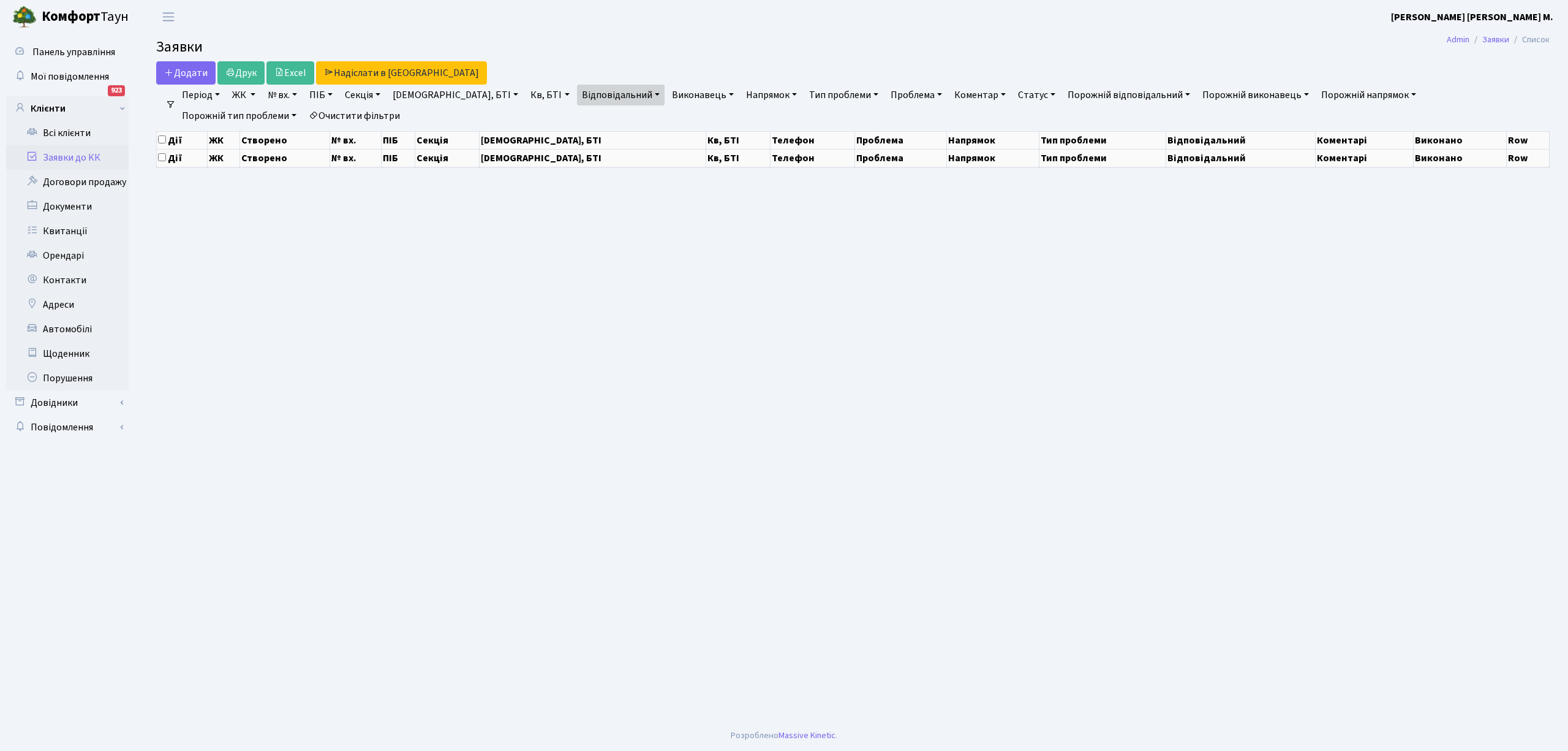
select select "25"
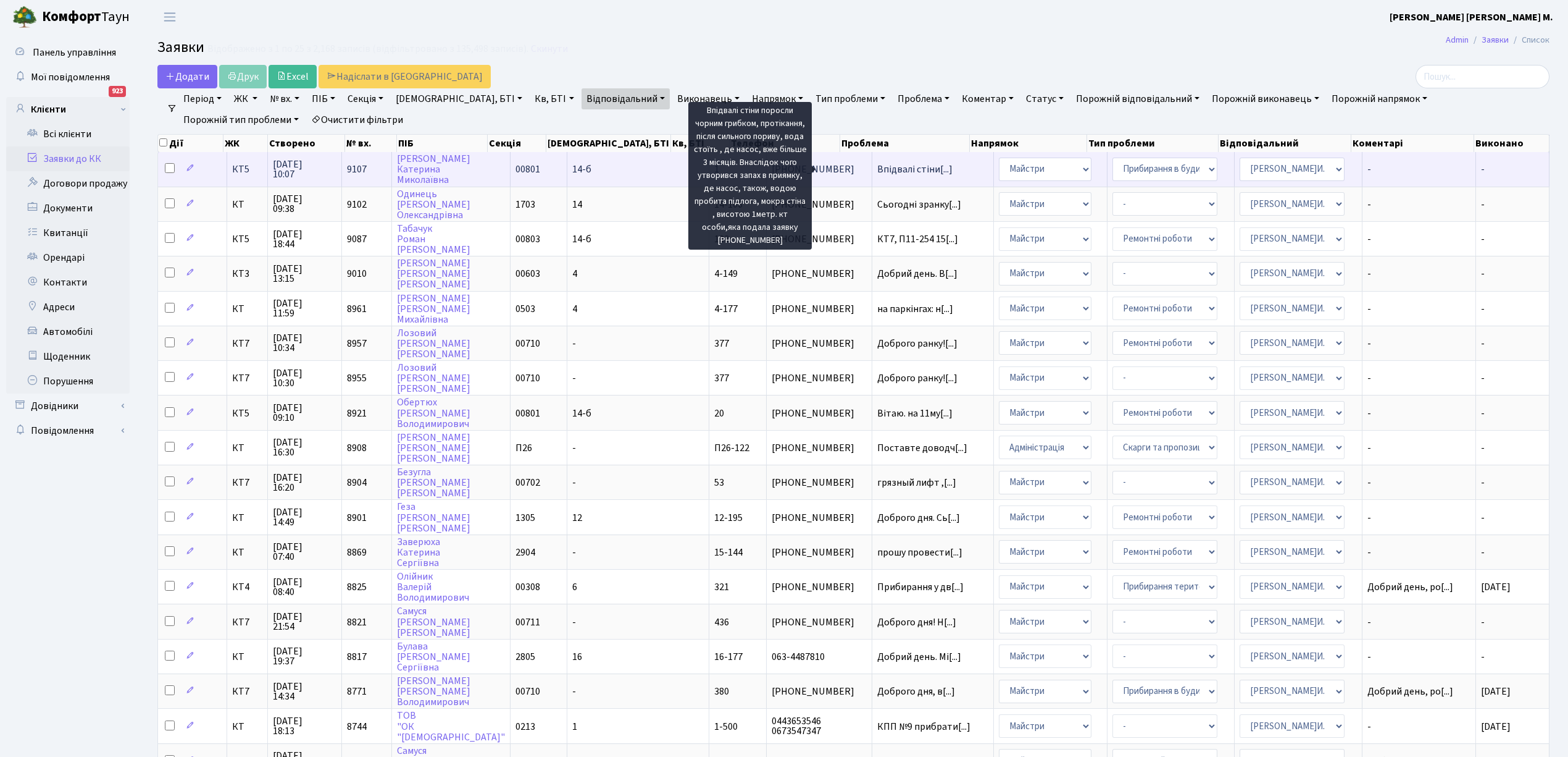
click at [877, 165] on span "Впідвалі стіни[...]" at bounding box center [915, 170] width 76 height 14
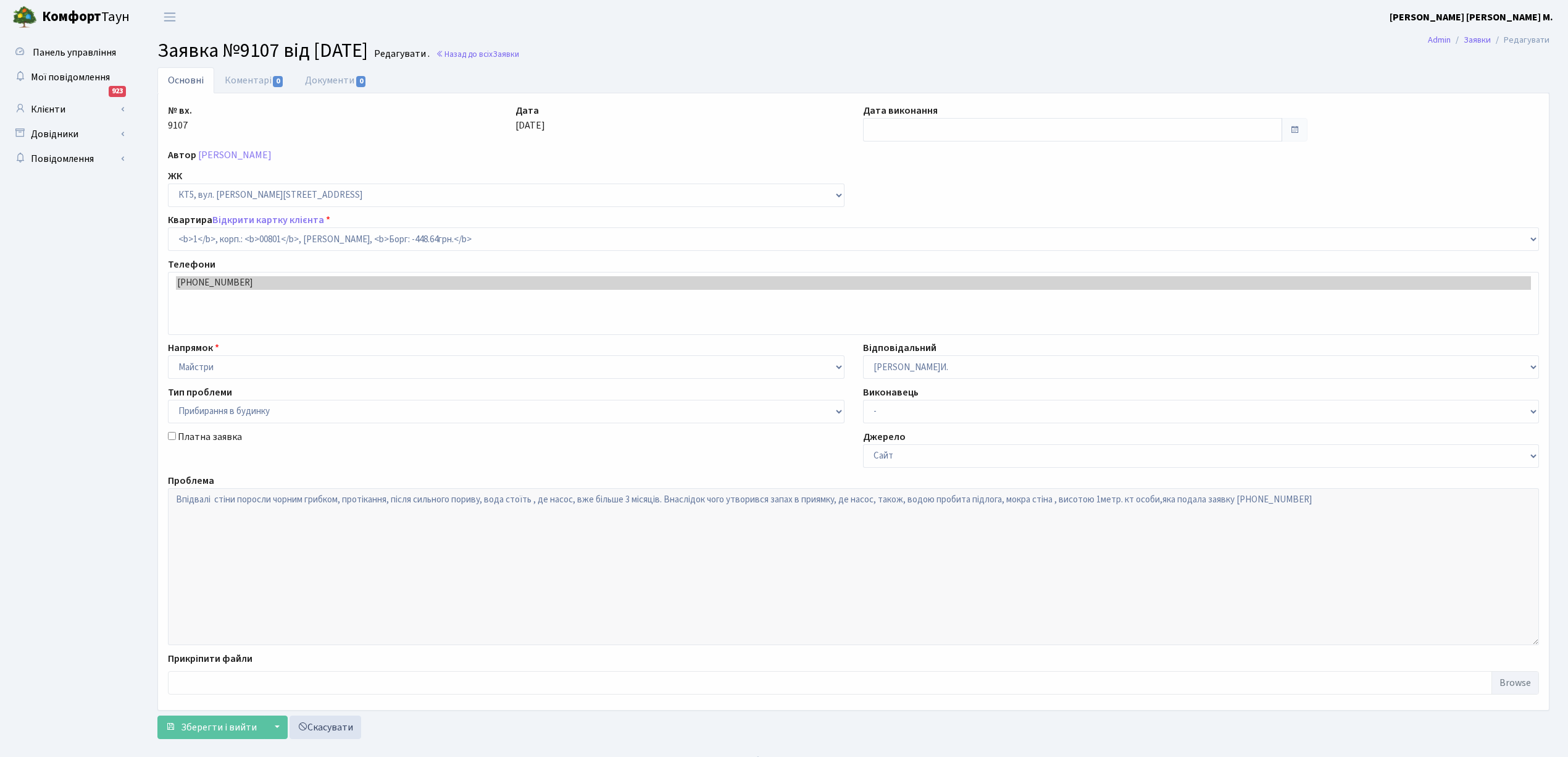
select select "17531"
select select "58"
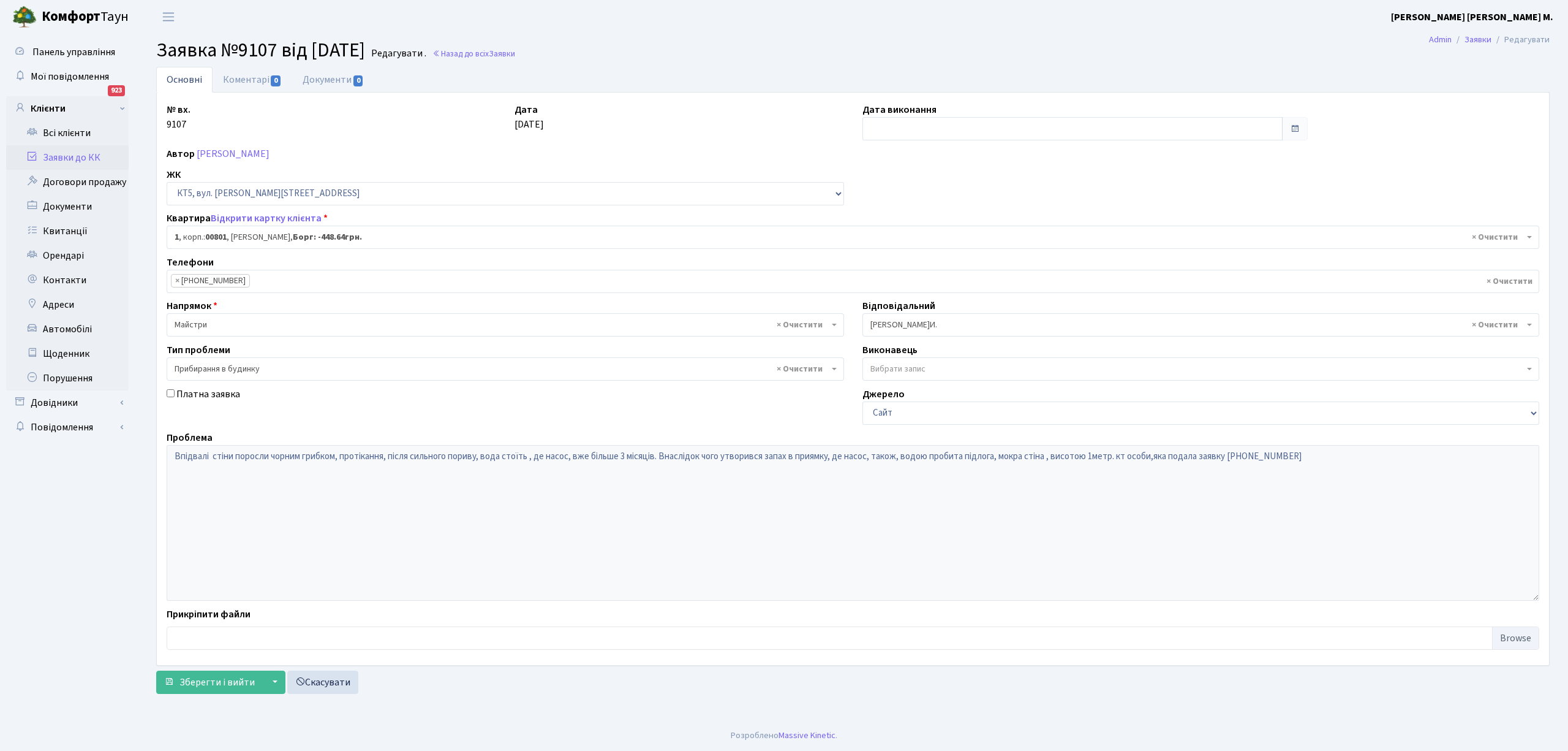
click at [208, 325] on span "× Майстри" at bounding box center [501, 325] width 654 height 12
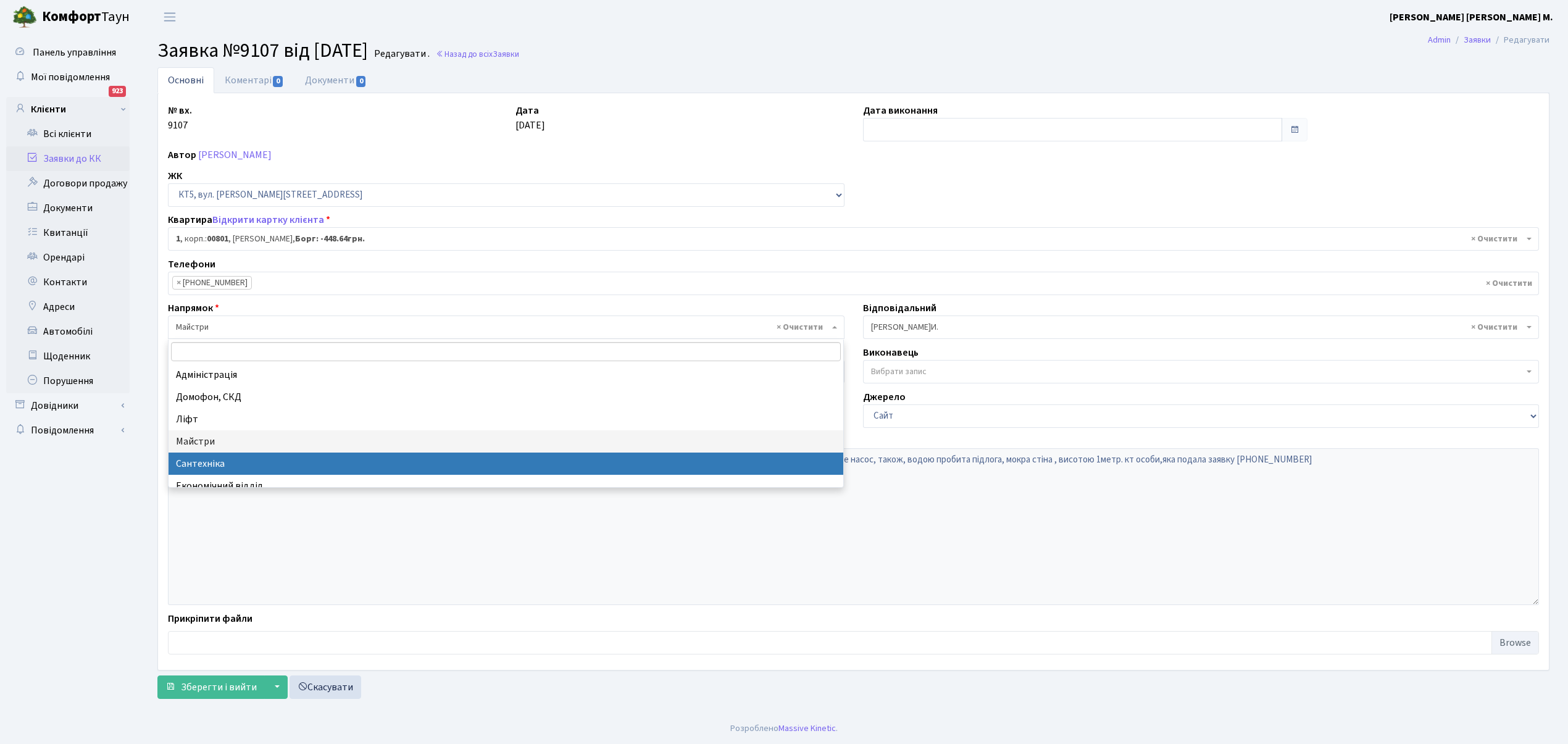
select select "2"
select select
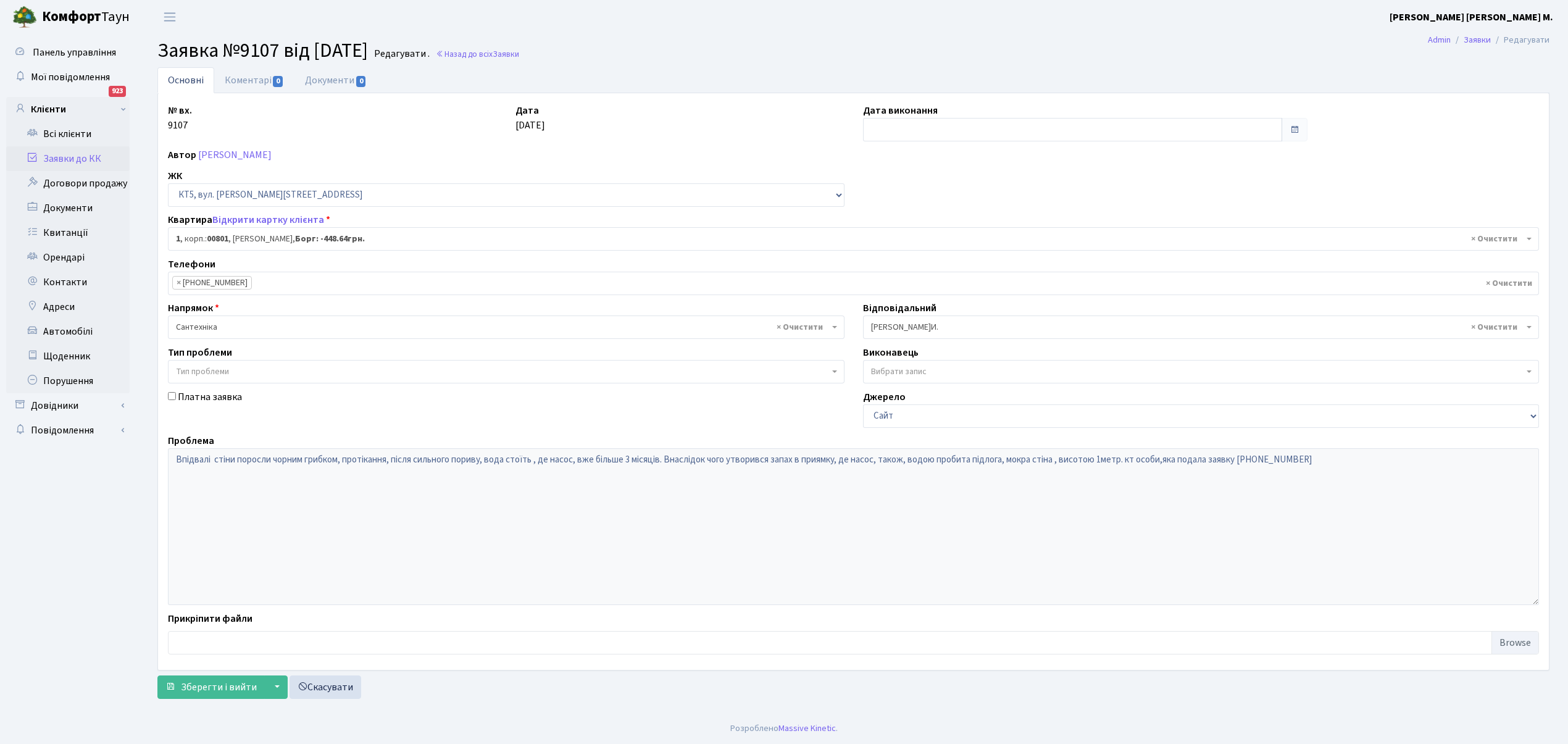
click at [929, 325] on span "× Шурубалко В.И." at bounding box center [1198, 327] width 653 height 12
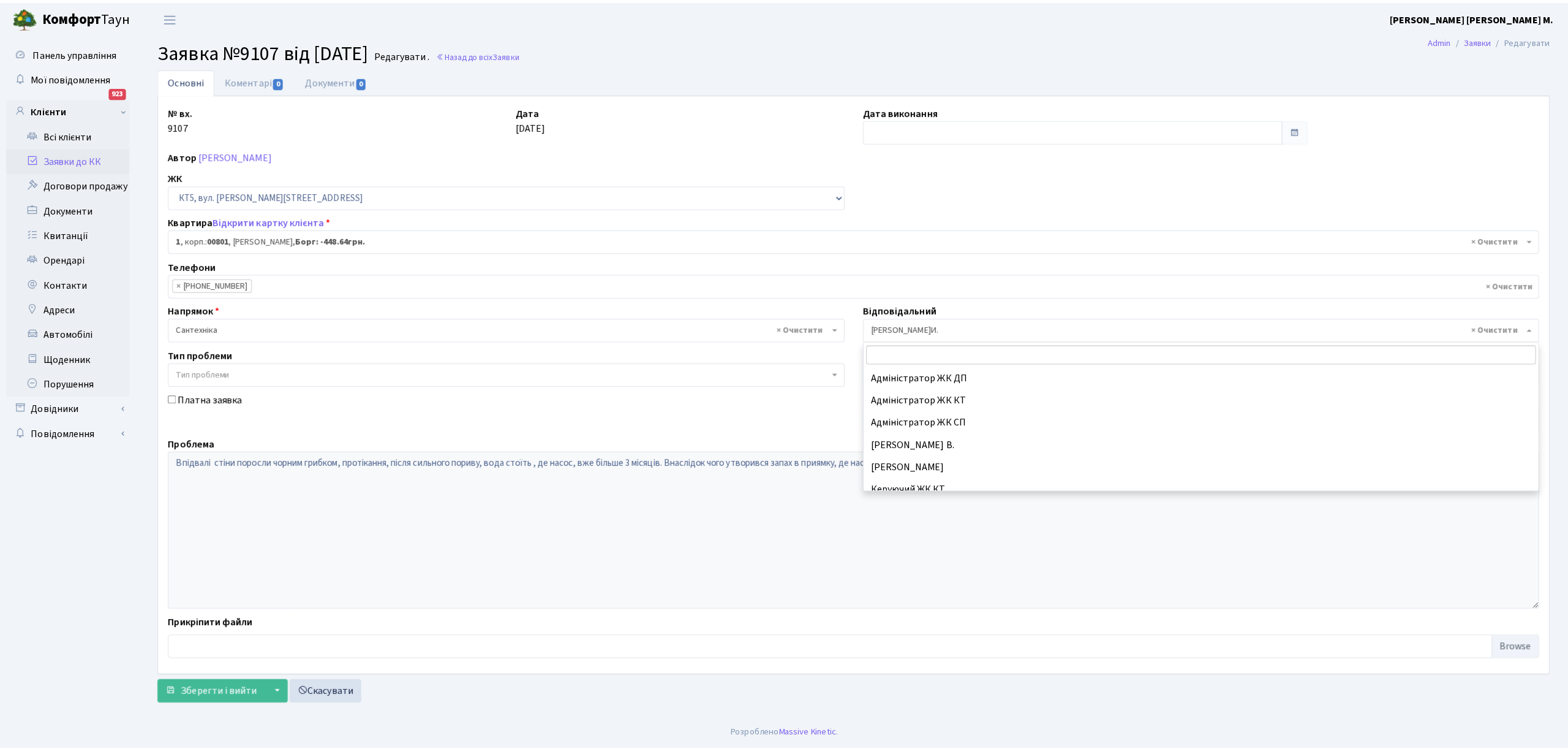
scroll to position [605, 0]
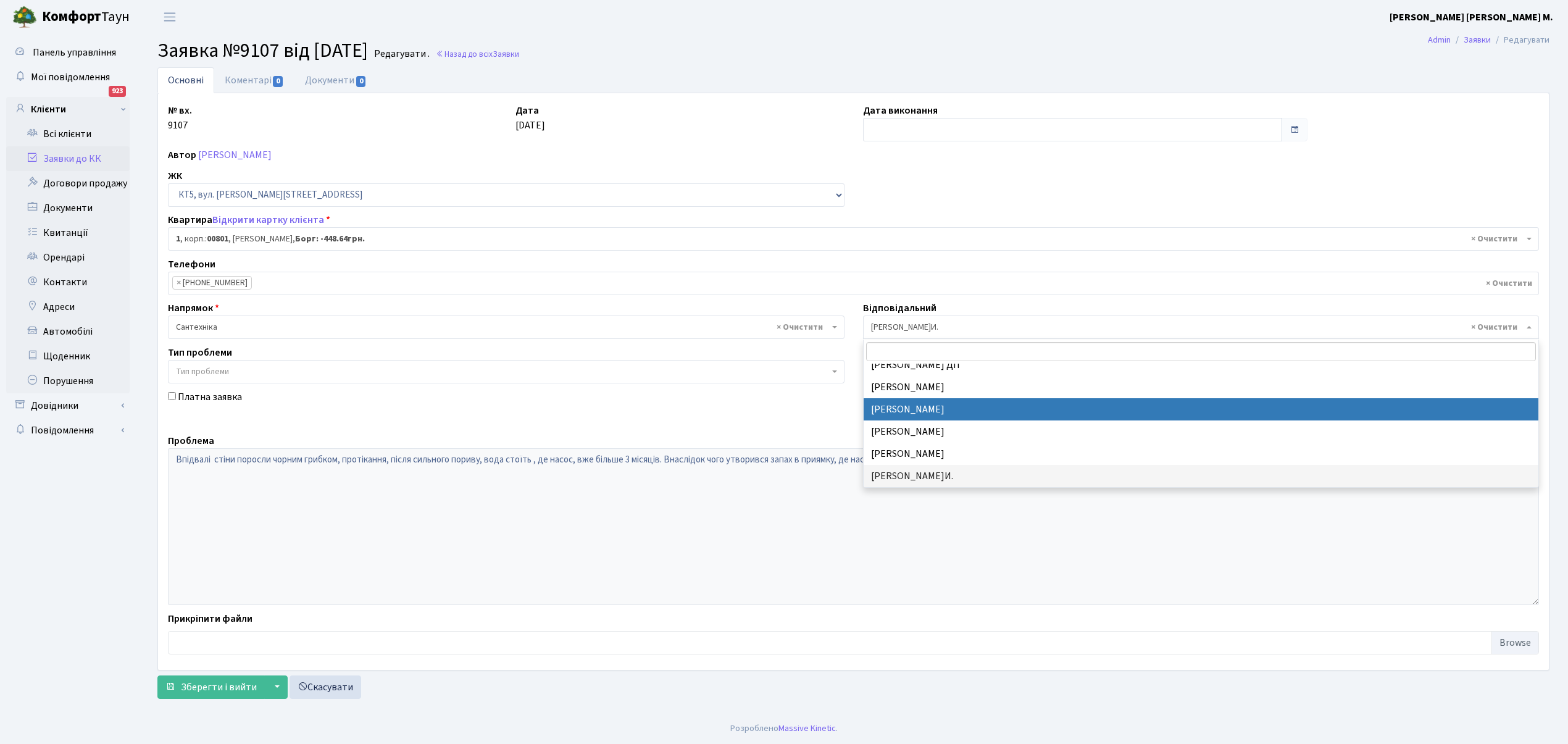
select select "67"
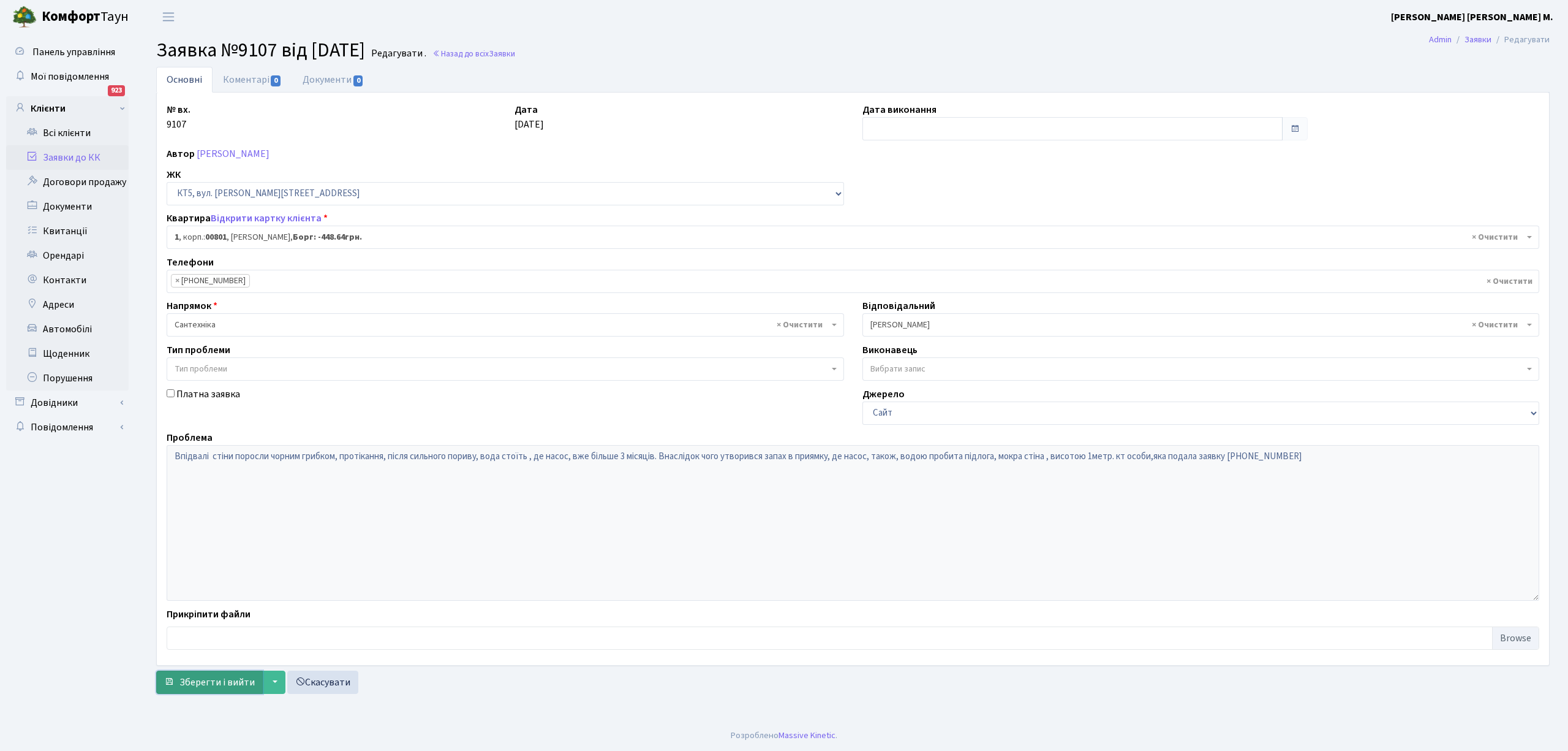
click at [178, 684] on button "Зберегти і вийти" at bounding box center [210, 682] width 107 height 23
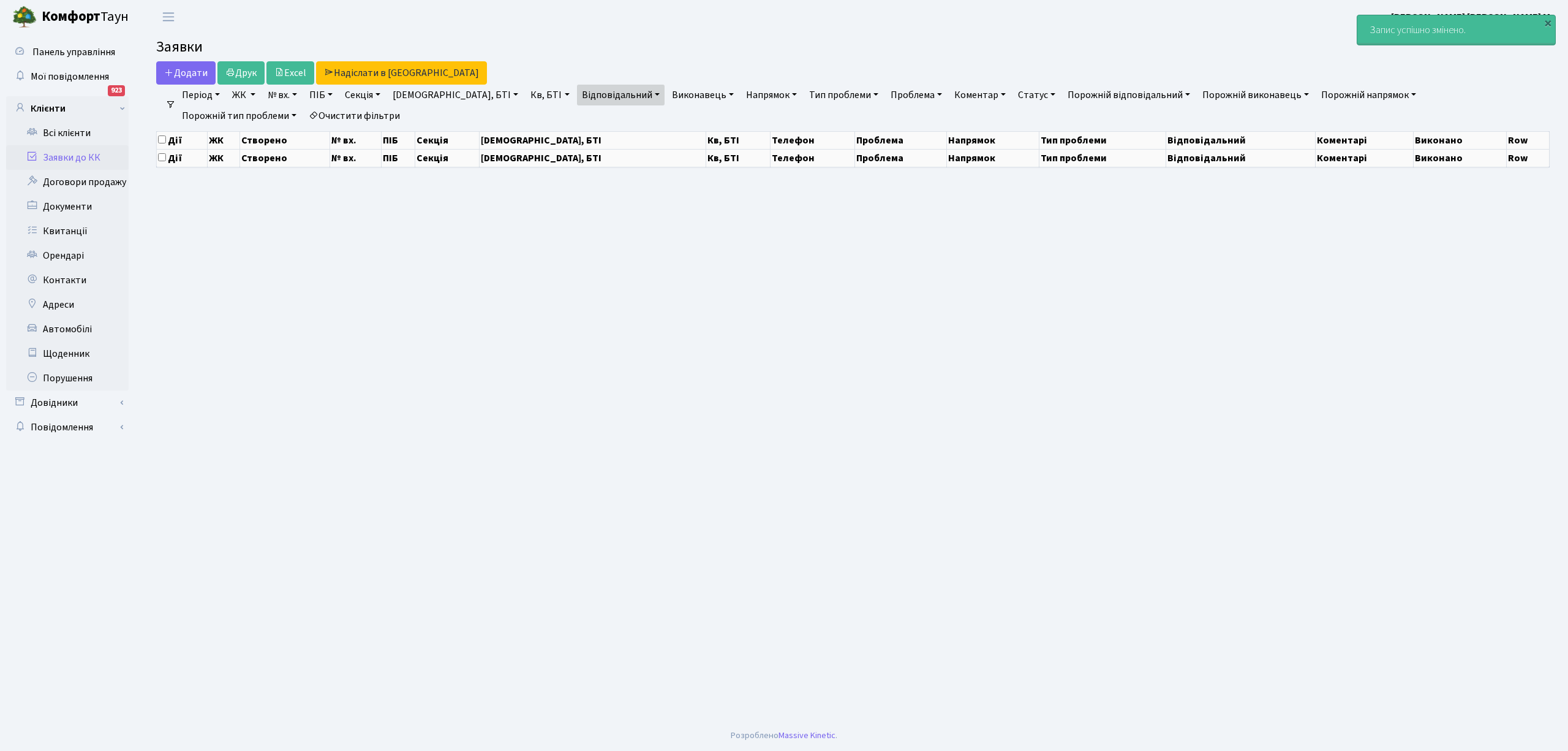
select select "25"
